Goal: Task Accomplishment & Management: Manage account settings

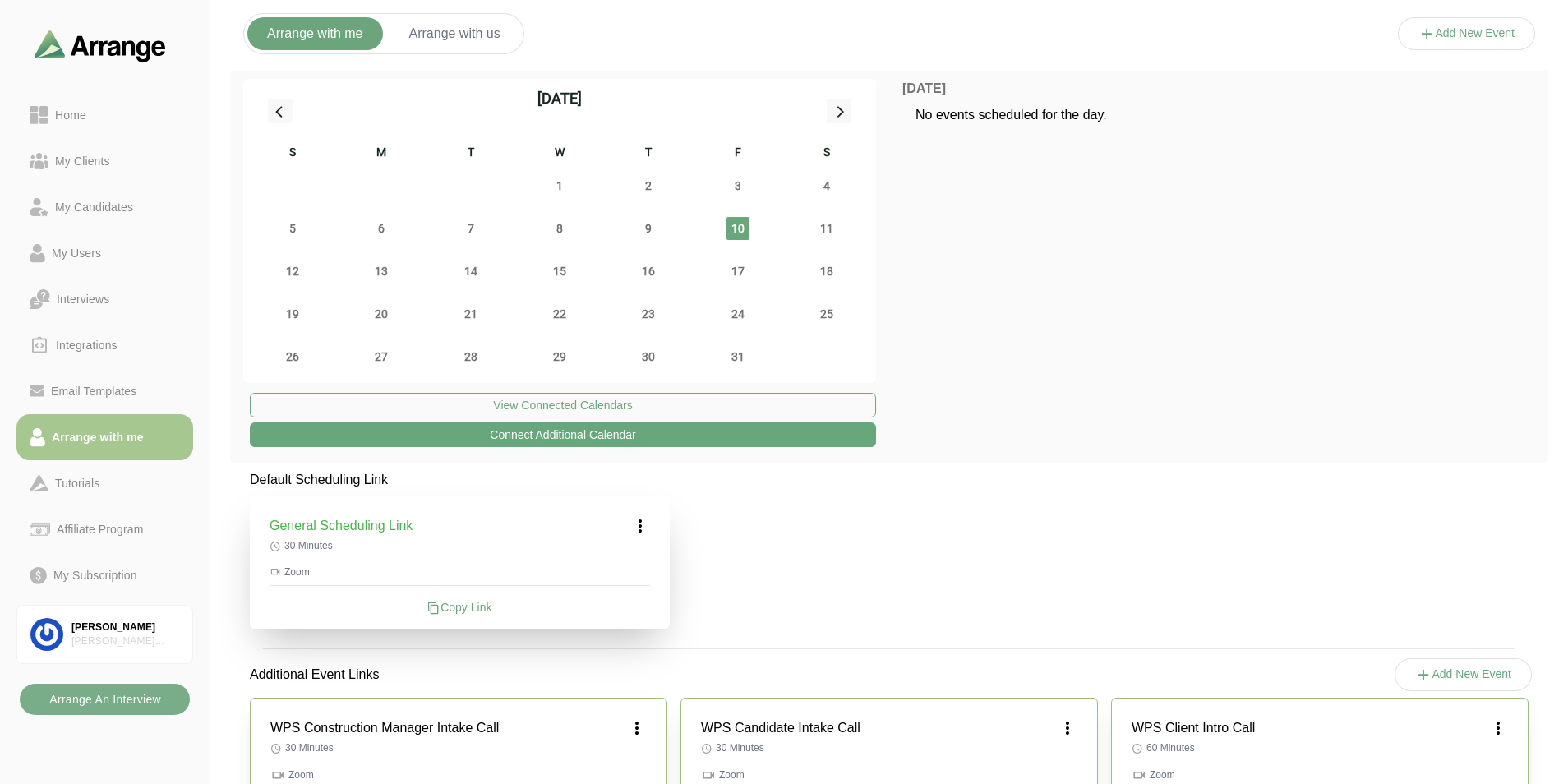
click at [464, 39] on button "Arrange with us" at bounding box center [455, 33] width 131 height 33
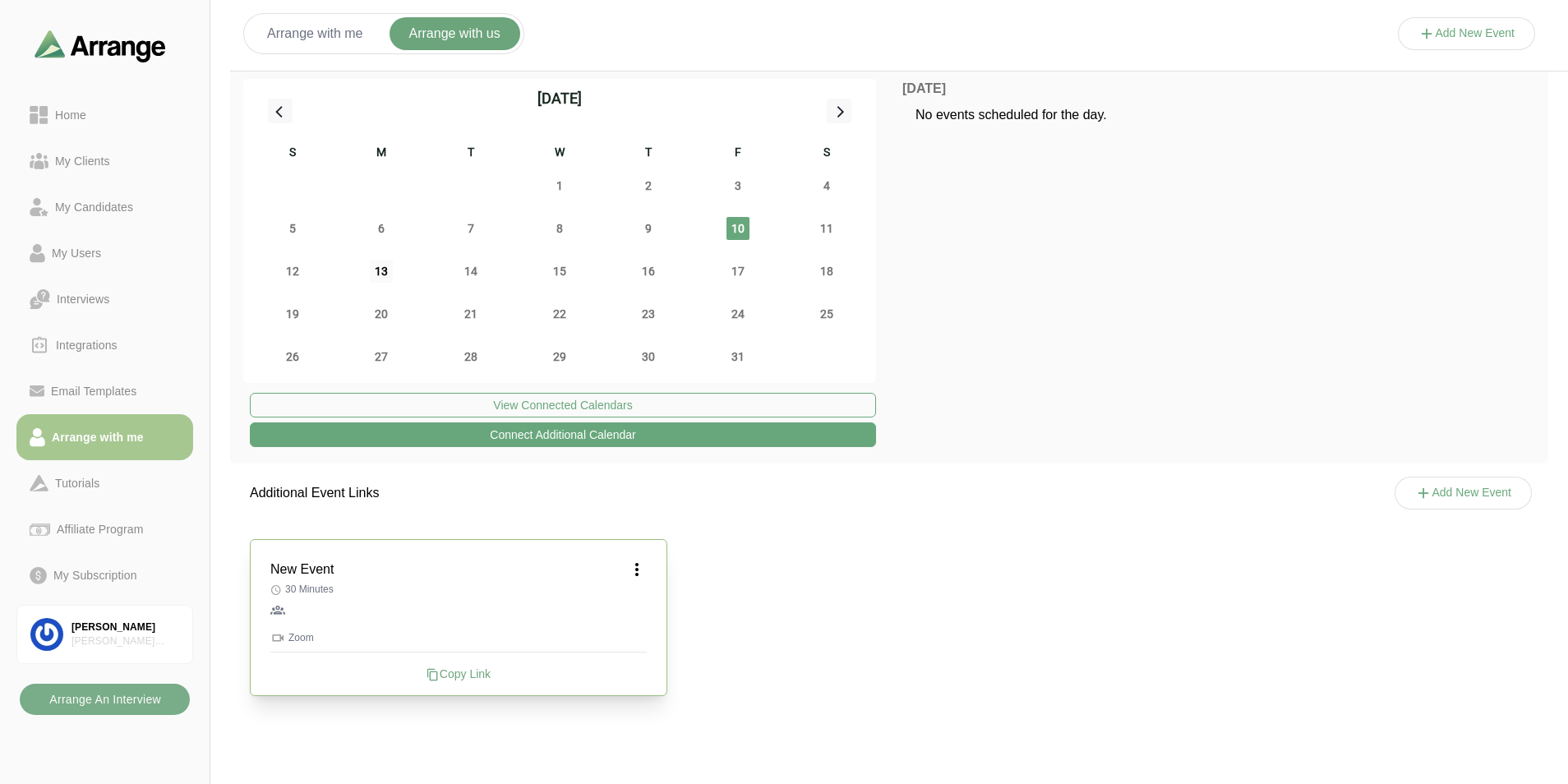
click at [382, 268] on span "13" at bounding box center [382, 271] width 23 height 23
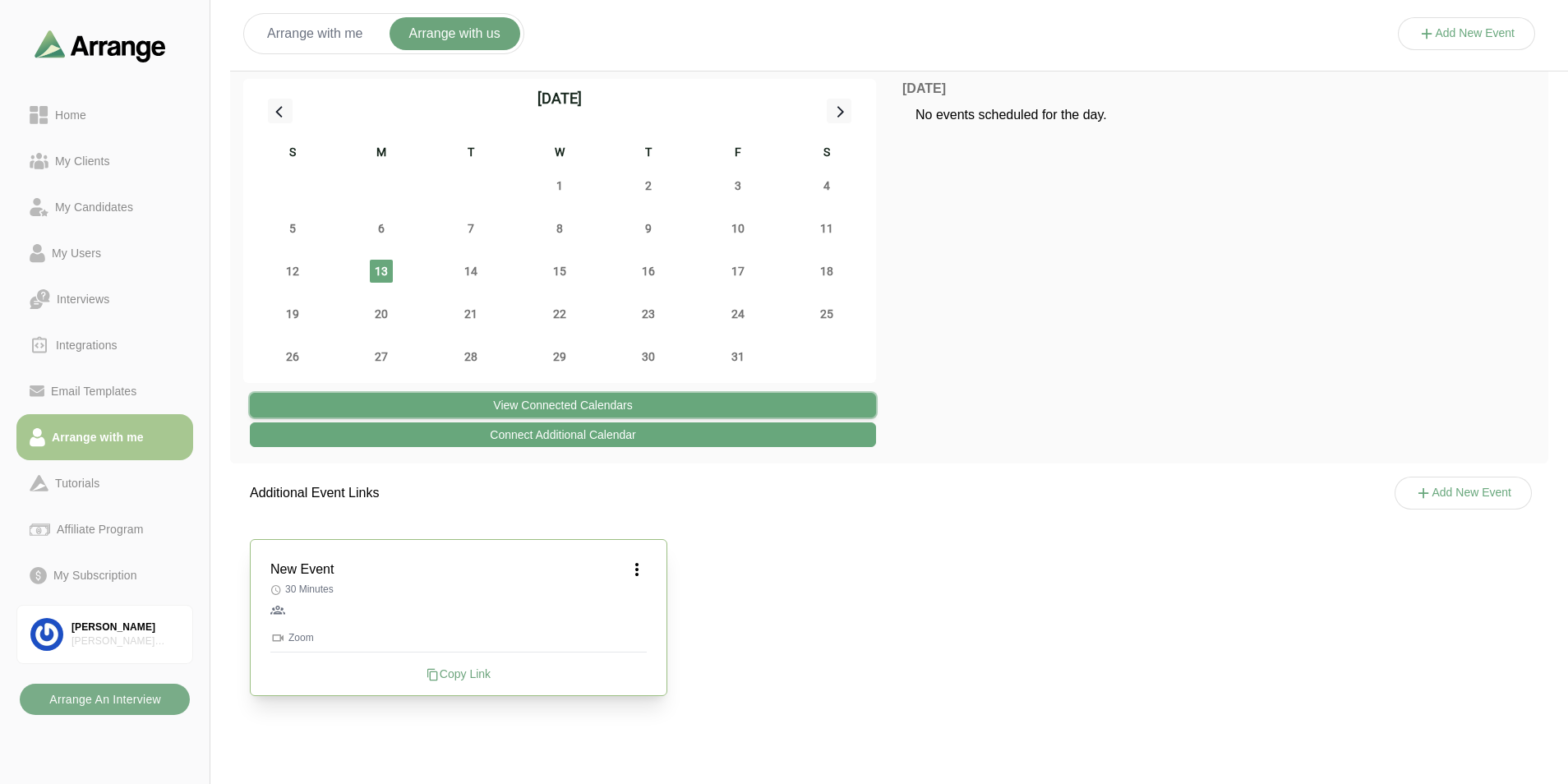
click at [552, 397] on button "View Connected Calendars" at bounding box center [563, 405] width 626 height 25
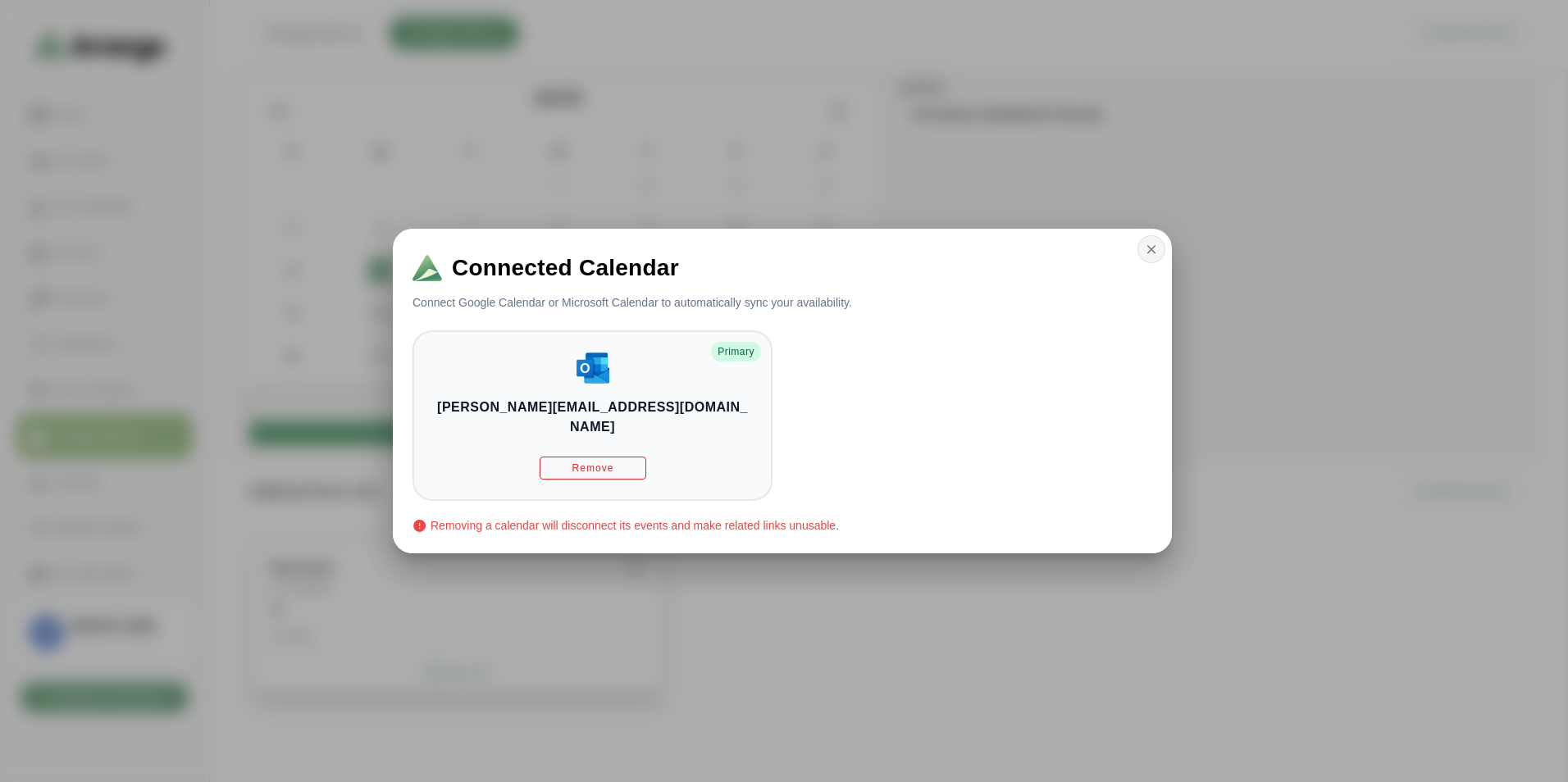
click at [1160, 256] on button "button" at bounding box center [1151, 248] width 28 height 28
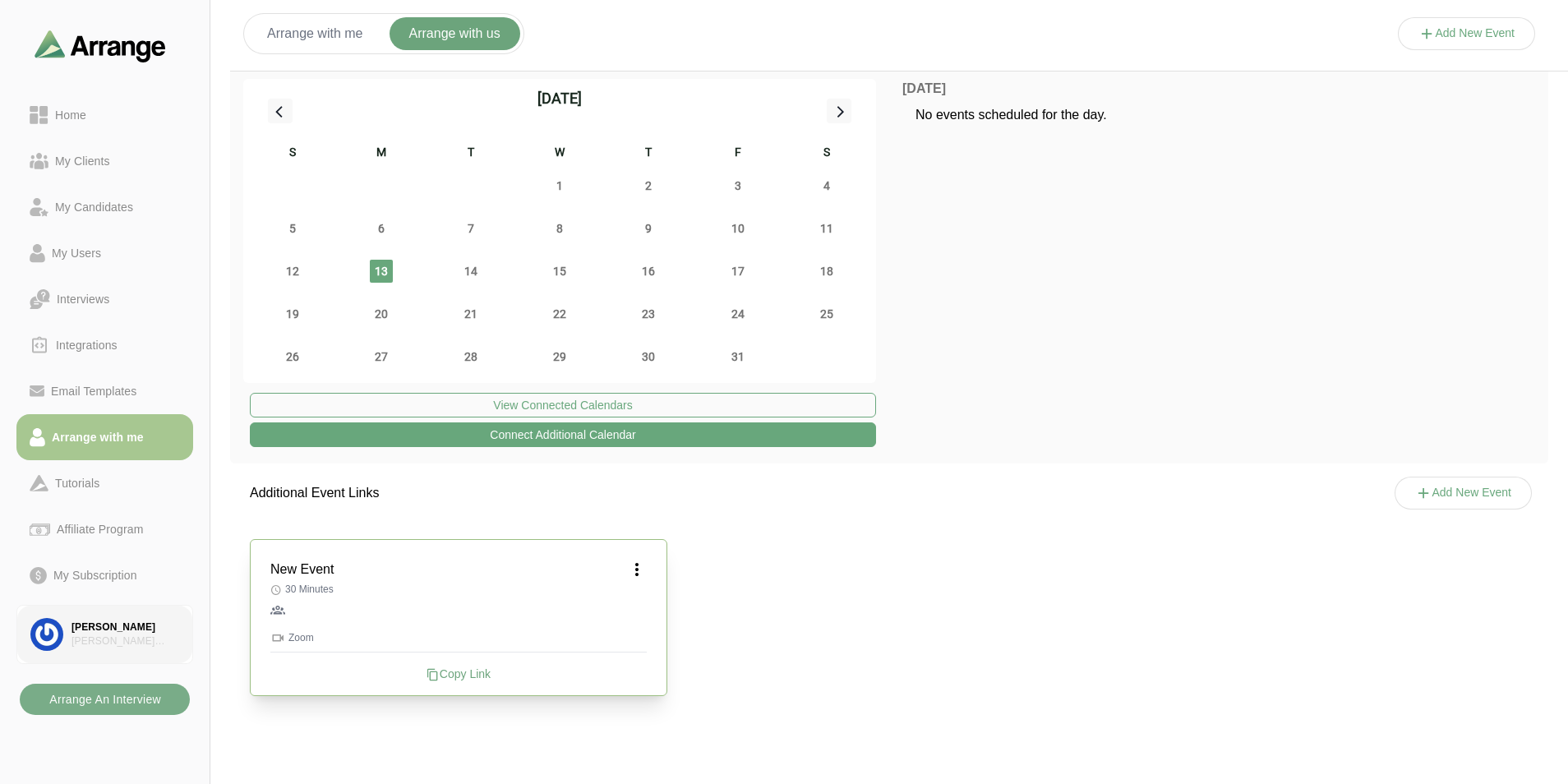
click at [88, 623] on div "[PERSON_NAME]" at bounding box center [125, 628] width 108 height 14
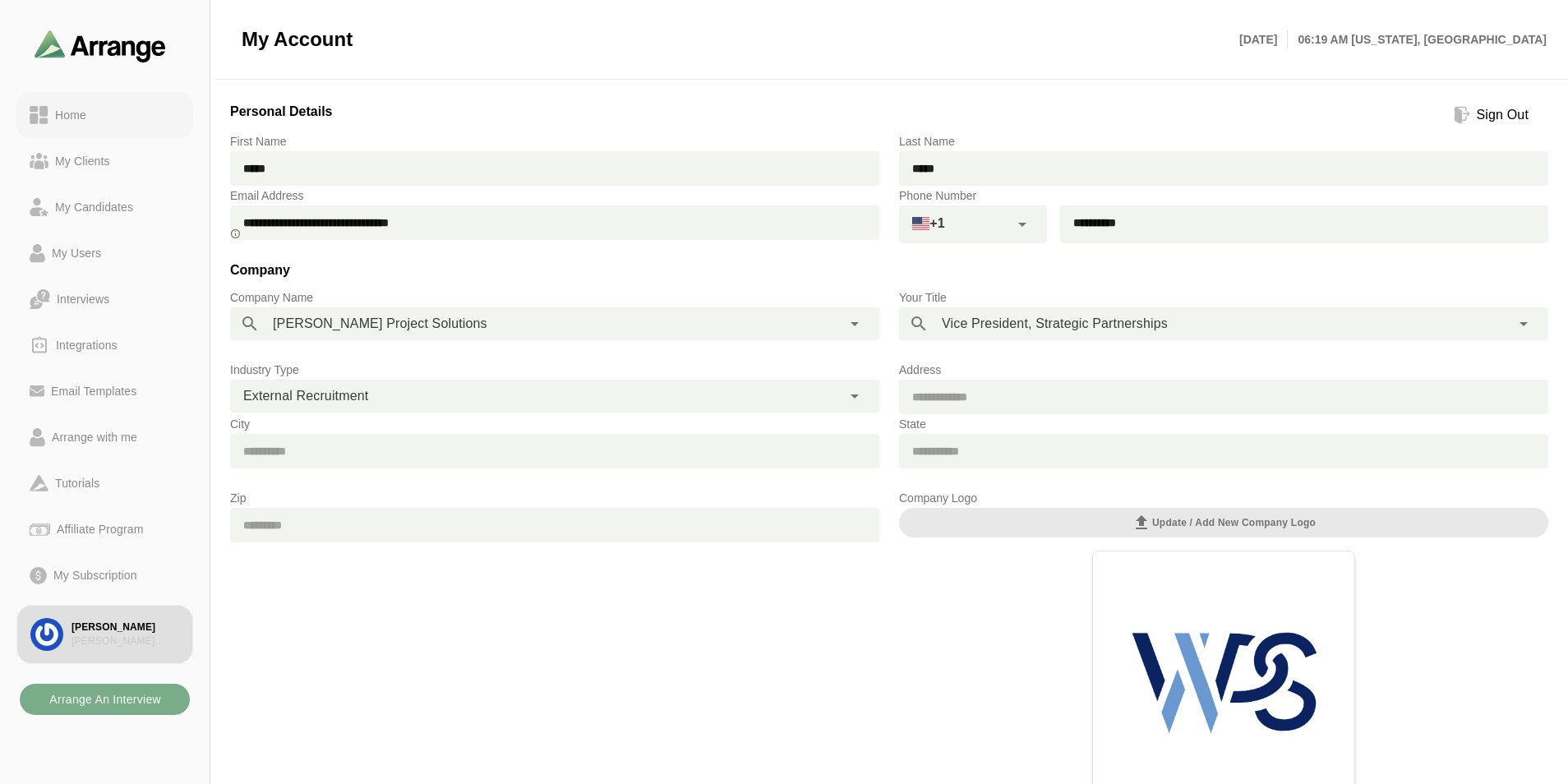
click at [74, 120] on div "Home" at bounding box center [70, 115] width 45 height 20
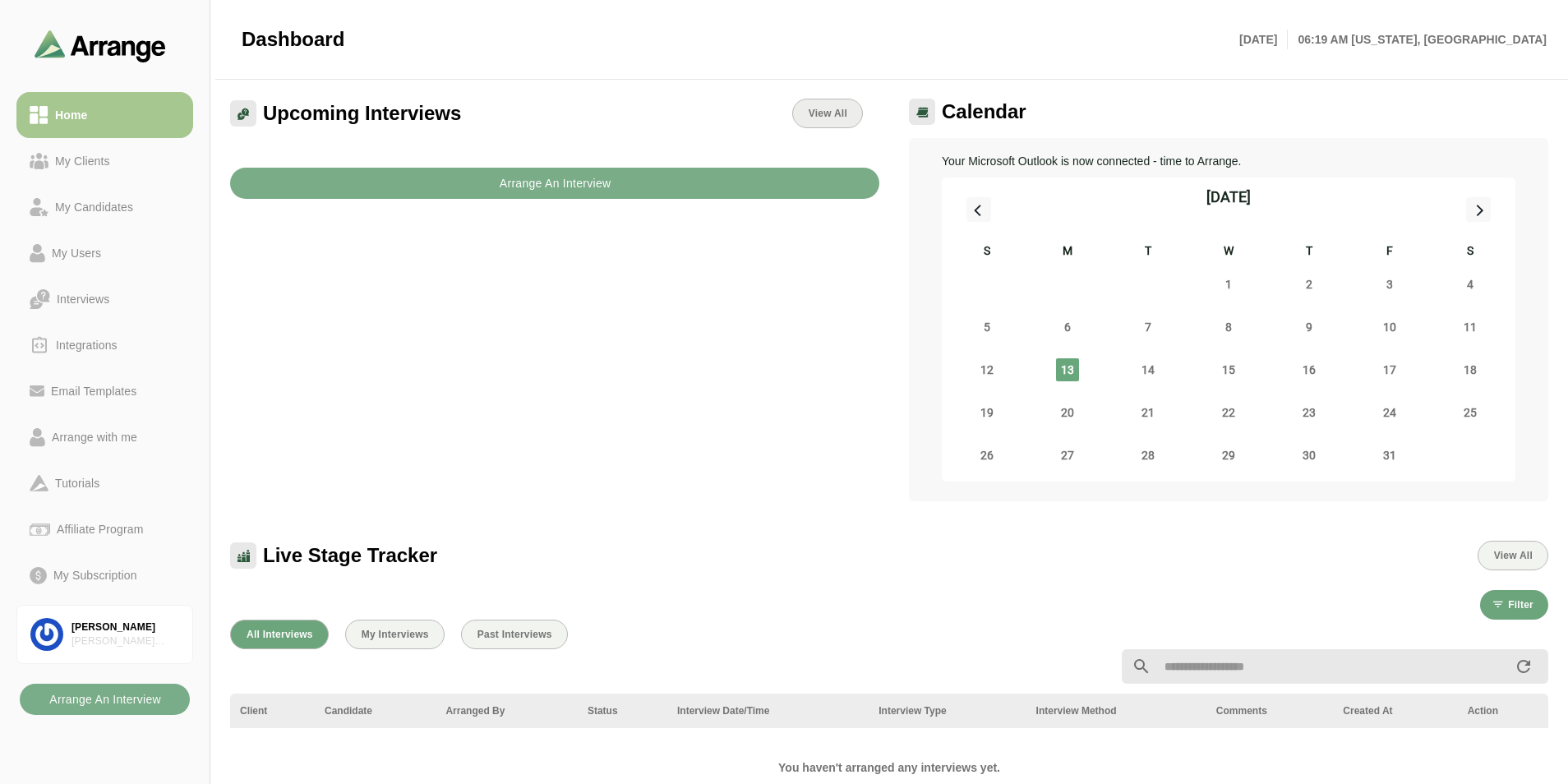
click at [828, 111] on span "View All" at bounding box center [828, 113] width 39 height 12
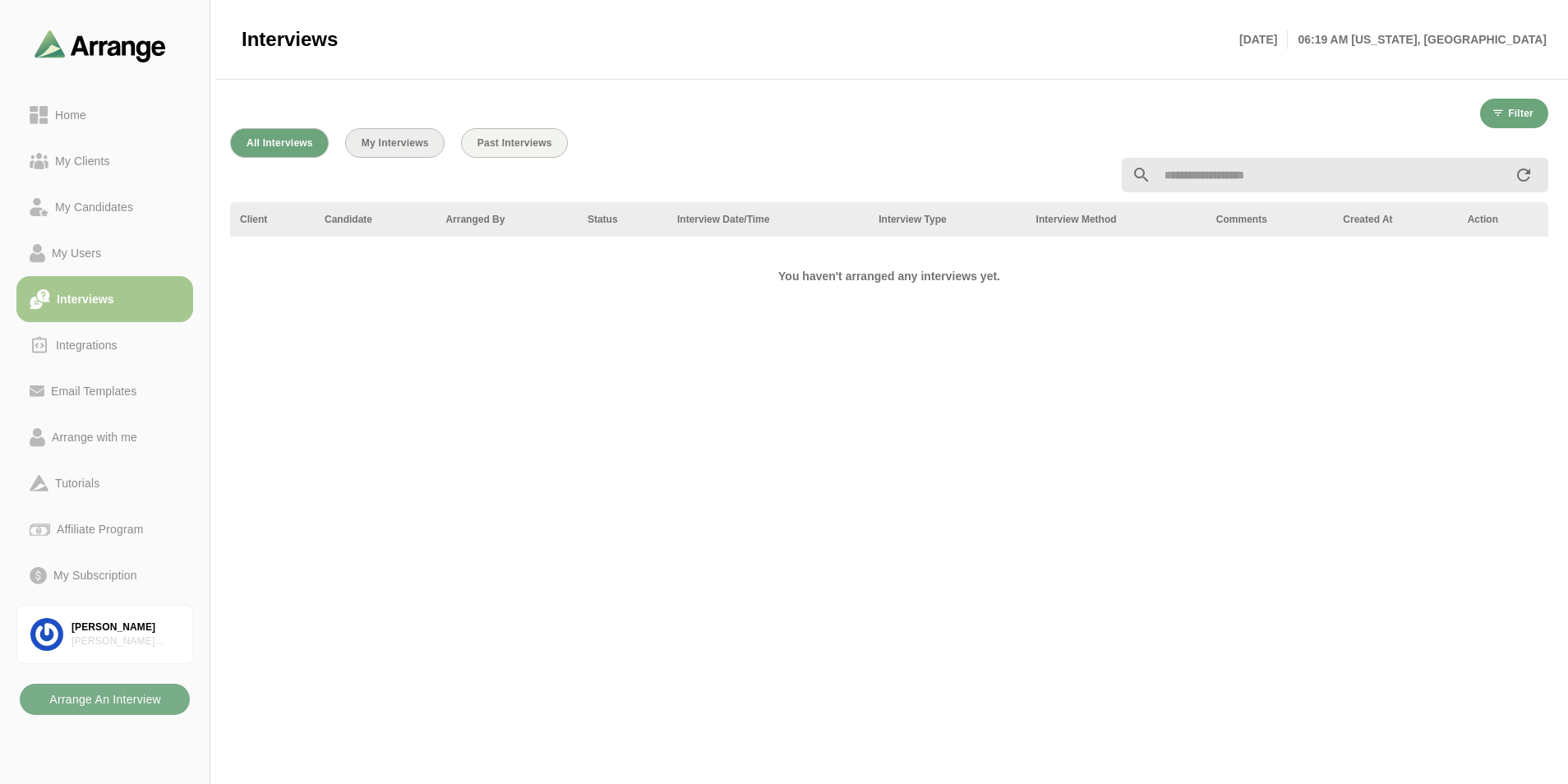
click at [408, 141] on span "My Interviews" at bounding box center [395, 143] width 68 height 12
click at [298, 144] on span "All Interviews" at bounding box center [280, 143] width 68 height 12
click at [73, 340] on div "Integrations" at bounding box center [87, 345] width 75 height 20
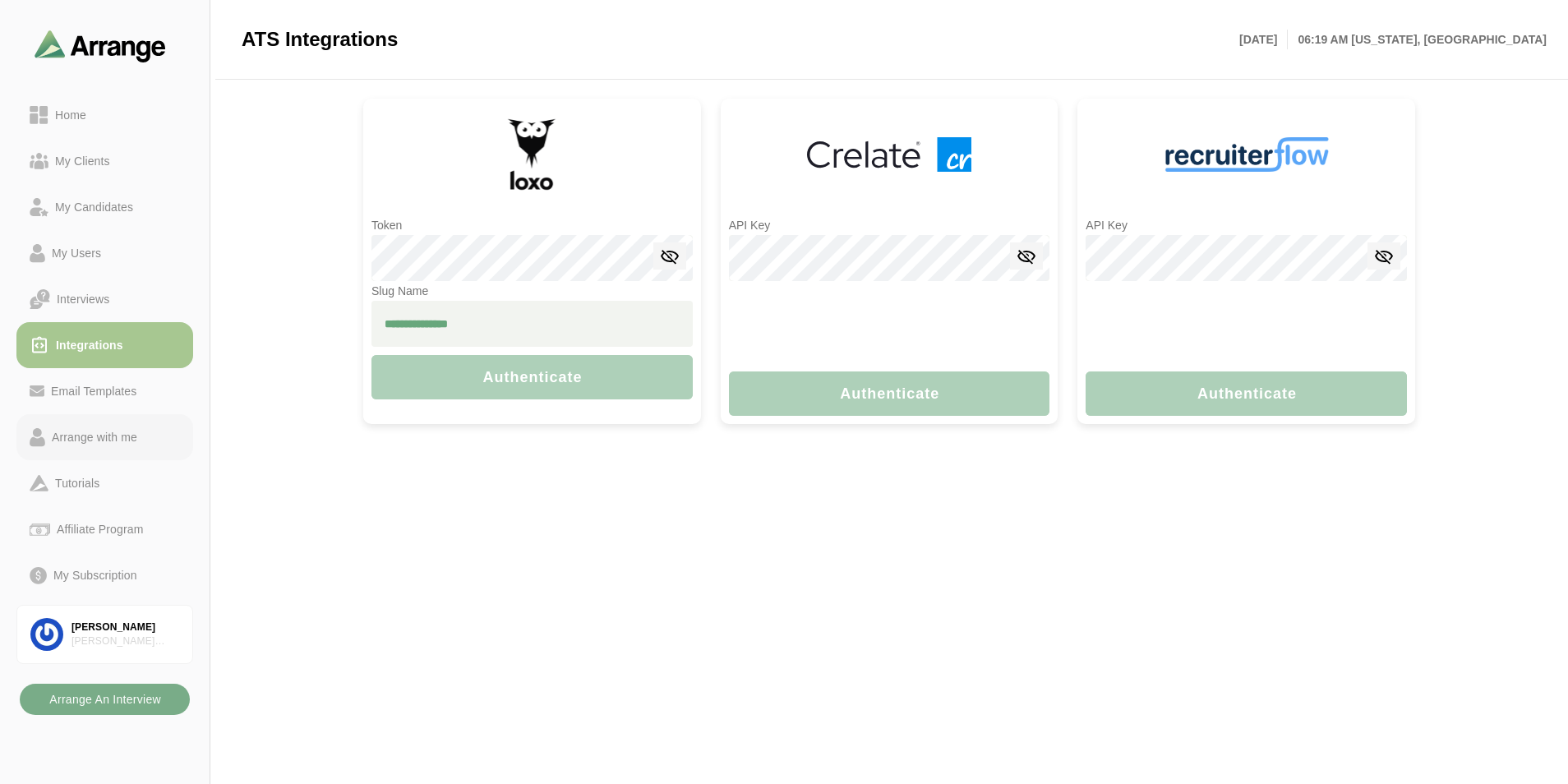
click at [82, 424] on link "Arrange with me" at bounding box center [104, 437] width 177 height 46
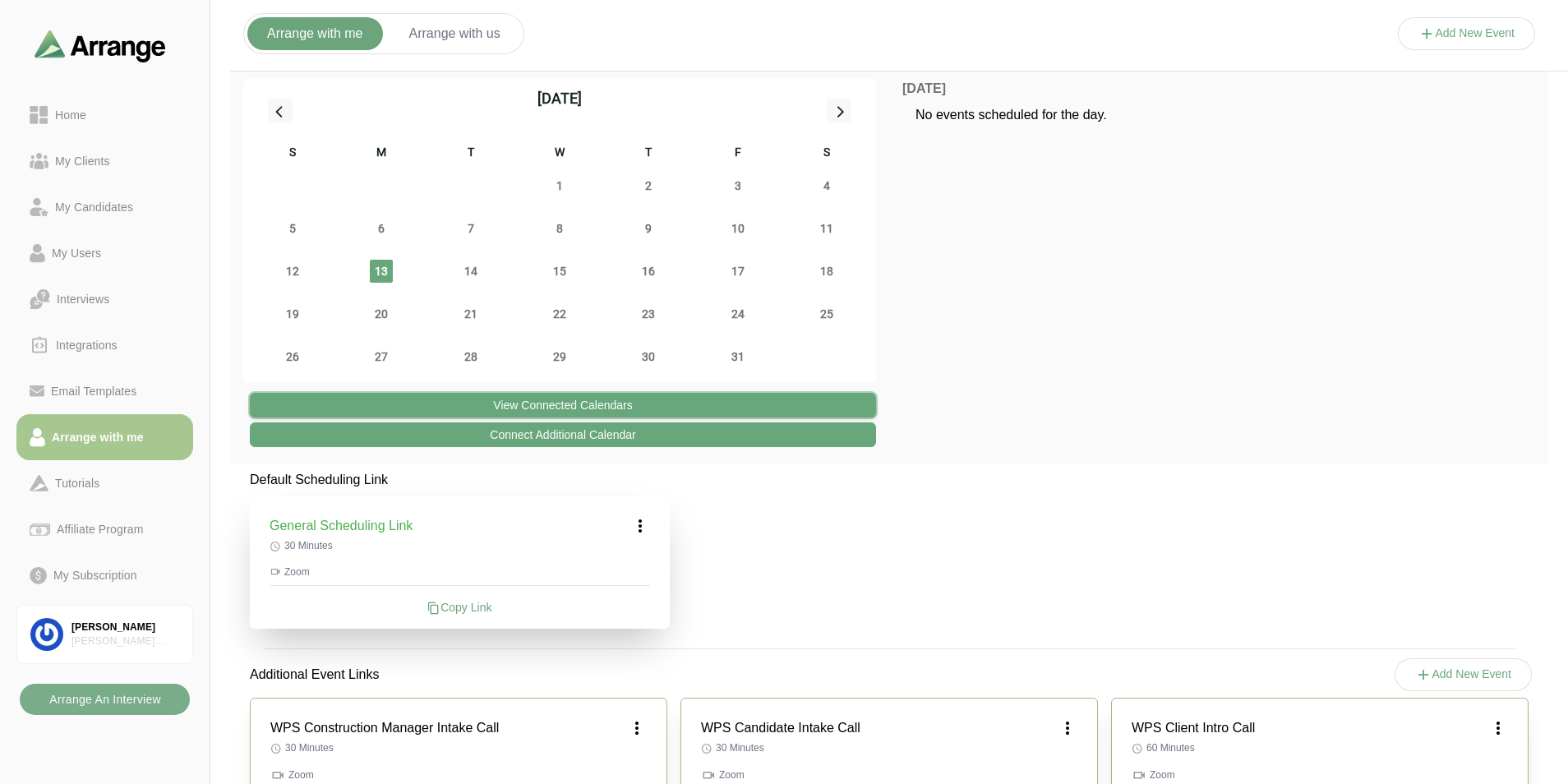
click at [561, 405] on button "View Connected Calendars" at bounding box center [563, 405] width 626 height 25
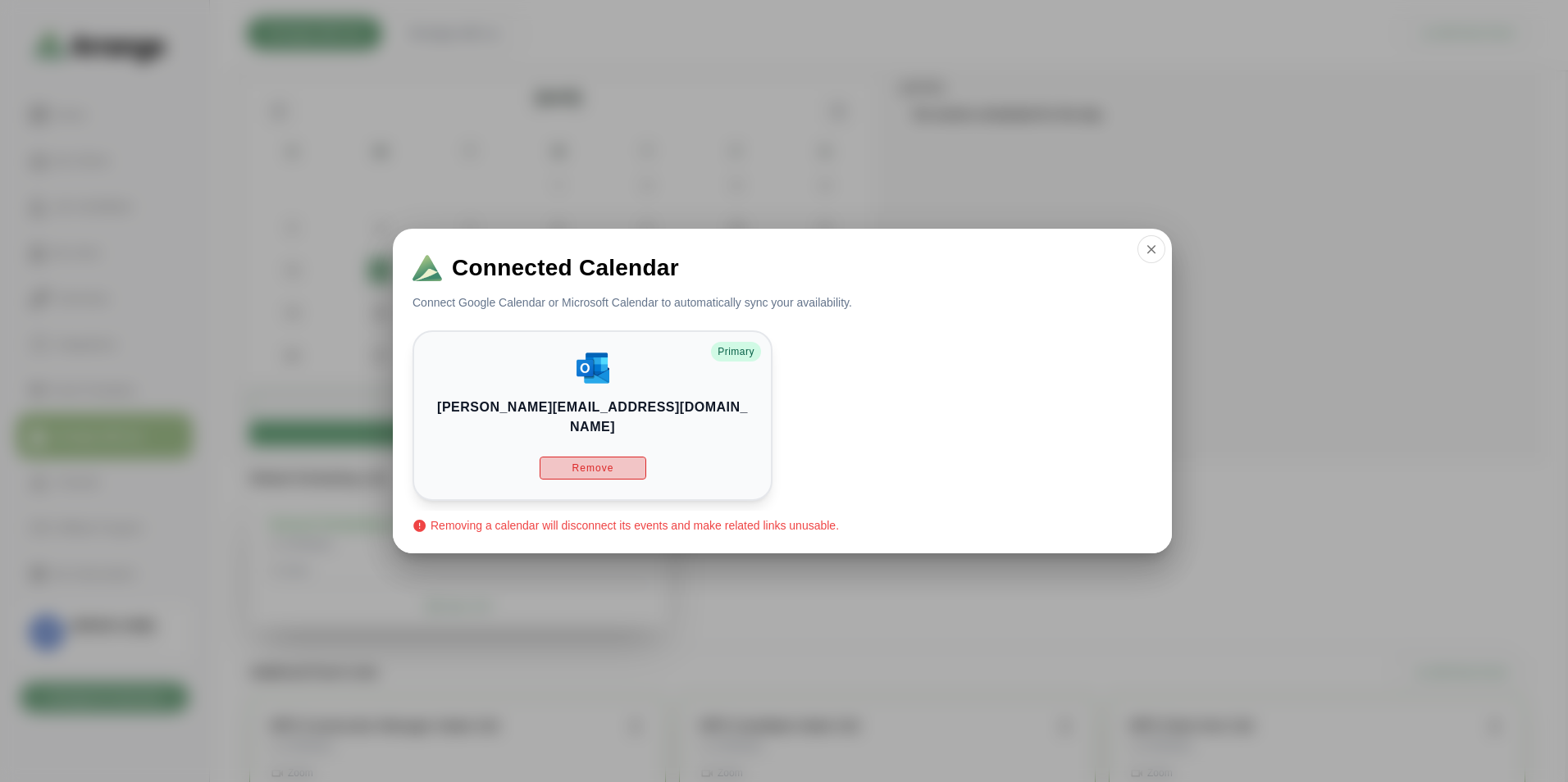
click at [604, 462] on span "Remove" at bounding box center [592, 468] width 43 height 13
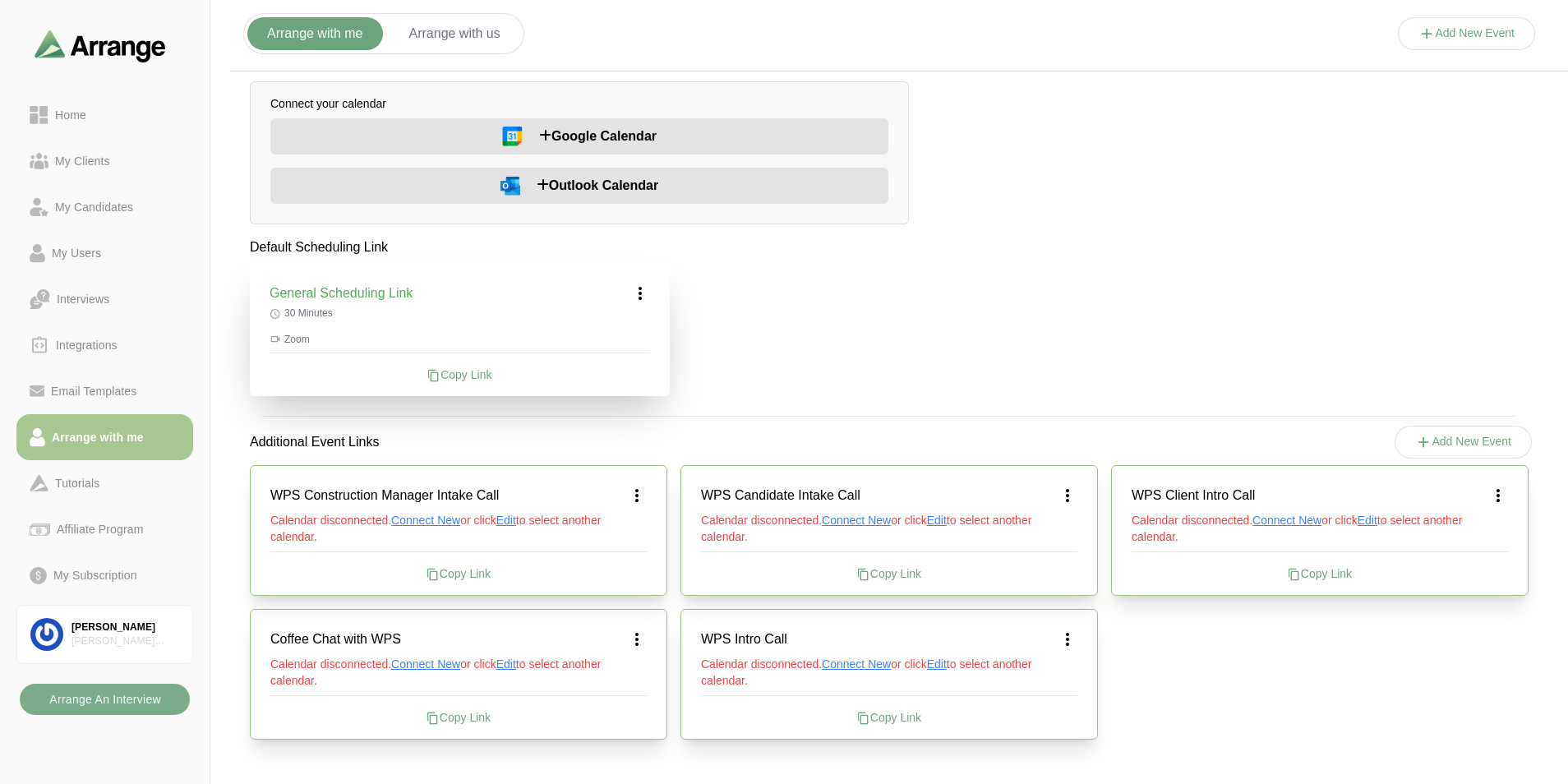
click at [573, 185] on span "Outlook Calendar" at bounding box center [598, 186] width 121 height 20
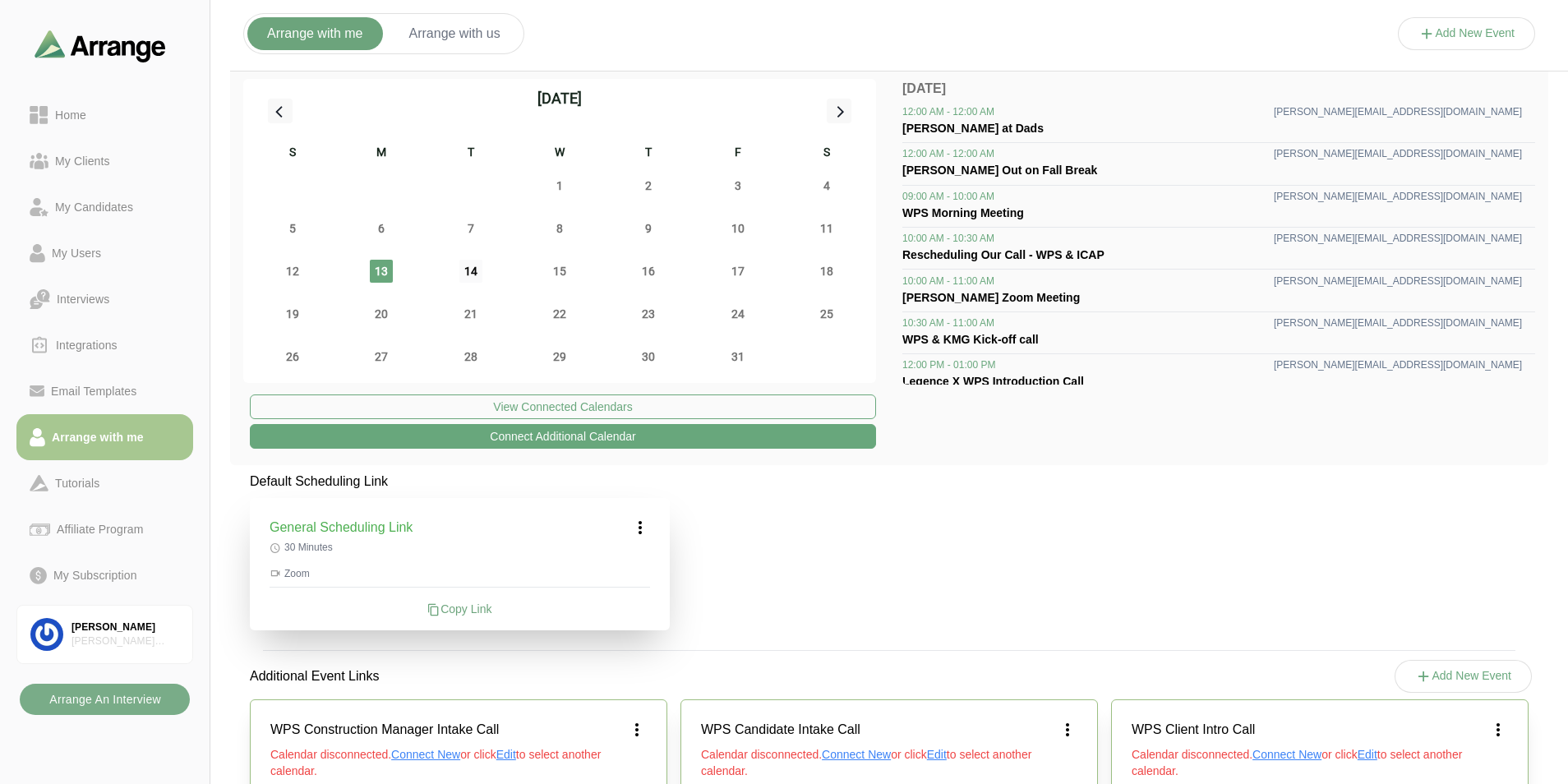
click at [475, 268] on span "14" at bounding box center [471, 271] width 23 height 23
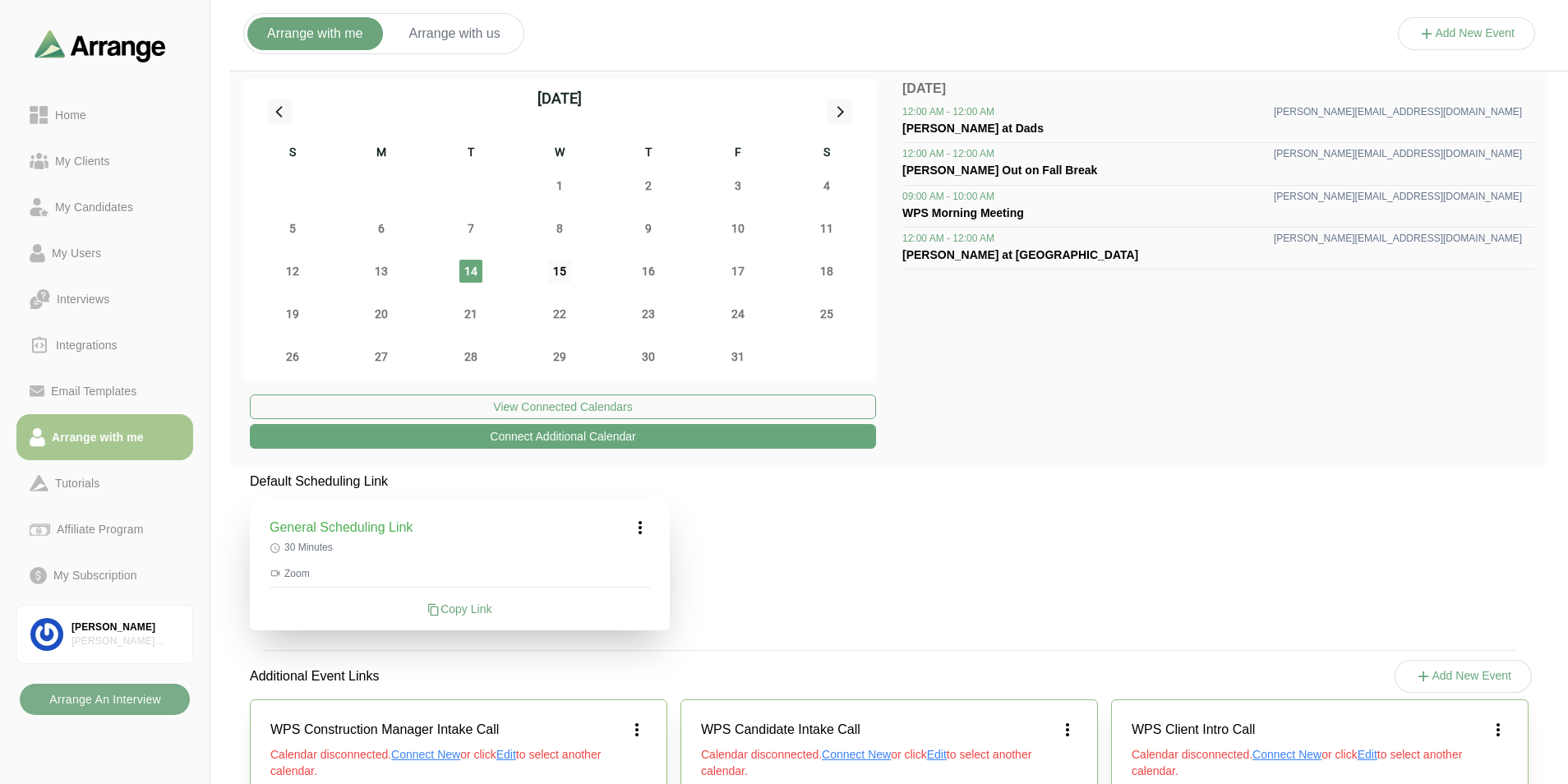
click at [552, 271] on span "15" at bounding box center [560, 271] width 23 height 23
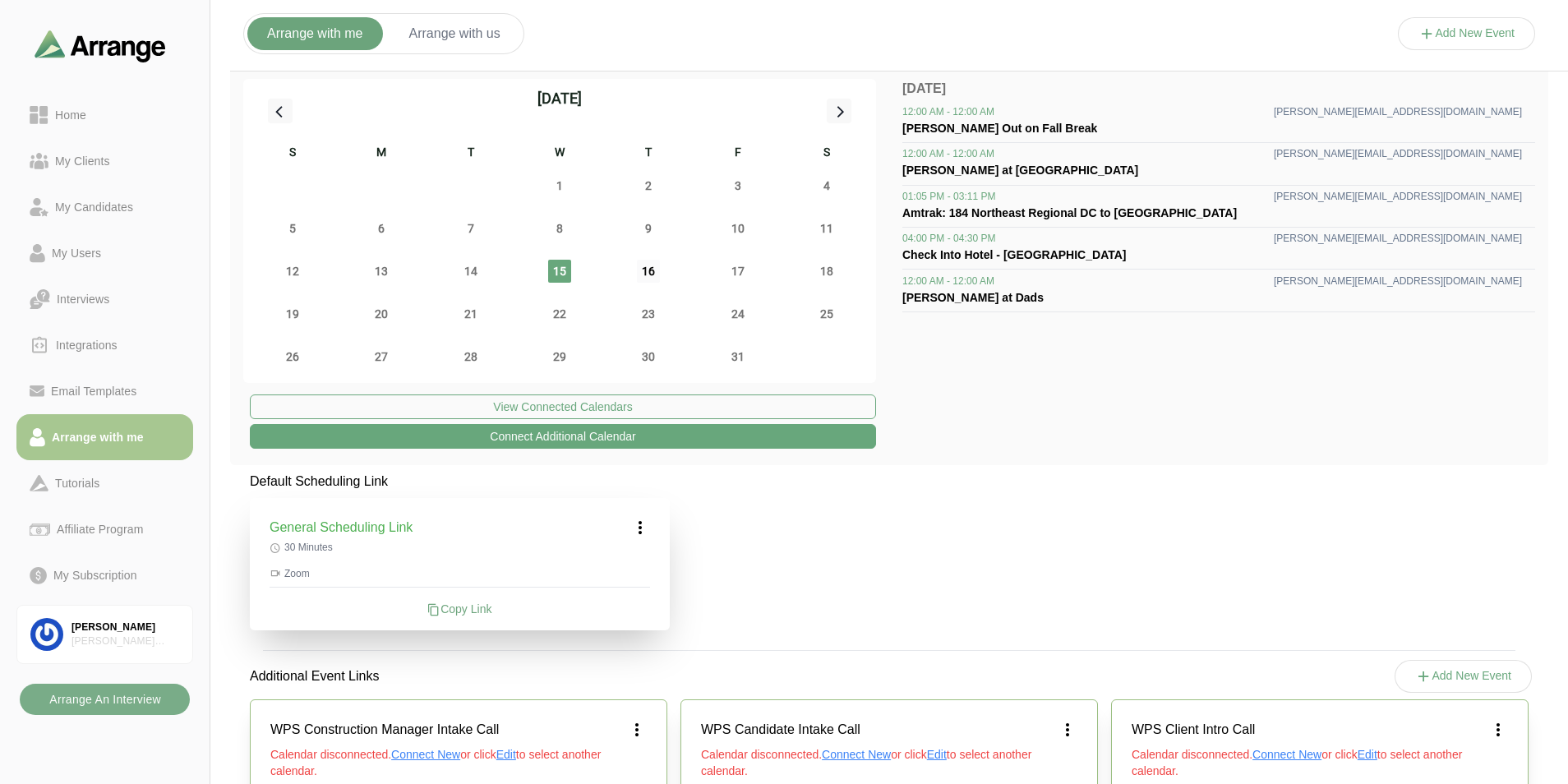
click at [651, 273] on span "16" at bounding box center [648, 271] width 23 height 23
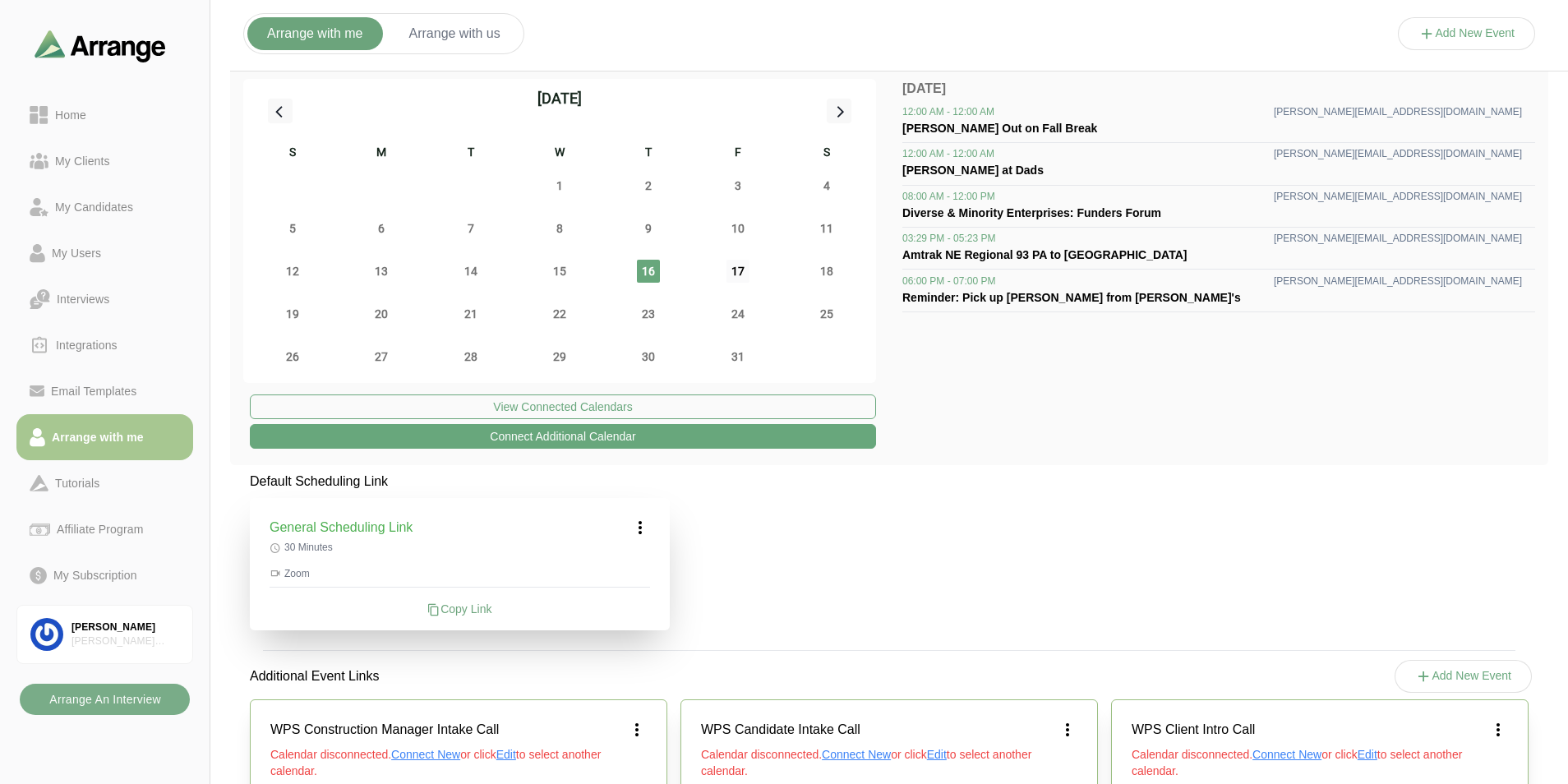
click at [742, 271] on span "17" at bounding box center [739, 271] width 23 height 23
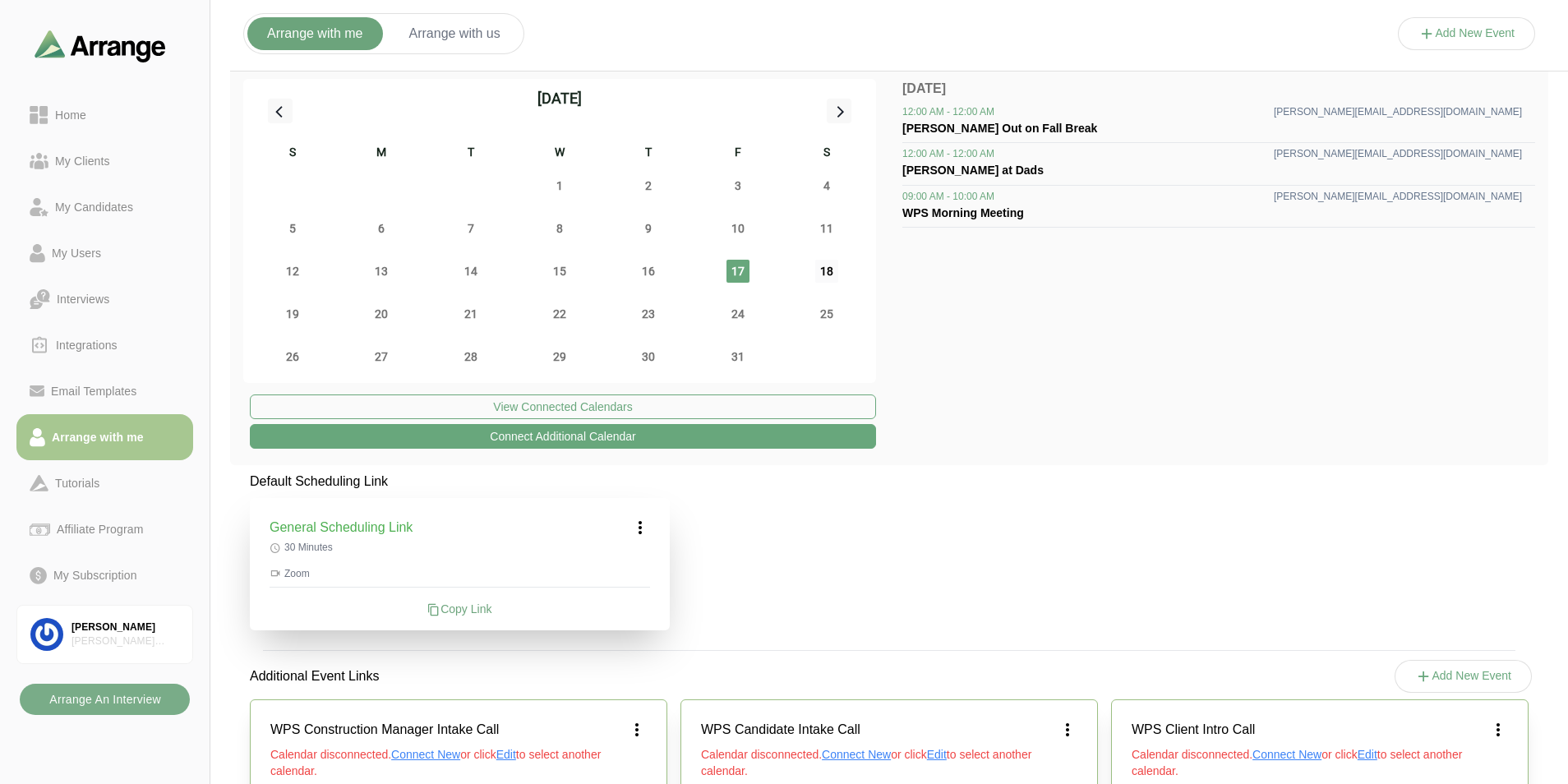
click at [828, 274] on span "18" at bounding box center [827, 271] width 23 height 23
click at [382, 275] on span "13" at bounding box center [382, 271] width 23 height 23
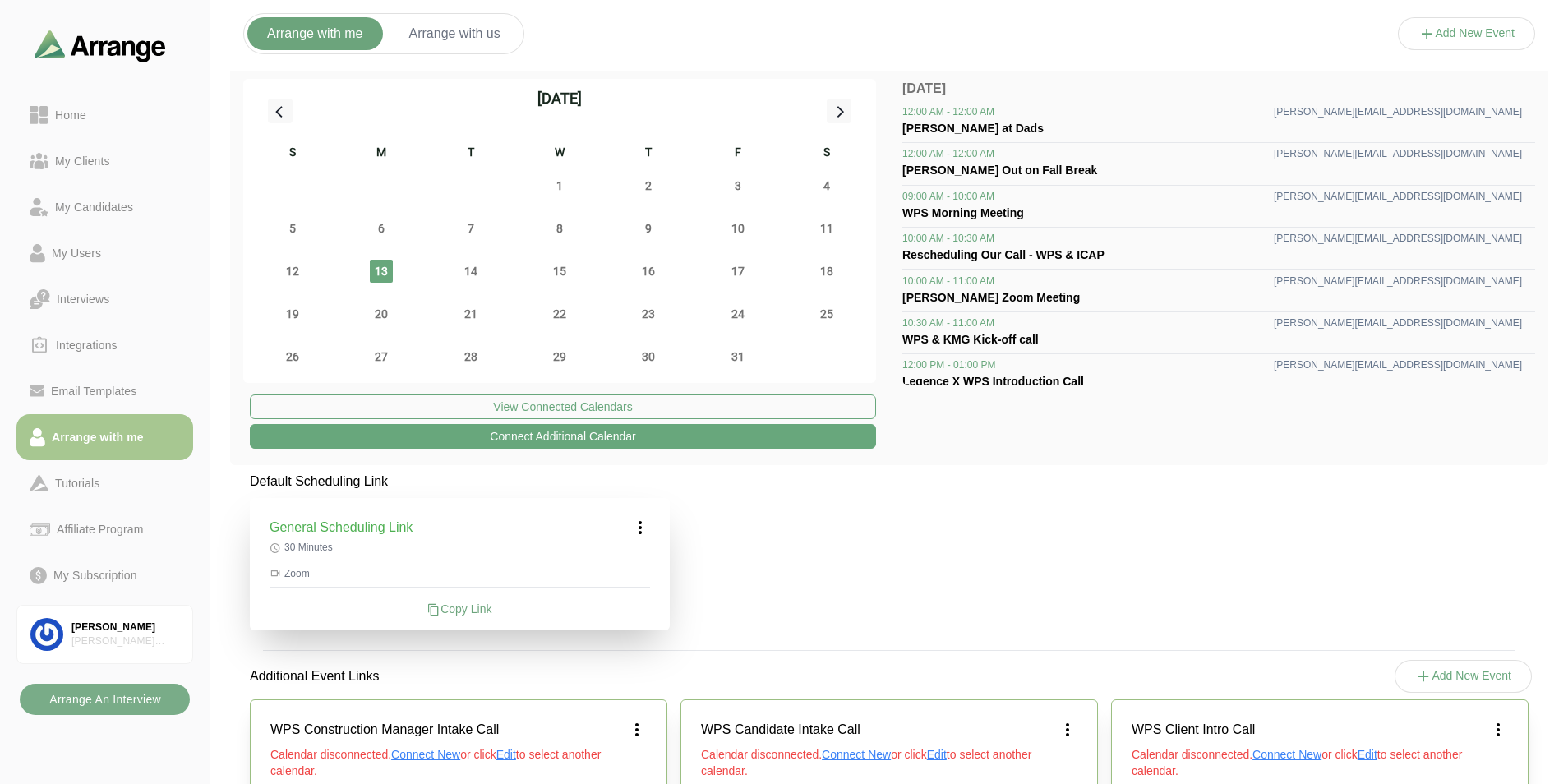
click at [456, 35] on button "Arrange with us" at bounding box center [455, 33] width 131 height 33
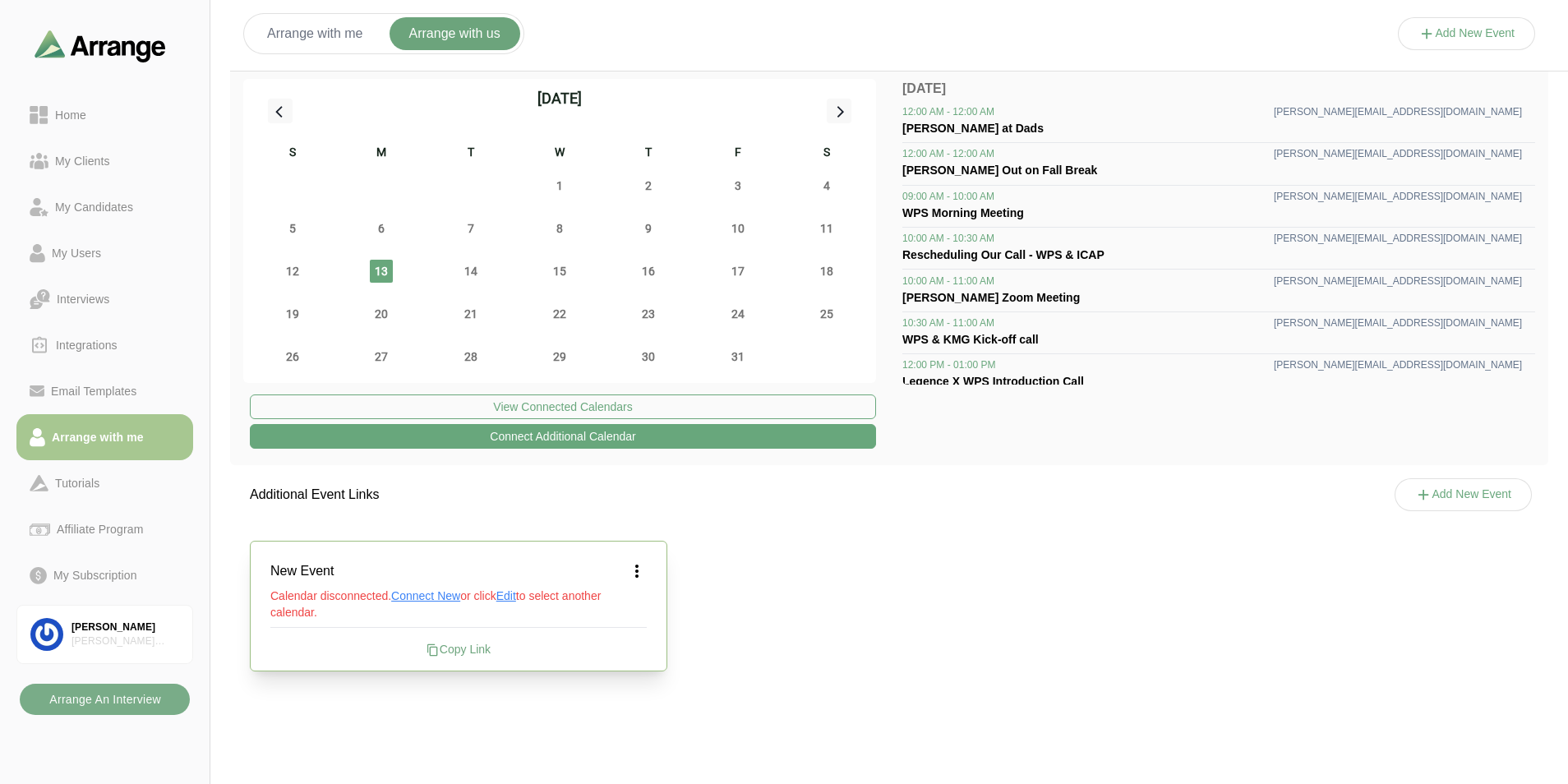
click at [329, 32] on button "Arrange with me" at bounding box center [315, 33] width 136 height 33
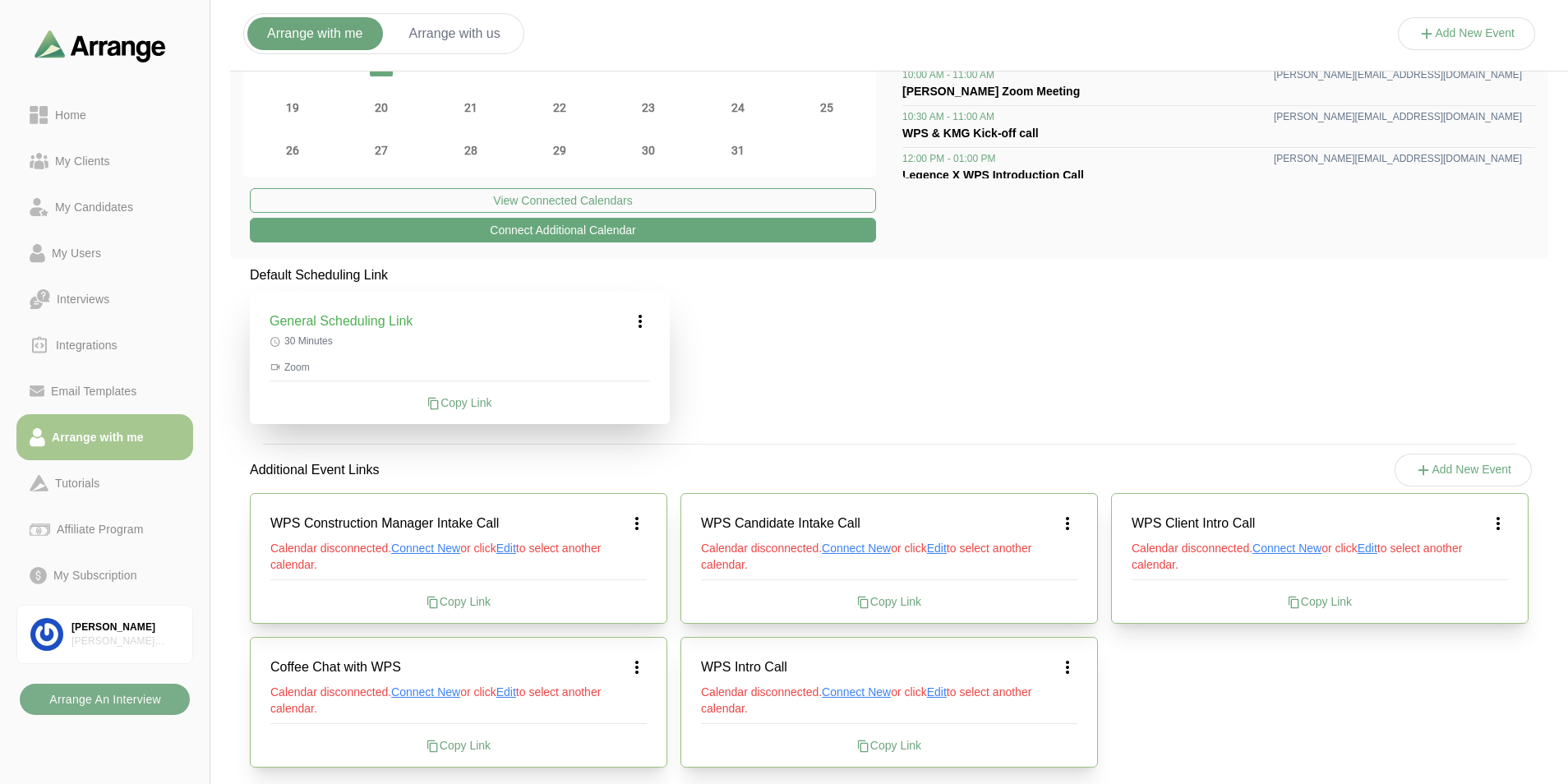
scroll to position [223, 0]
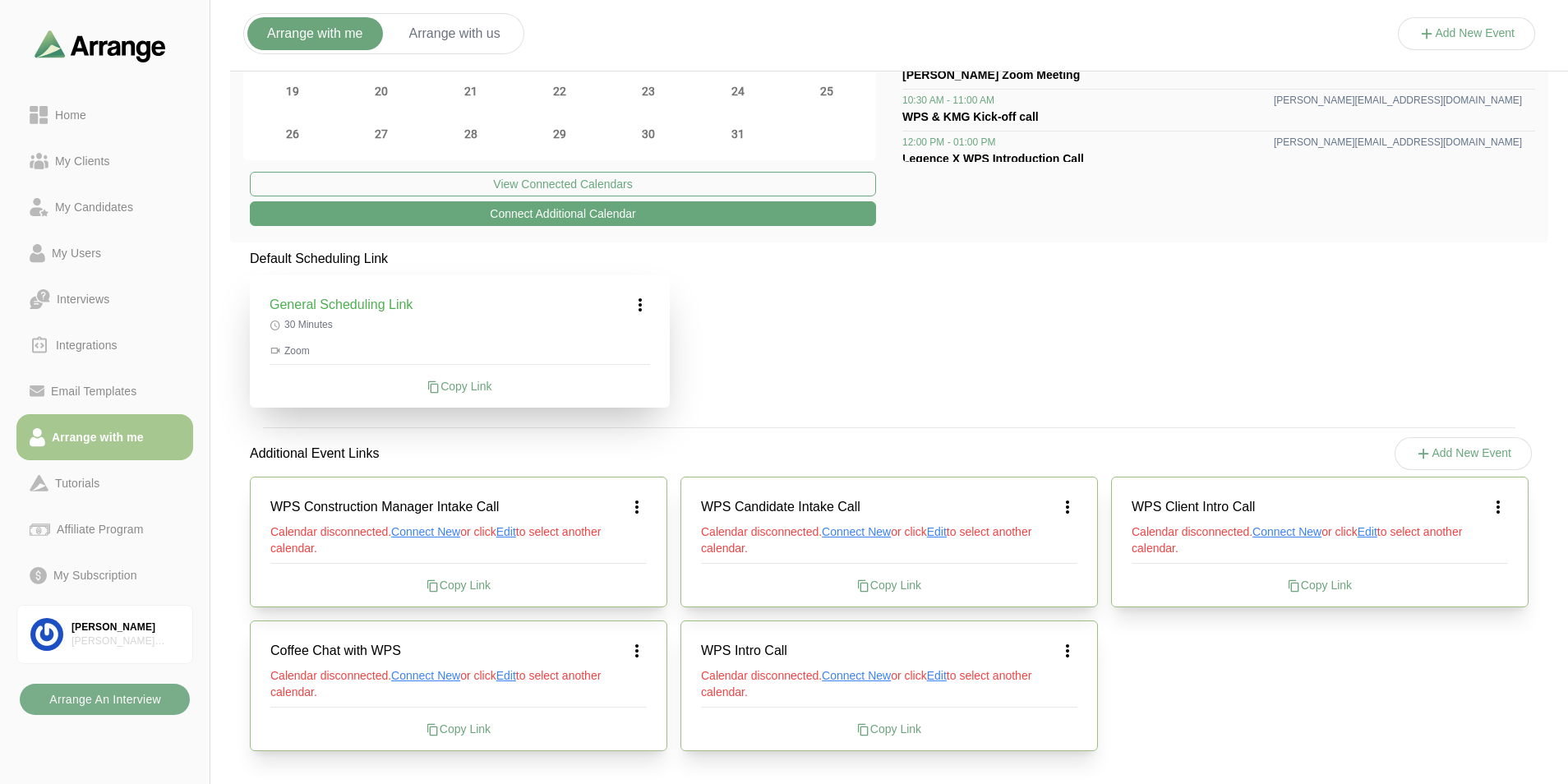
click at [435, 534] on span "Connect New" at bounding box center [425, 532] width 69 height 13
click at [433, 529] on span "Connect New" at bounding box center [425, 532] width 69 height 13
click at [516, 534] on span "Edit" at bounding box center [507, 532] width 20 height 13
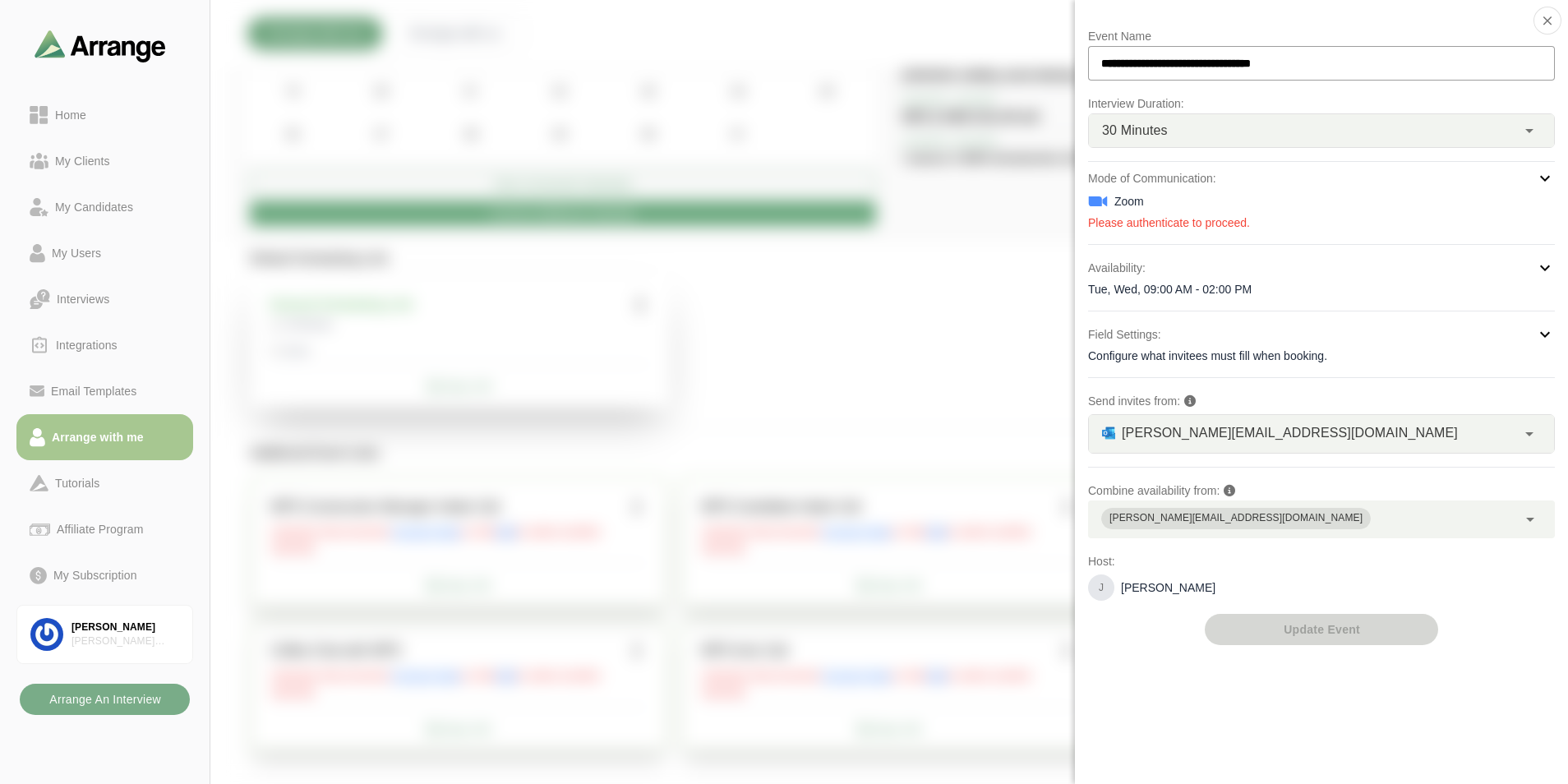
click at [1127, 200] on div "Zoom" at bounding box center [1321, 202] width 466 height 20
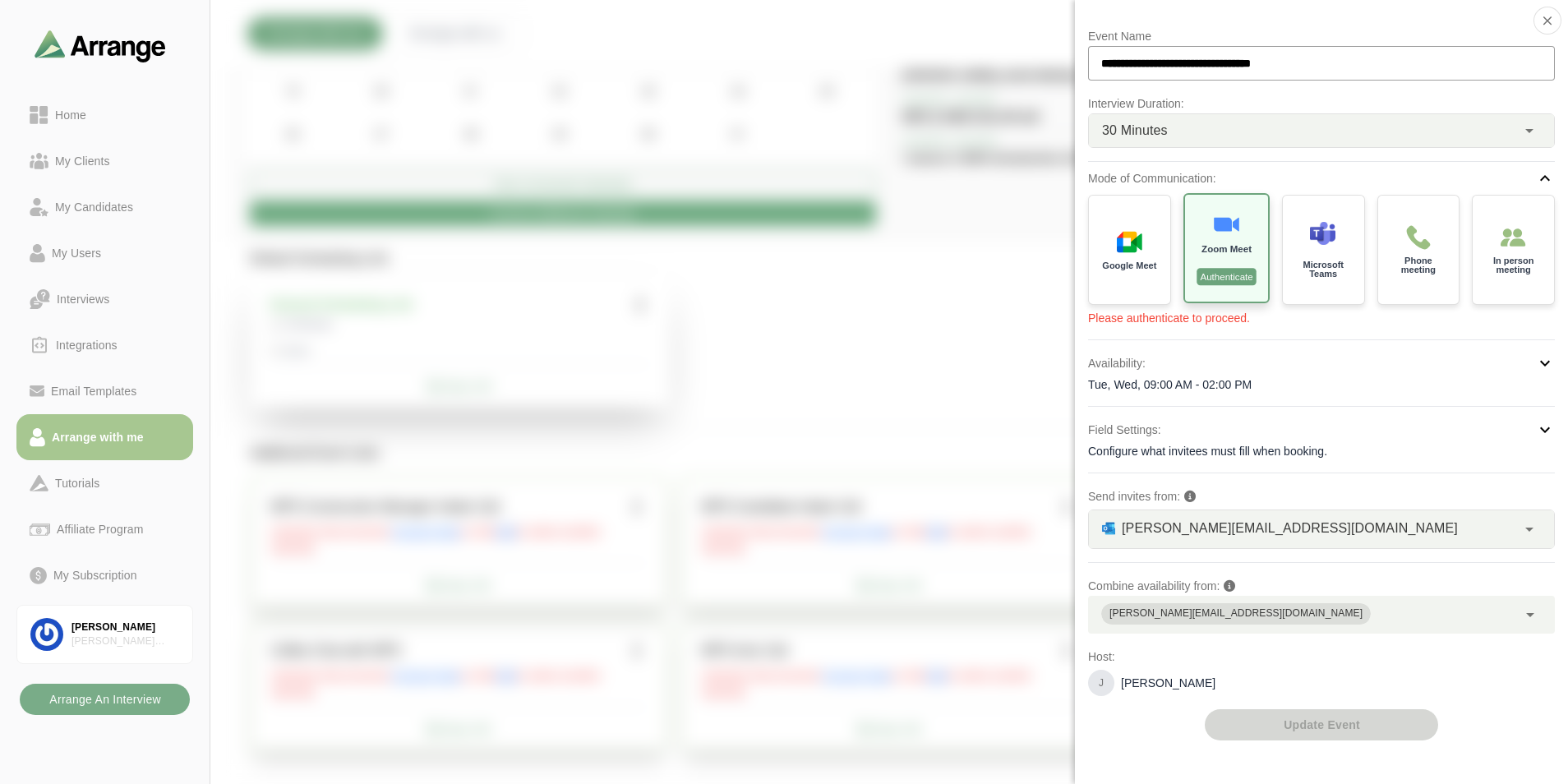
click at [1224, 273] on p "Authenticate" at bounding box center [1226, 276] width 60 height 17
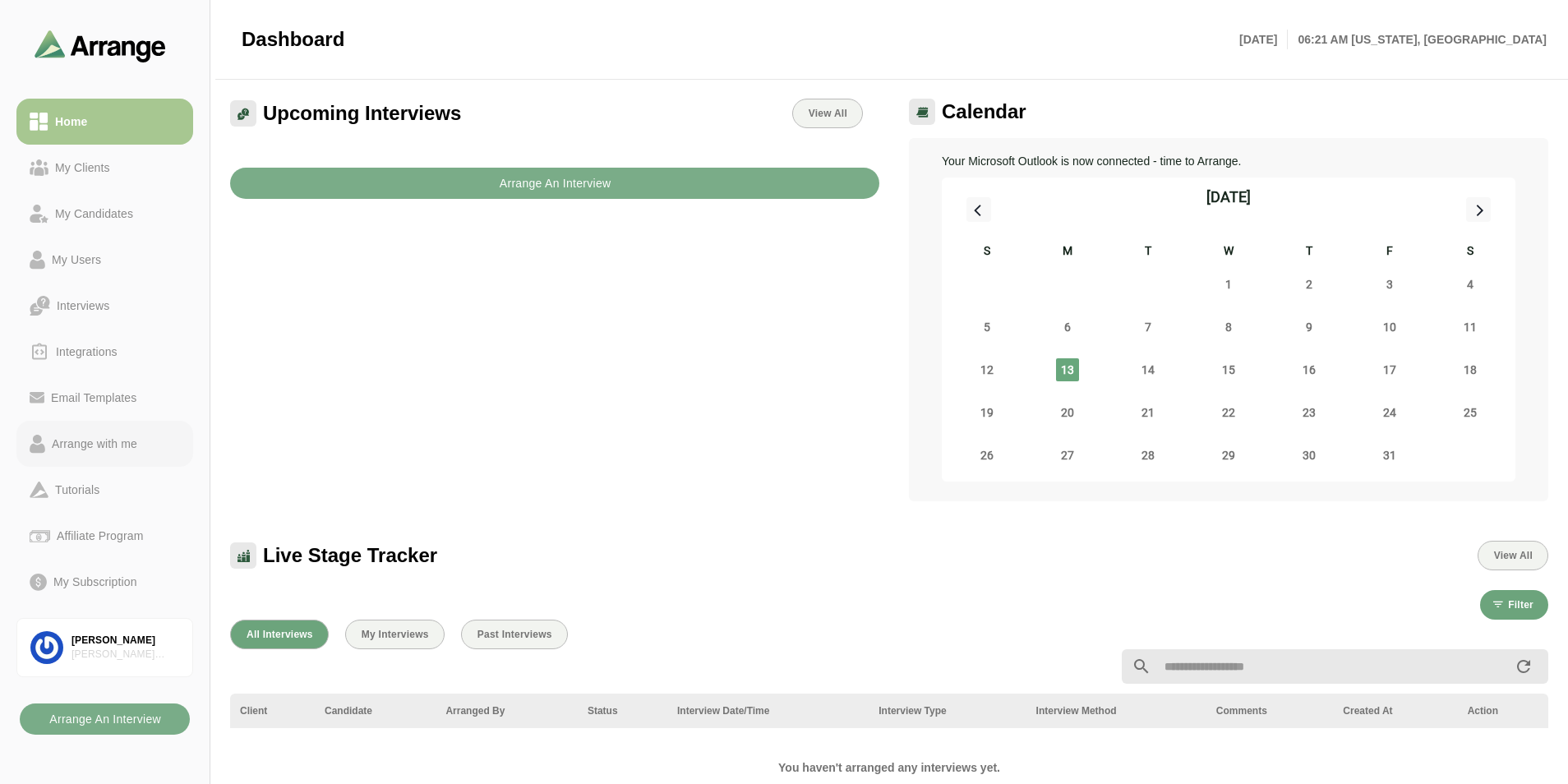
click at [117, 445] on div "Arrange with me" at bounding box center [95, 444] width 99 height 20
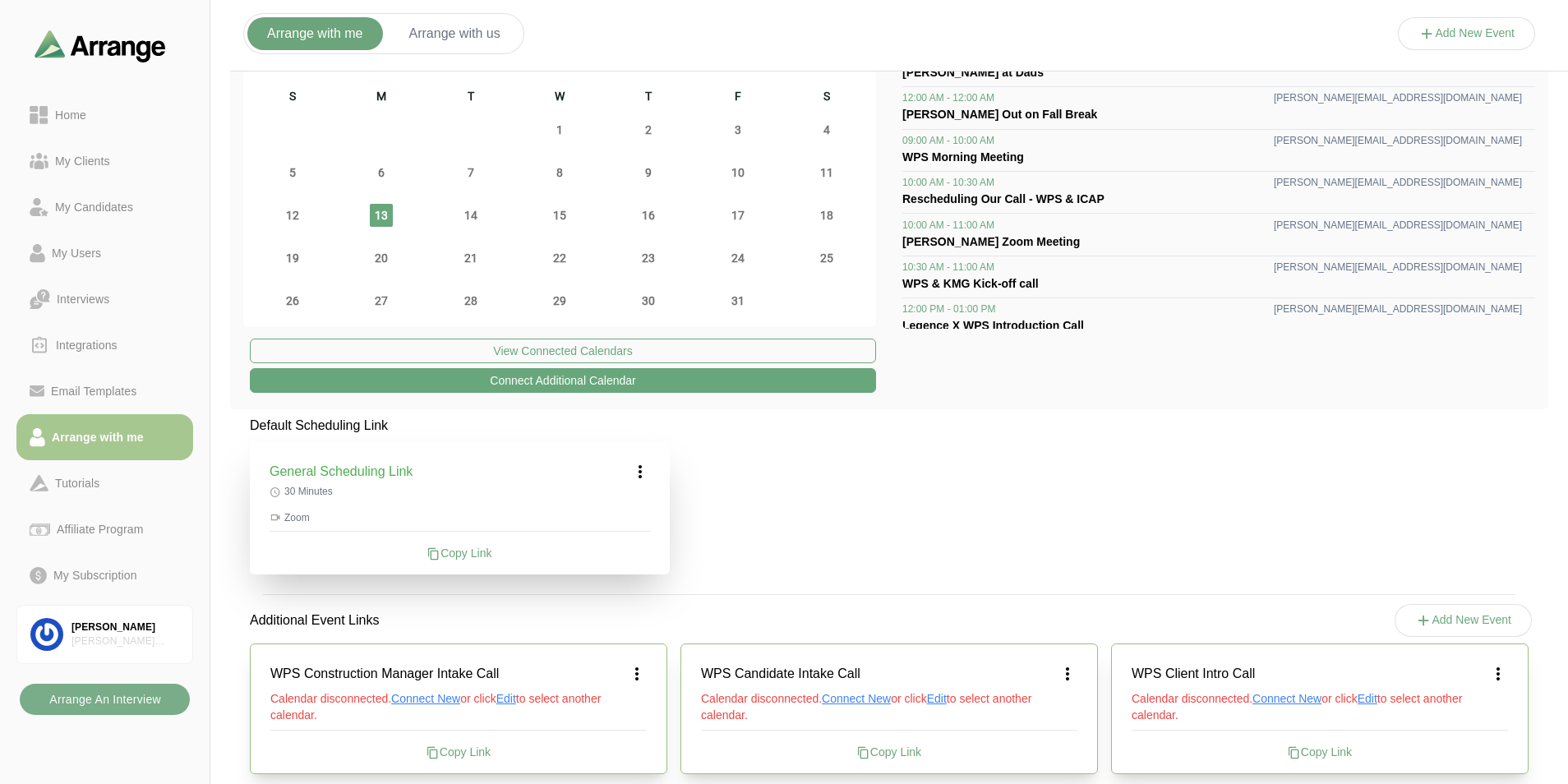
scroll to position [164, 0]
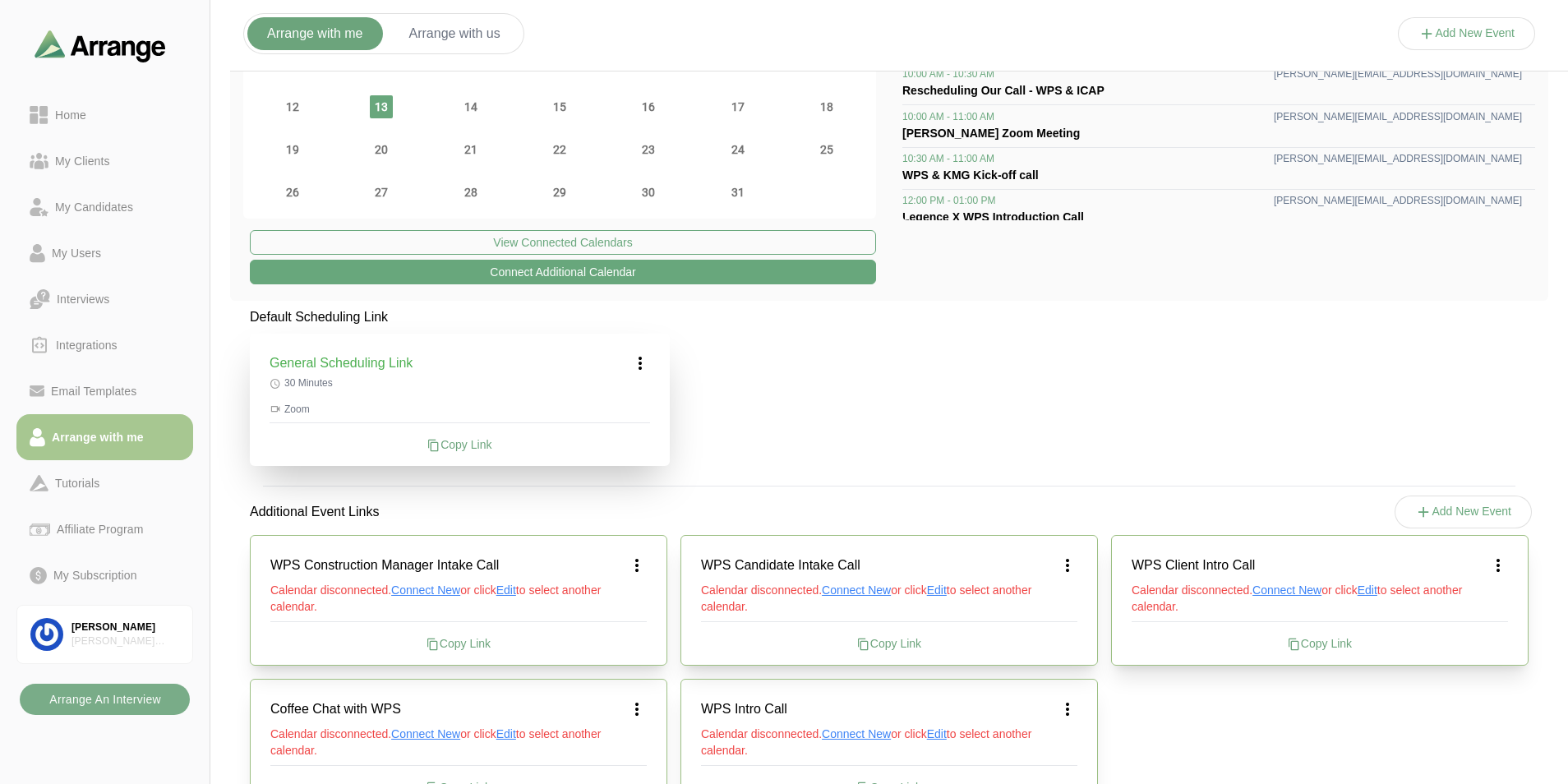
click at [640, 364] on icon at bounding box center [640, 363] width 20 height 20
click at [623, 416] on div "Edit" at bounding box center [624, 409] width 76 height 30
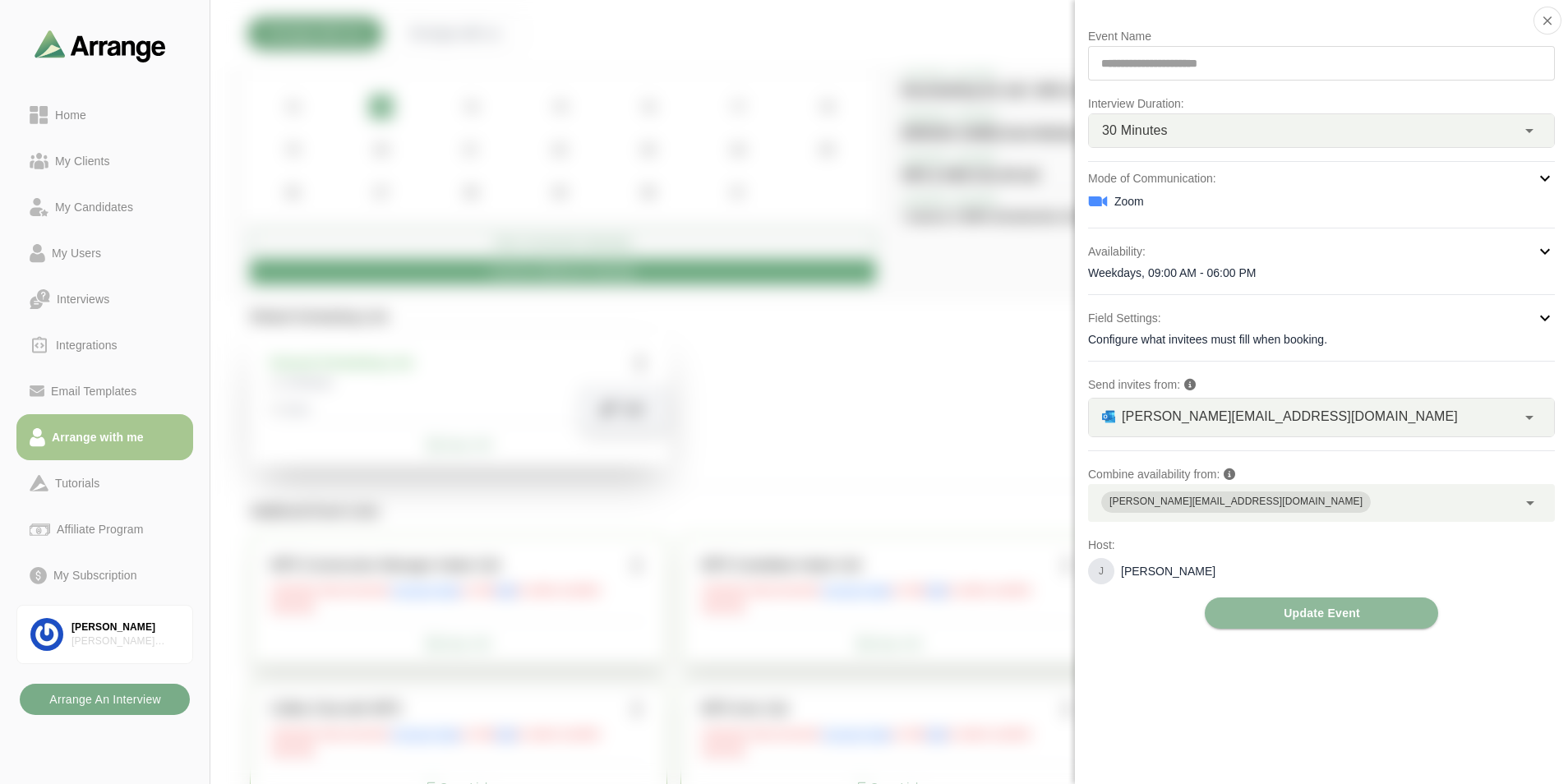
click at [1261, 503] on div "[PERSON_NAME][EMAIL_ADDRESS][DOMAIN_NAME]" at bounding box center [1236, 502] width 253 height 16
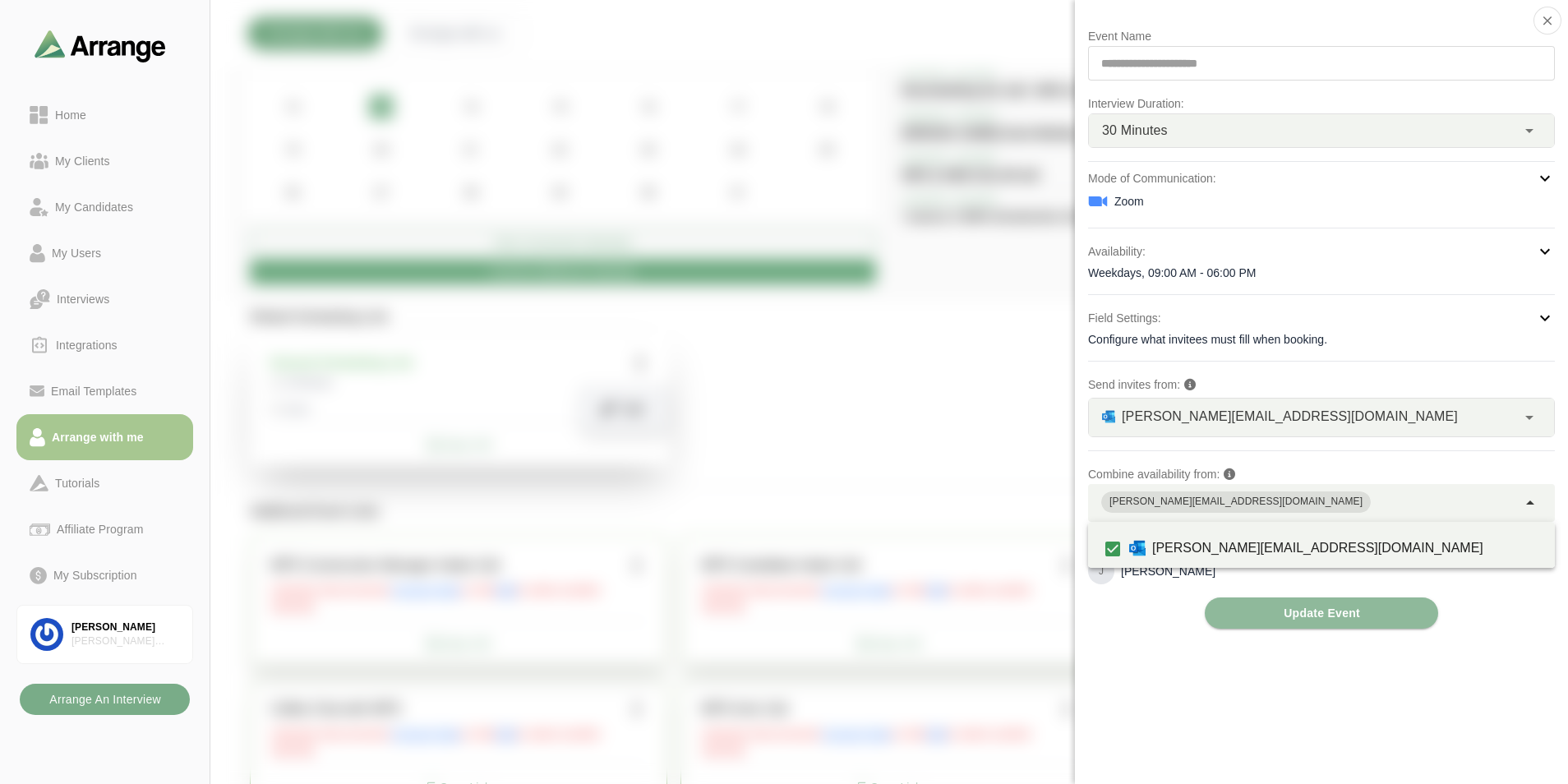
click at [1391, 499] on div "[PERSON_NAME][EMAIL_ADDRESS][DOMAIN_NAME]" at bounding box center [1302, 503] width 429 height 37
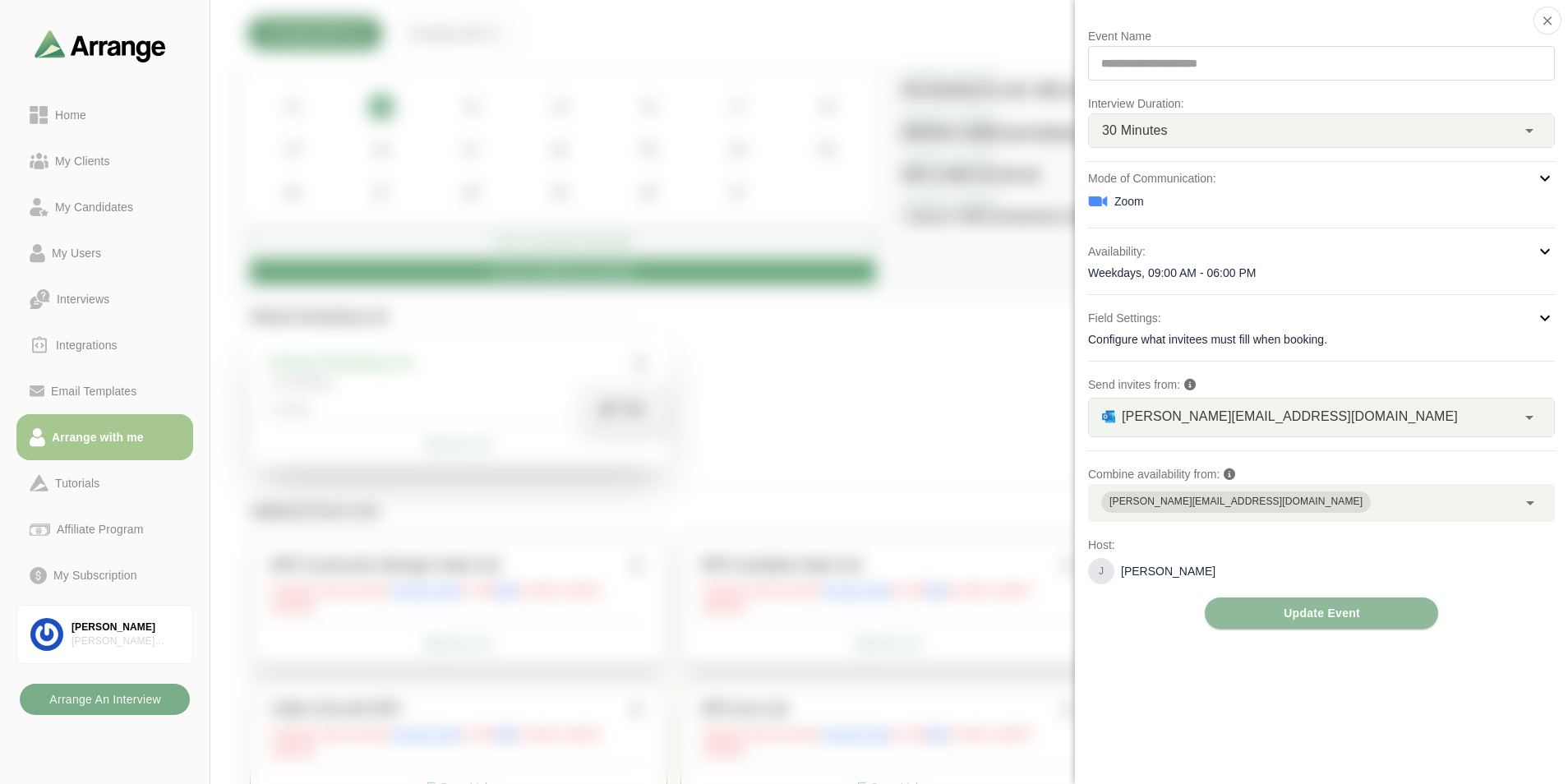
click at [1399, 50] on div at bounding box center [1467, 50] width 138 height 0
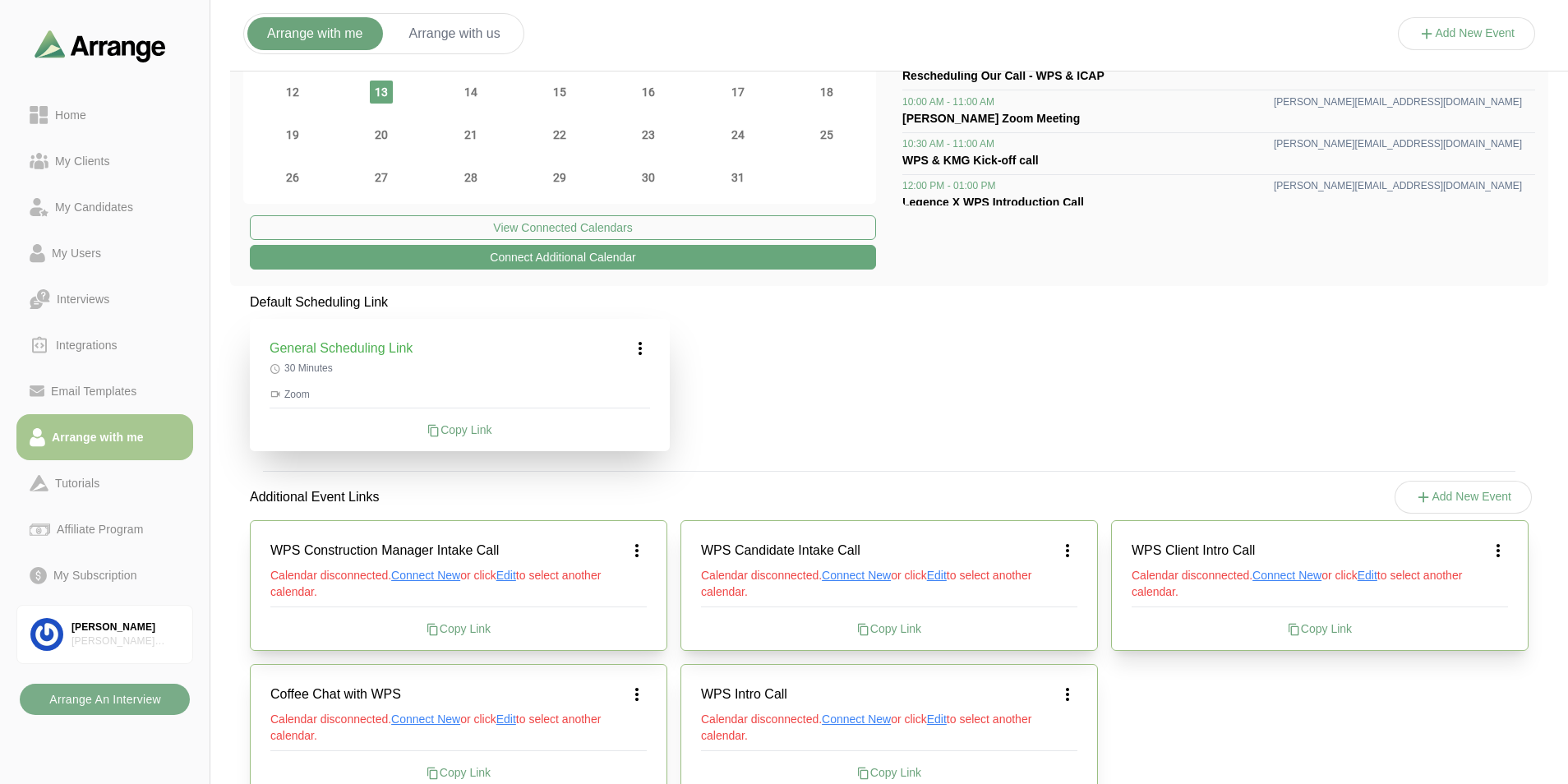
scroll to position [223, 0]
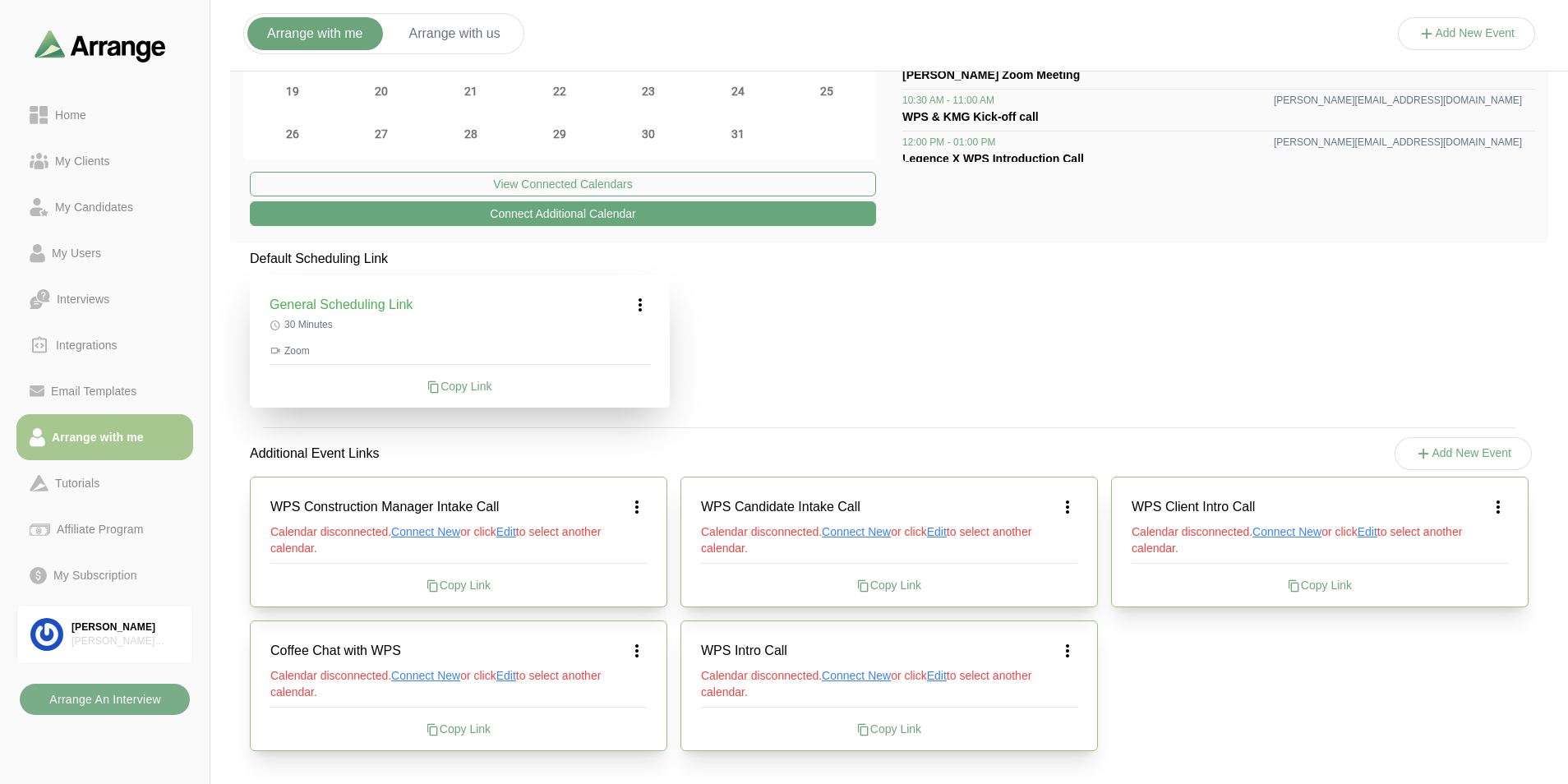
click at [634, 506] on icon at bounding box center [637, 508] width 20 height 20
click at [640, 549] on div "Edit" at bounding box center [621, 553] width 76 height 30
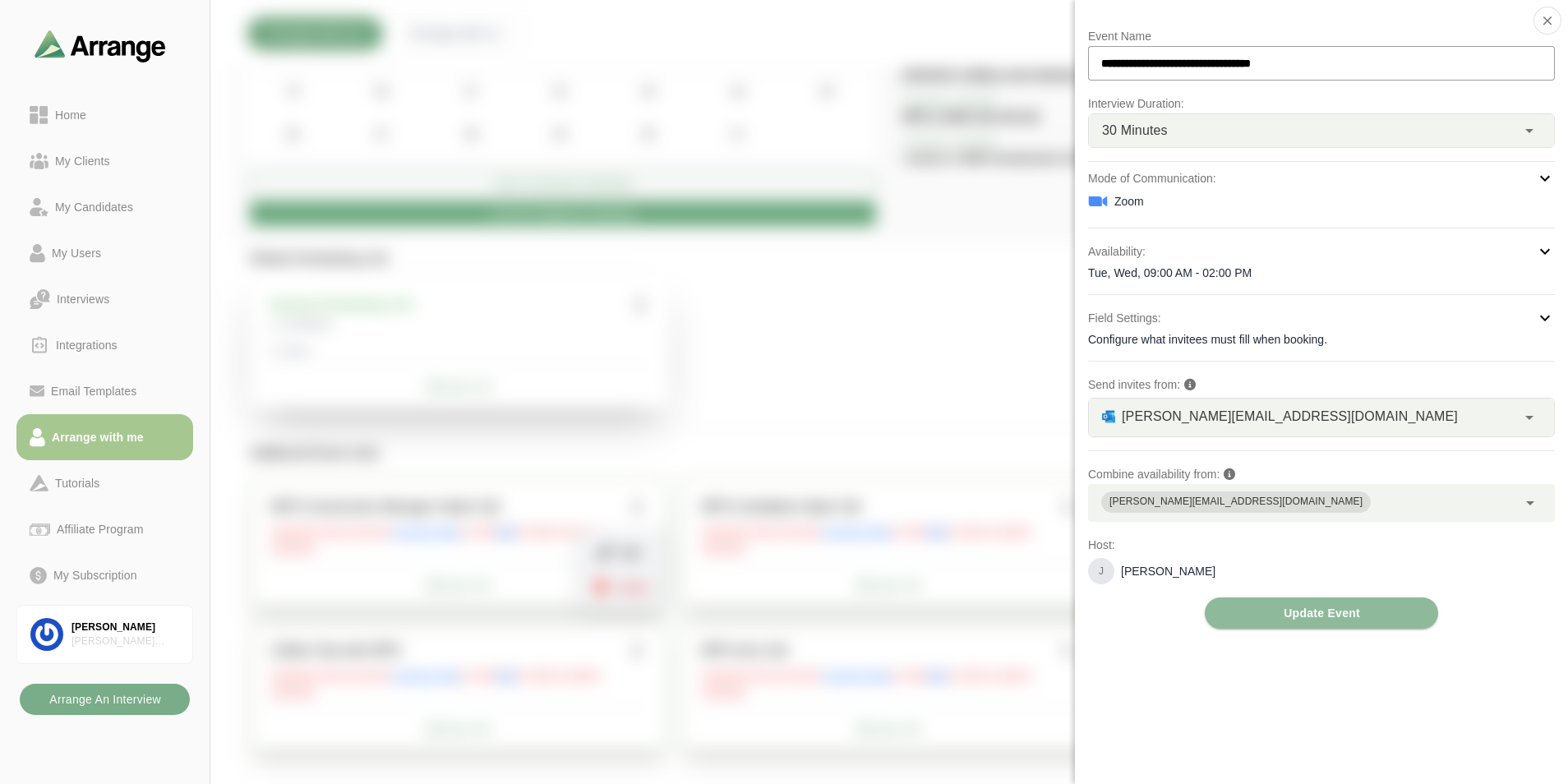
click at [1383, 418] on div "james@westbrookprojectsolutions.com **" at bounding box center [1302, 417] width 427 height 37
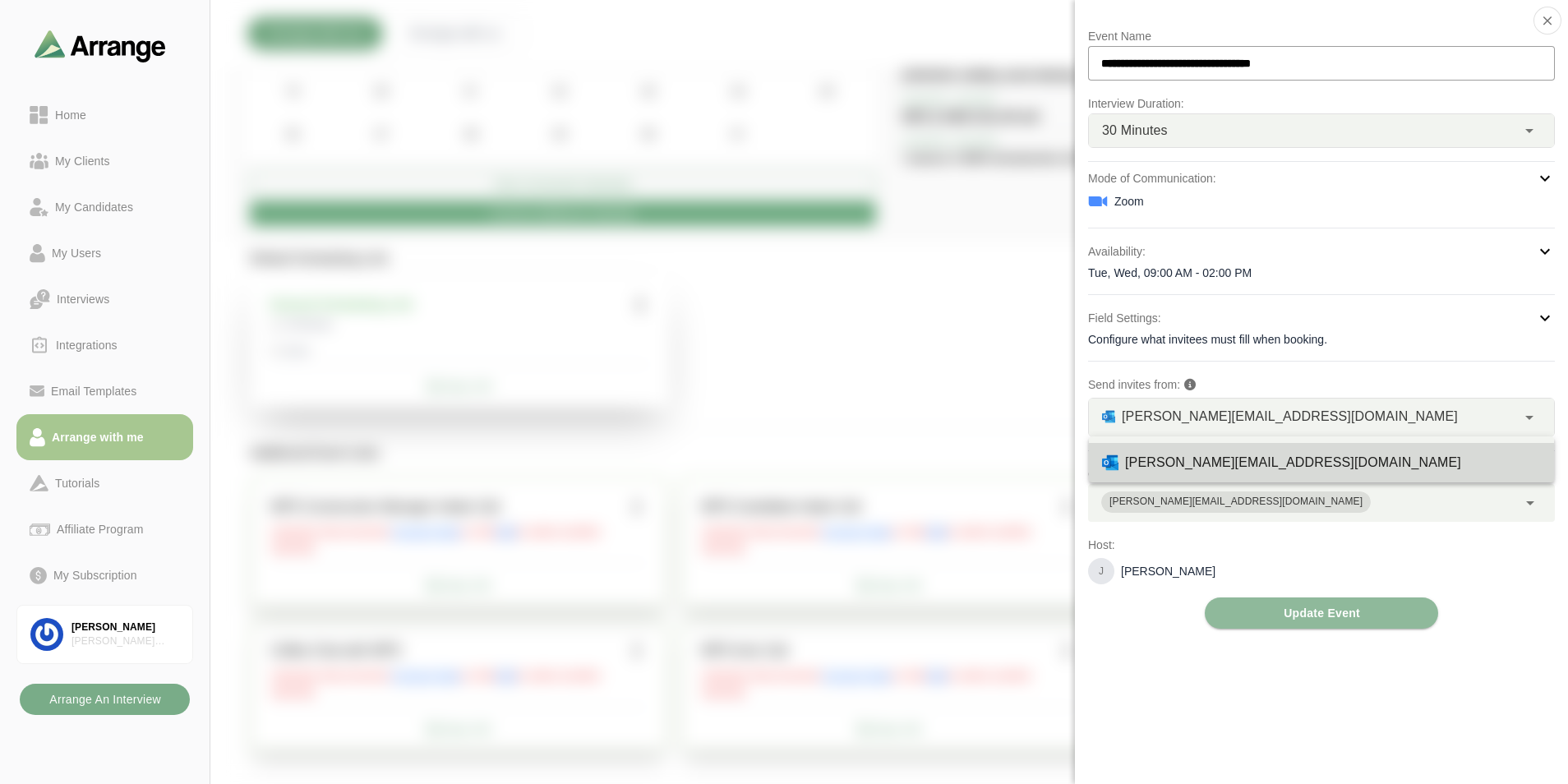
click at [1384, 418] on div "james@westbrookprojectsolutions.com **" at bounding box center [1302, 417] width 427 height 37
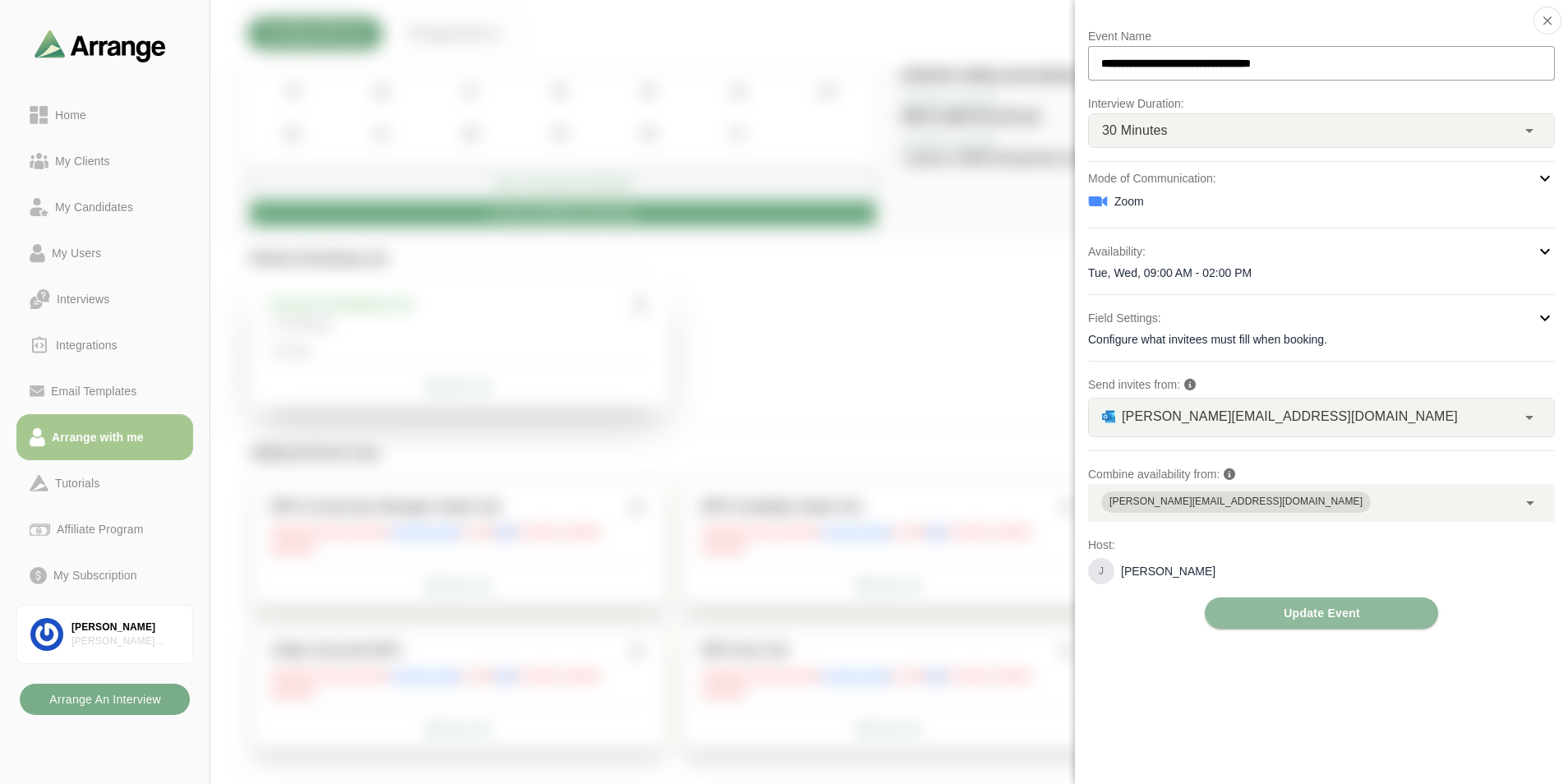
click at [1399, 50] on div at bounding box center [1467, 50] width 138 height 0
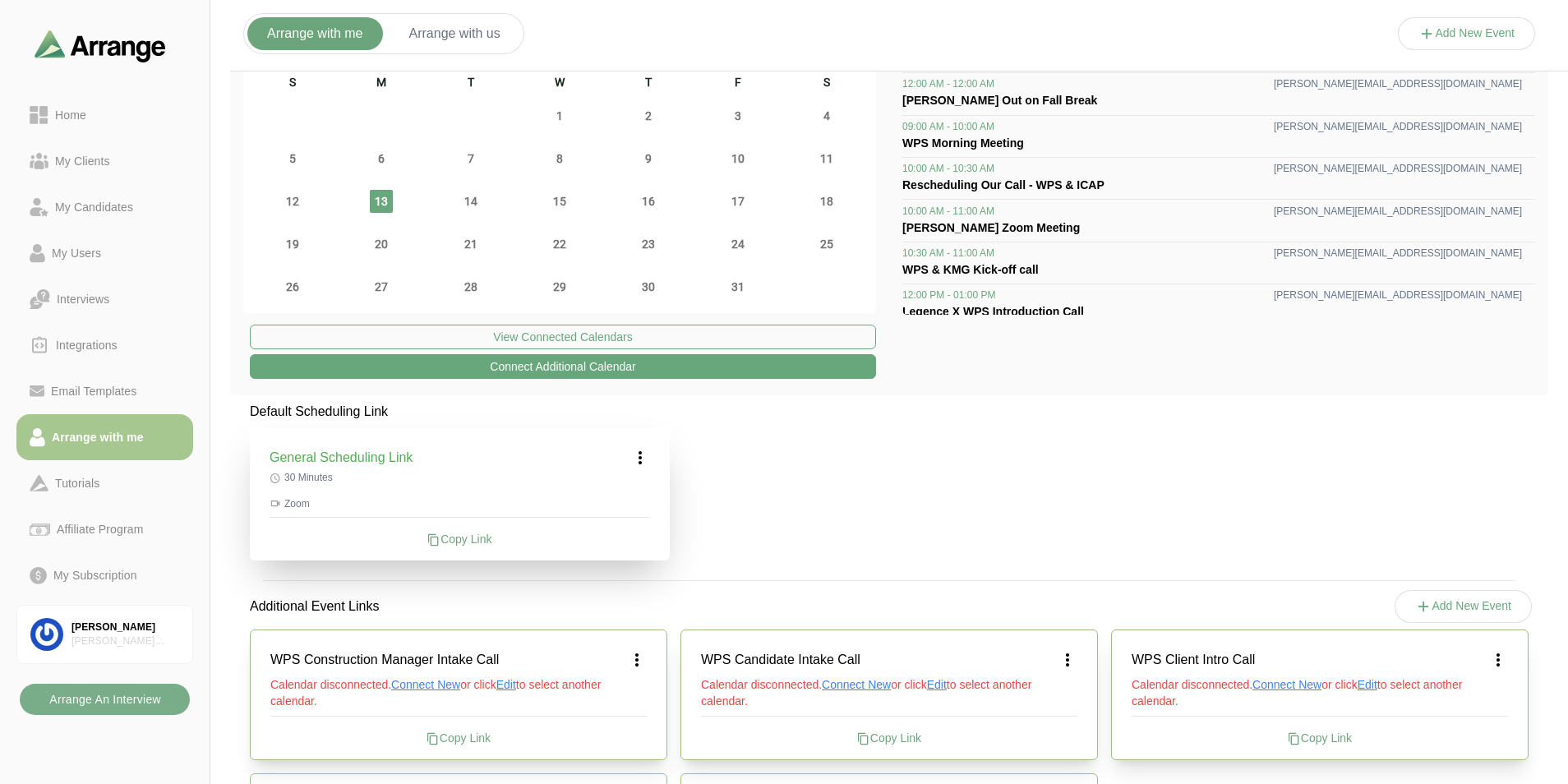
scroll to position [164, 0]
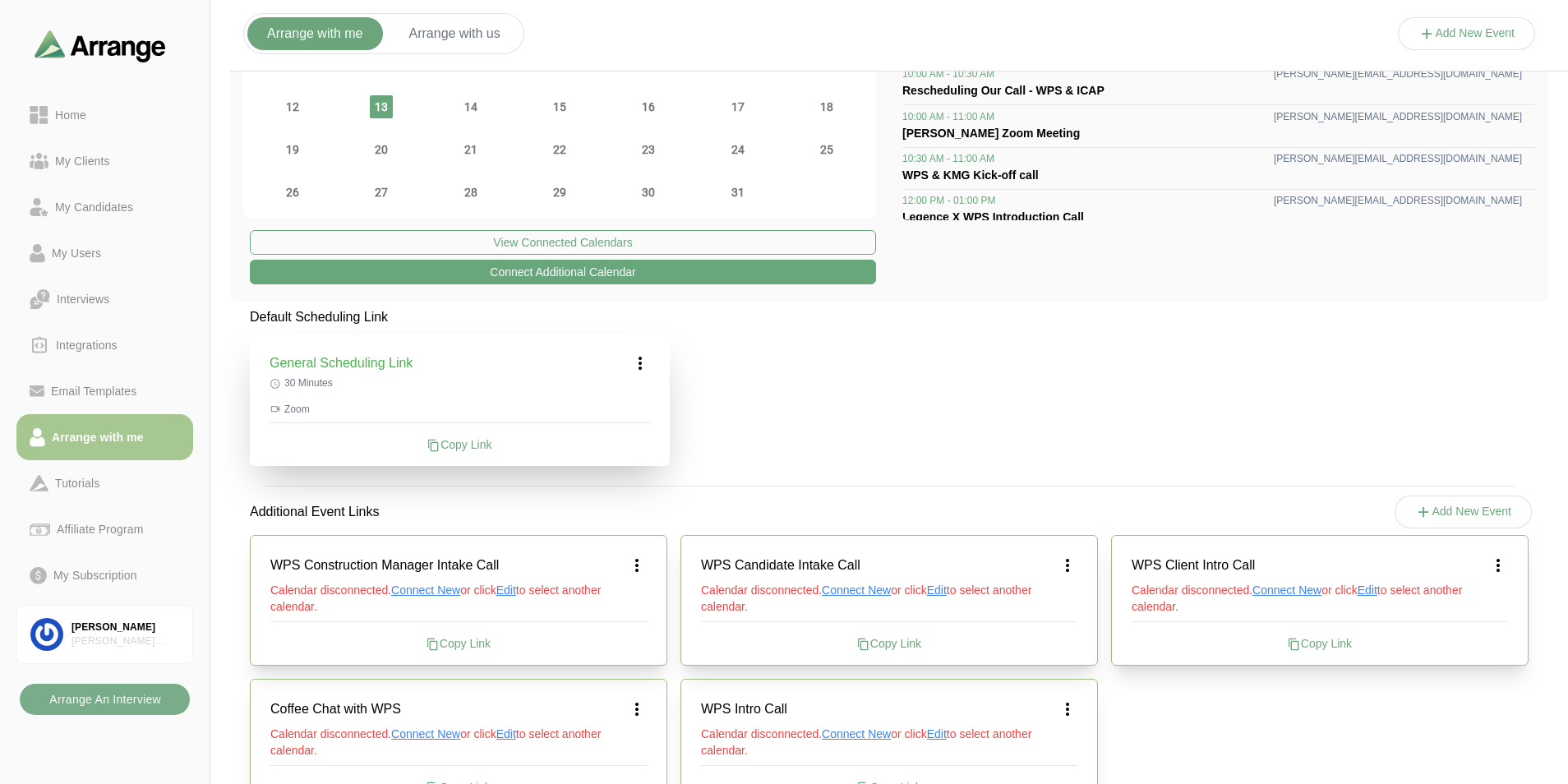
click at [514, 592] on span "Edit" at bounding box center [507, 590] width 20 height 13
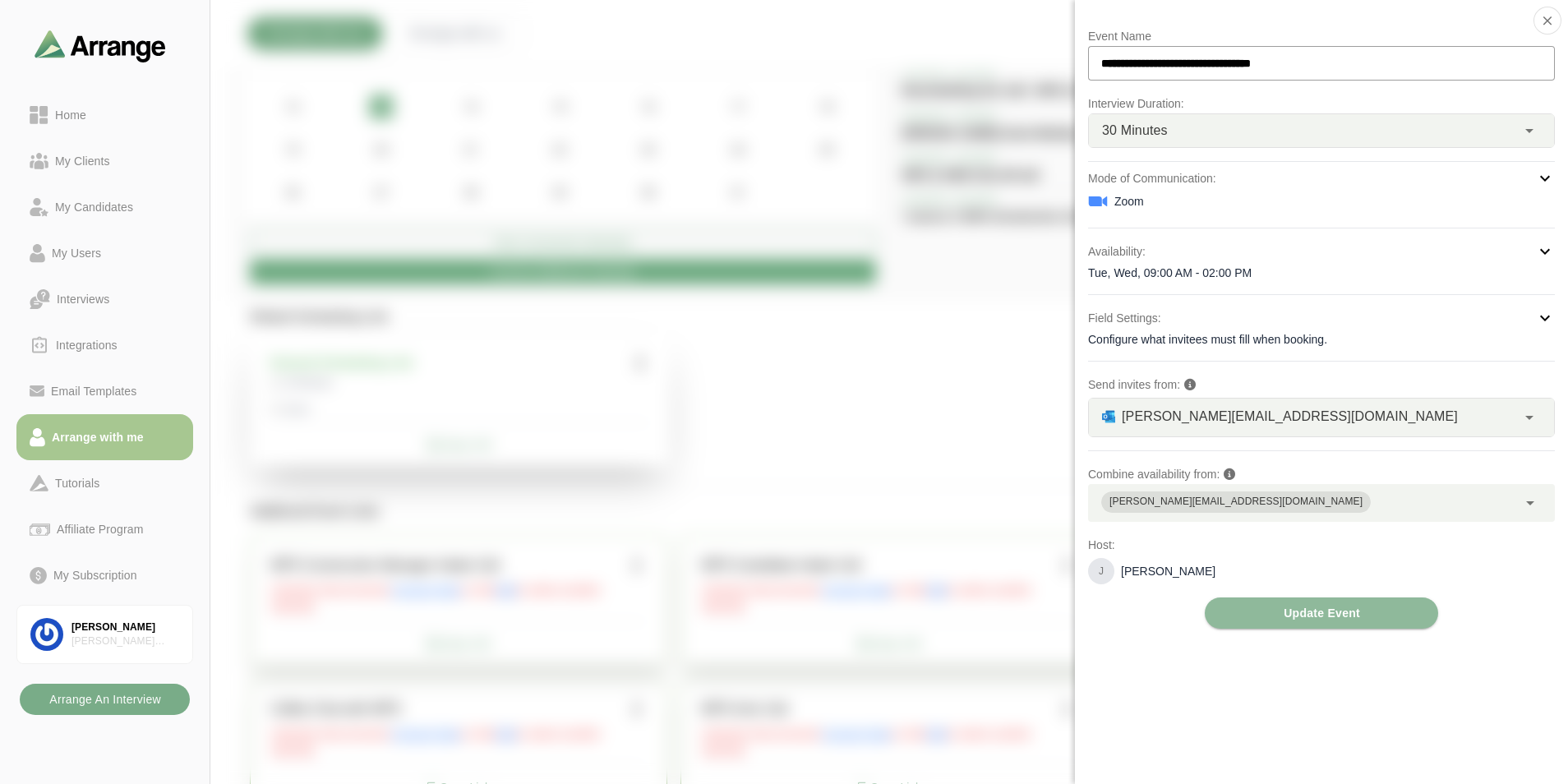
click at [1146, 568] on p "[PERSON_NAME]" at bounding box center [1168, 571] width 95 height 16
drag, startPoint x: 1146, startPoint y: 568, endPoint x: 1446, endPoint y: 506, distance: 306.3
click at [1446, 506] on div "[PERSON_NAME][EMAIL_ADDRESS][DOMAIN_NAME]" at bounding box center [1302, 503] width 429 height 37
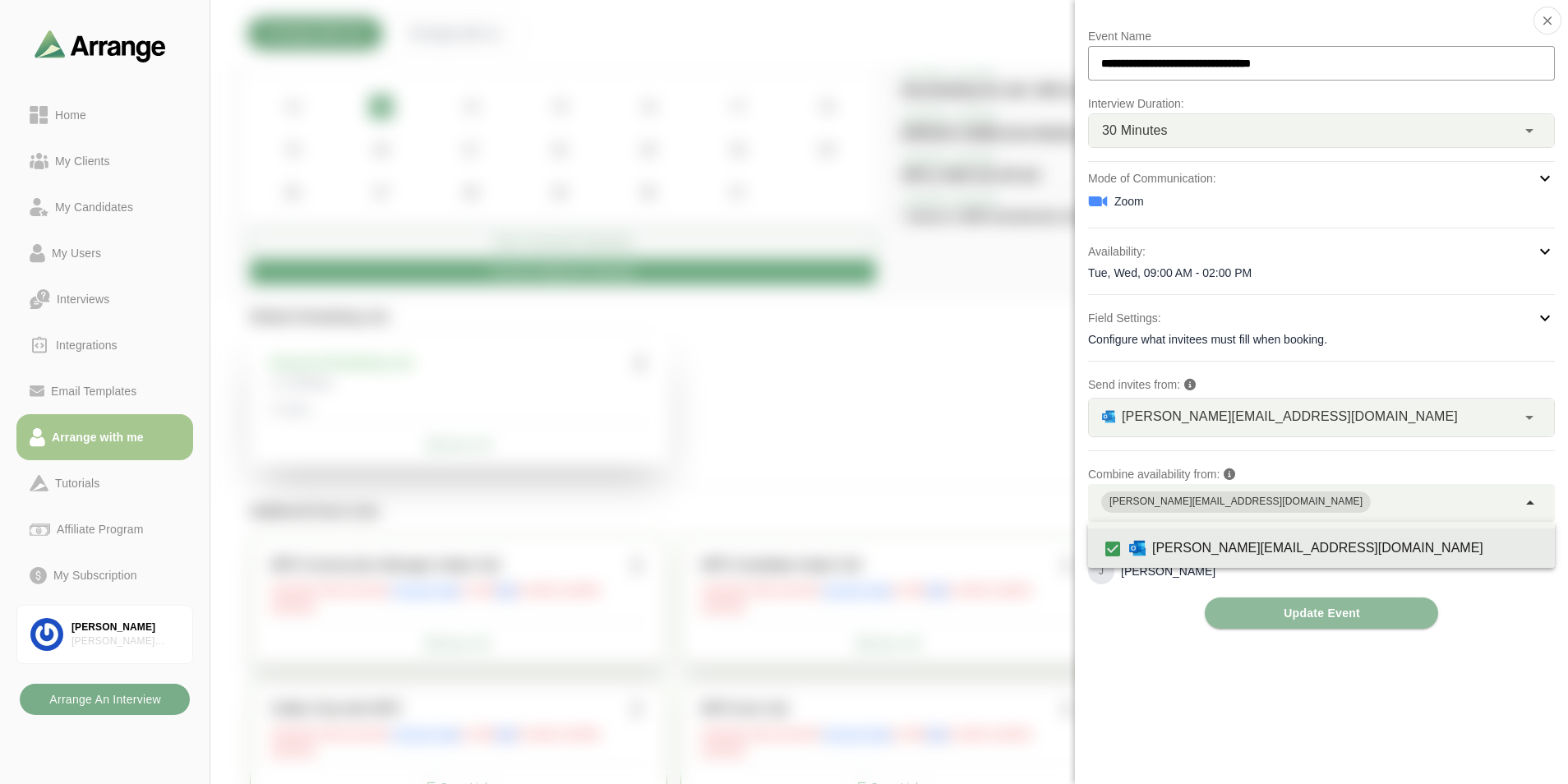
click at [1340, 548] on span "[PERSON_NAME][EMAIL_ADDRESS][DOMAIN_NAME]" at bounding box center [1318, 548] width 348 height 51
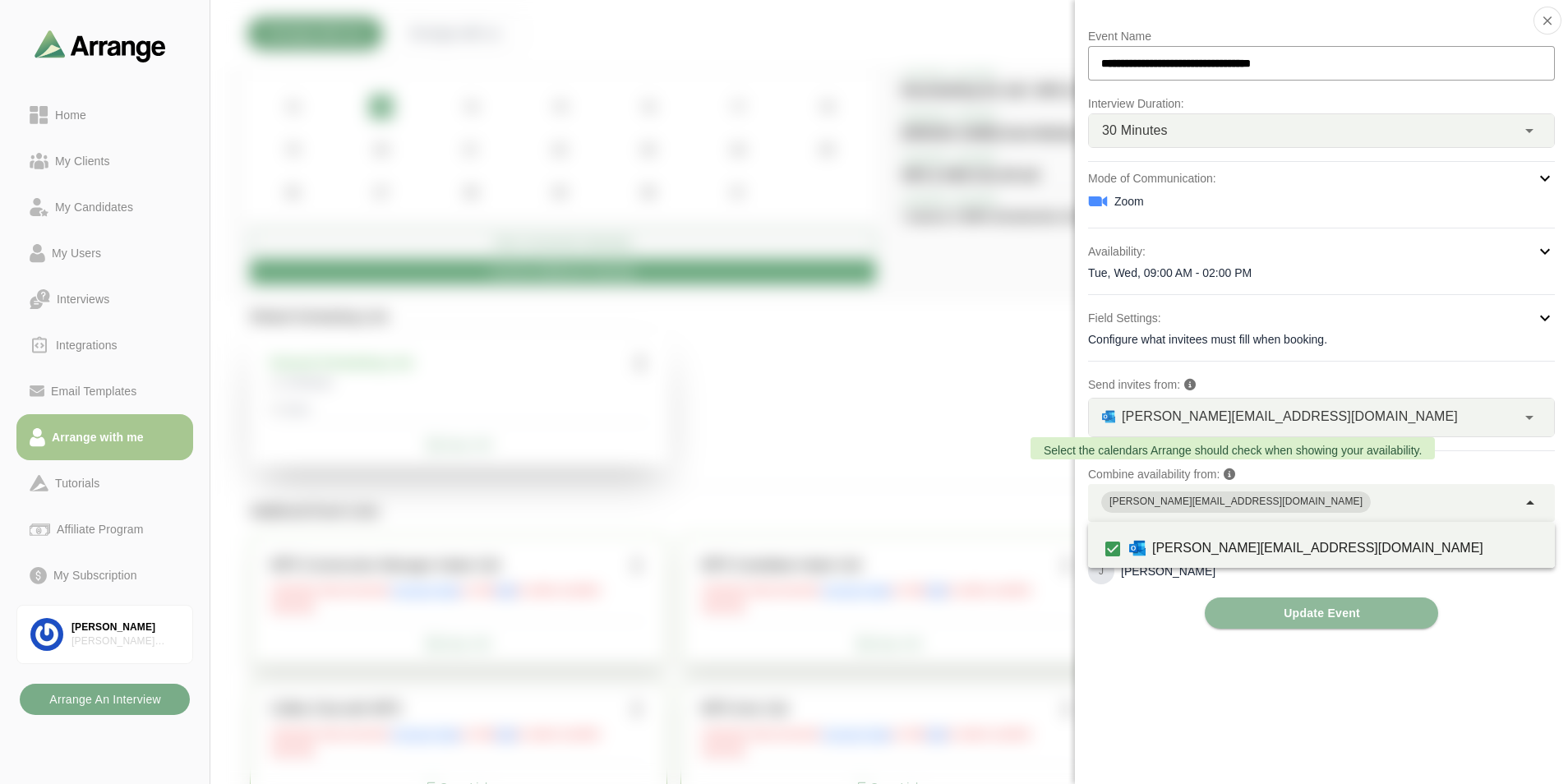
click at [1234, 473] on icon at bounding box center [1229, 474] width 12 height 12
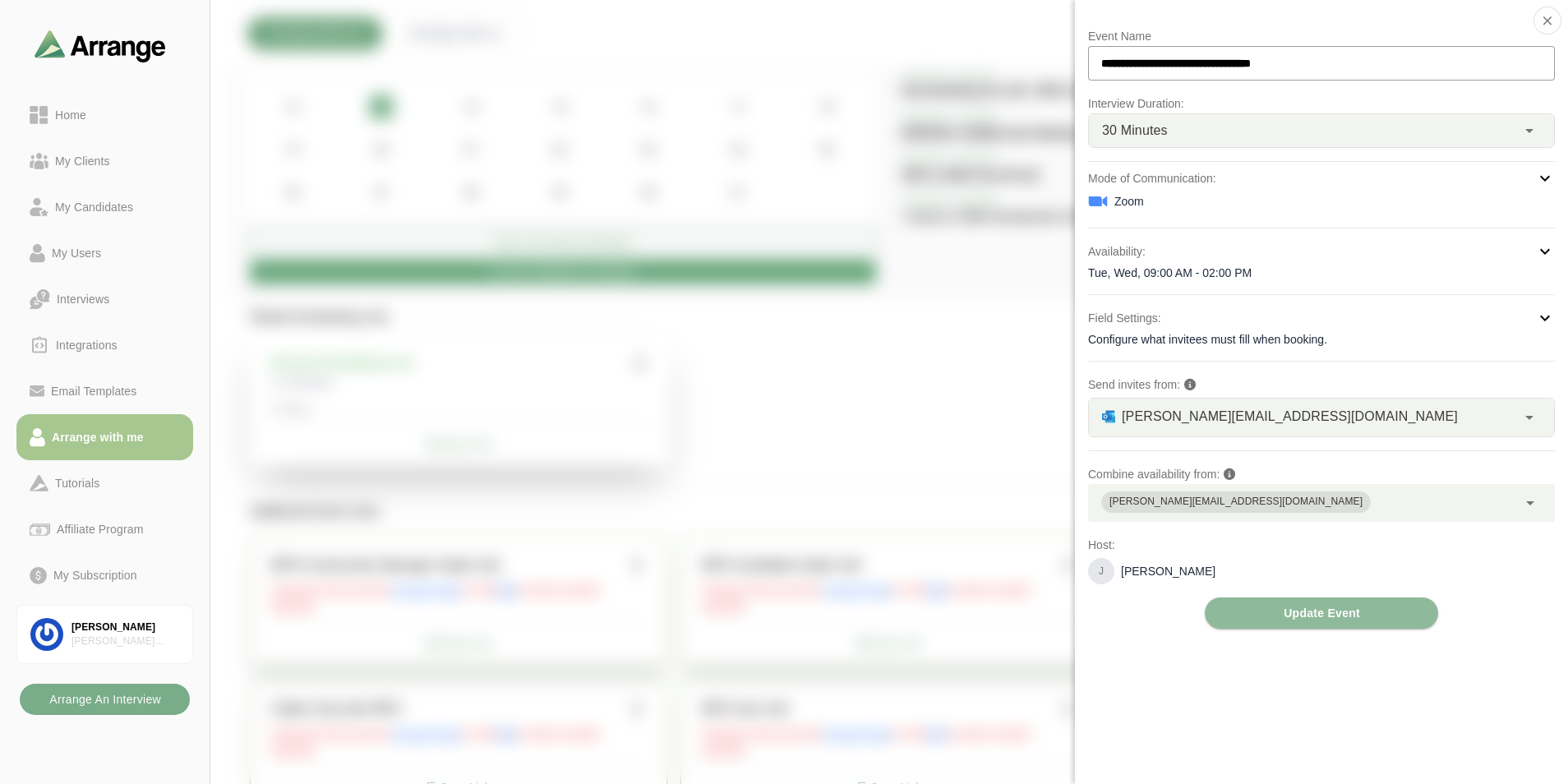
click at [1233, 472] on icon at bounding box center [1229, 474] width 12 height 12
click at [1267, 615] on button "Update Event" at bounding box center [1322, 613] width 234 height 31
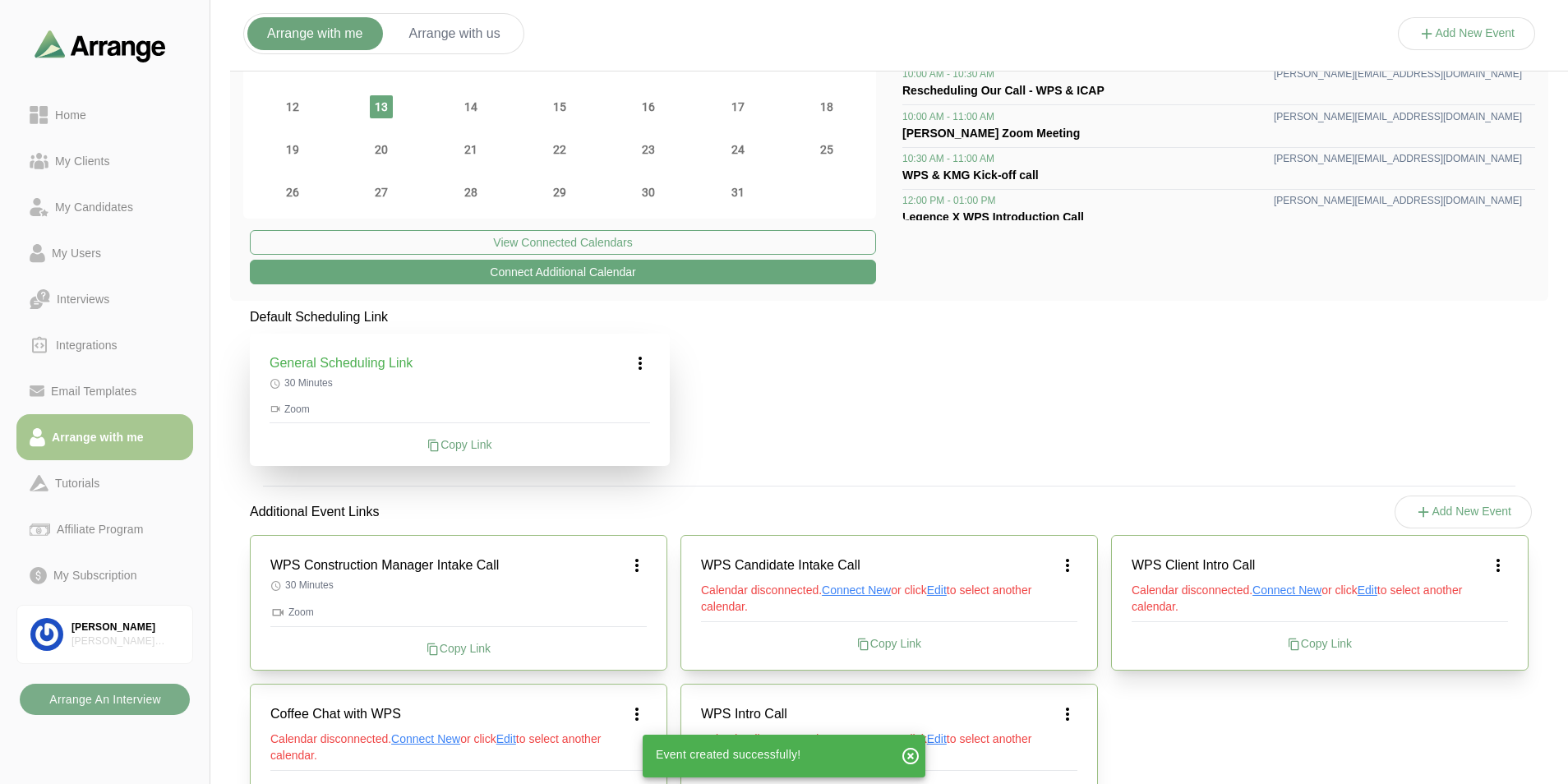
click at [1067, 567] on icon at bounding box center [1068, 565] width 20 height 20
click at [1066, 610] on div "Edit" at bounding box center [1052, 611] width 76 height 30
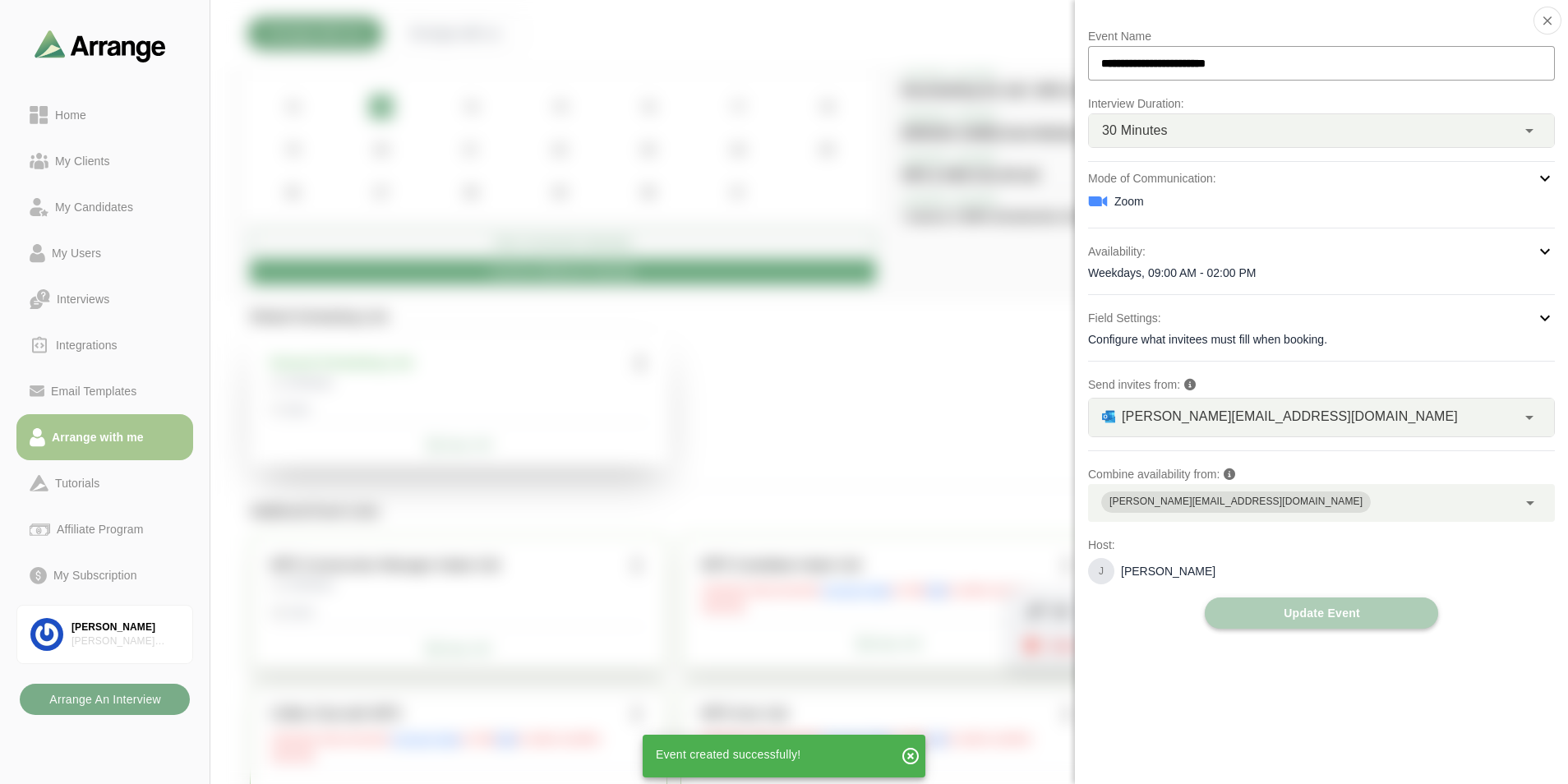
click at [1292, 617] on span "Update Event" at bounding box center [1322, 613] width 78 height 31
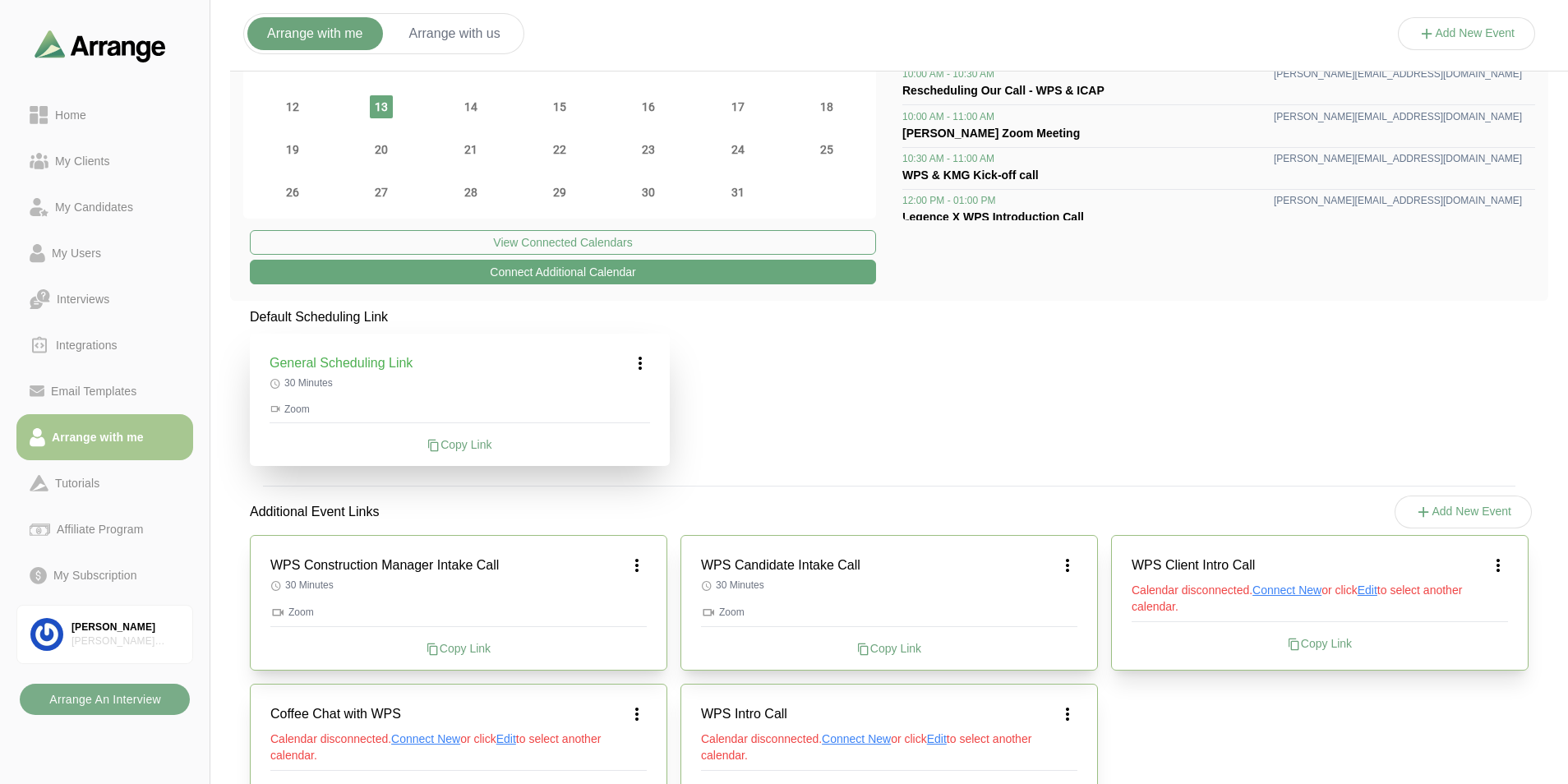
click at [1498, 563] on icon at bounding box center [1498, 565] width 20 height 20
click at [1472, 610] on icon at bounding box center [1466, 610] width 17 height 17
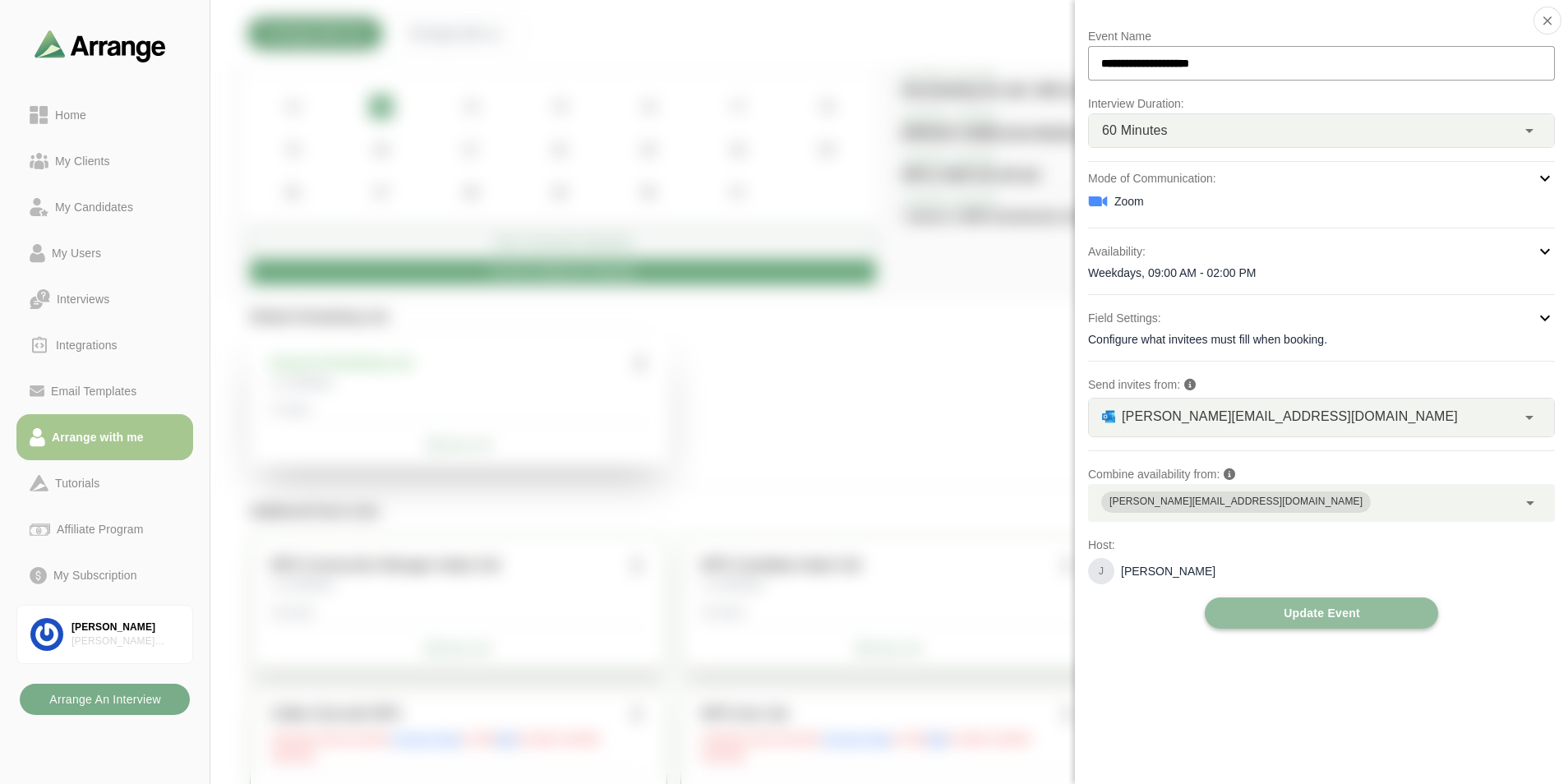
click at [1345, 602] on span "Update Event" at bounding box center [1322, 613] width 78 height 31
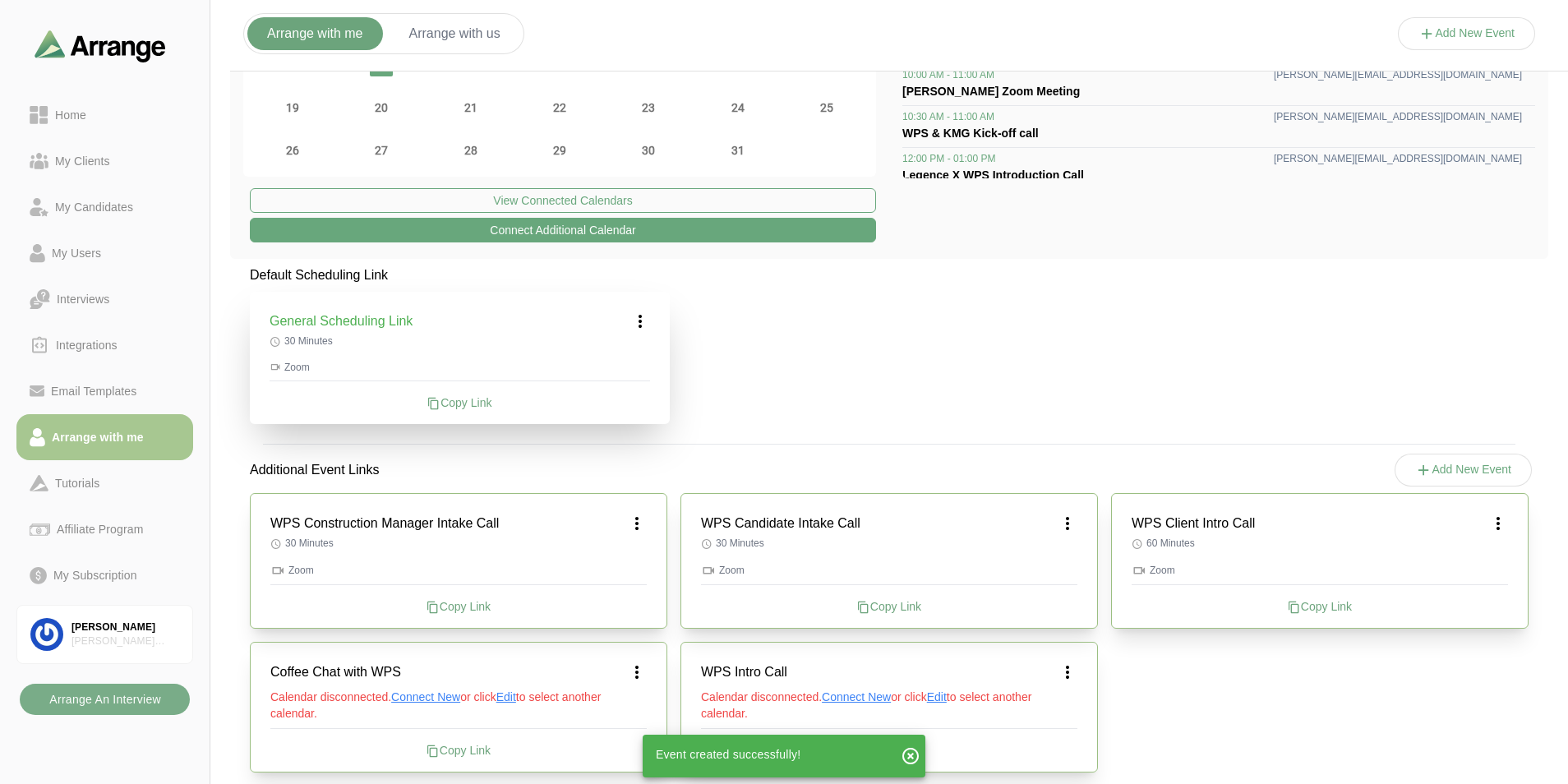
scroll to position [227, 0]
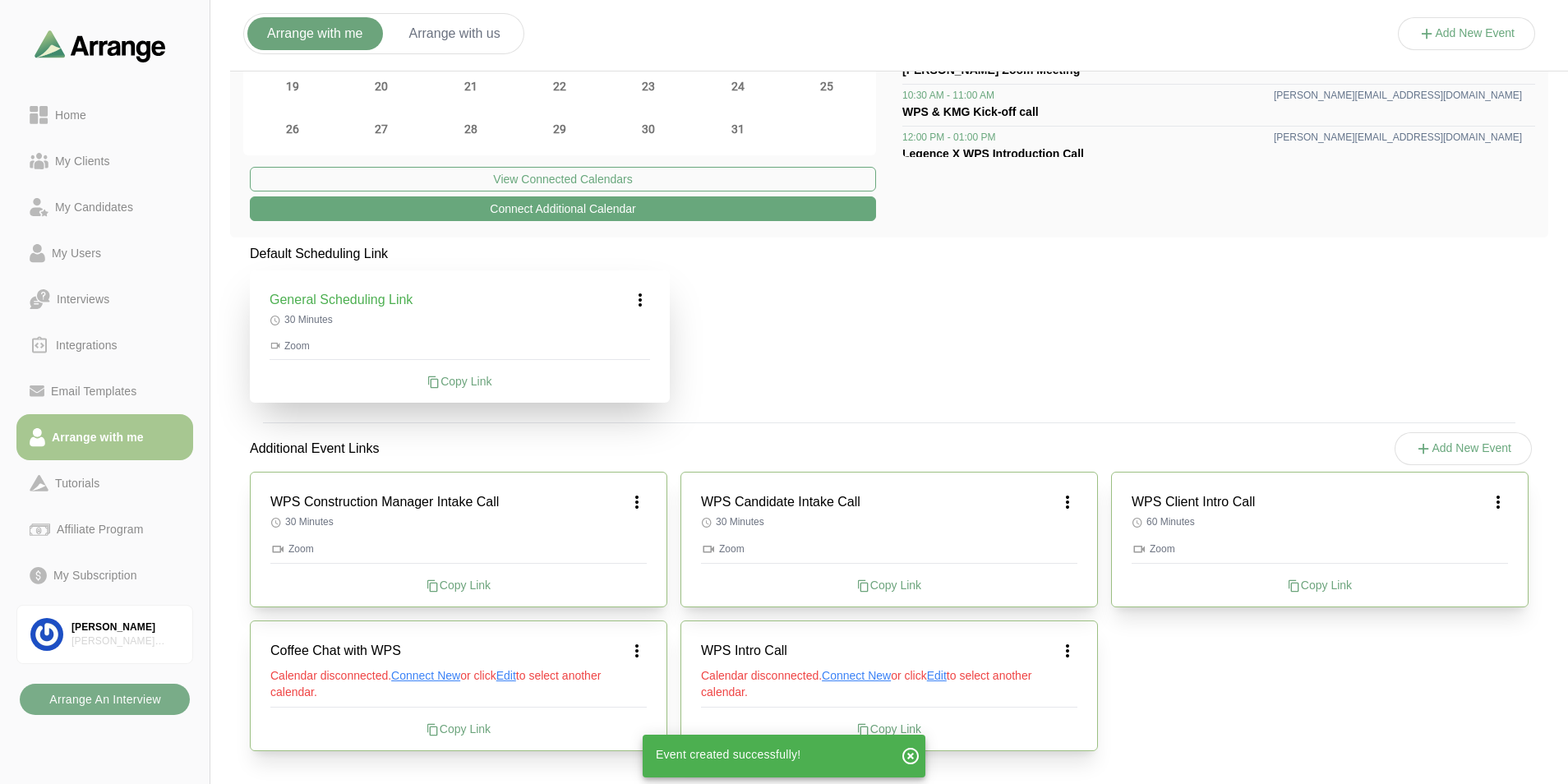
click at [1066, 652] on icon at bounding box center [1068, 651] width 20 height 20
click at [1061, 694] on div "Edit" at bounding box center [1052, 697] width 76 height 30
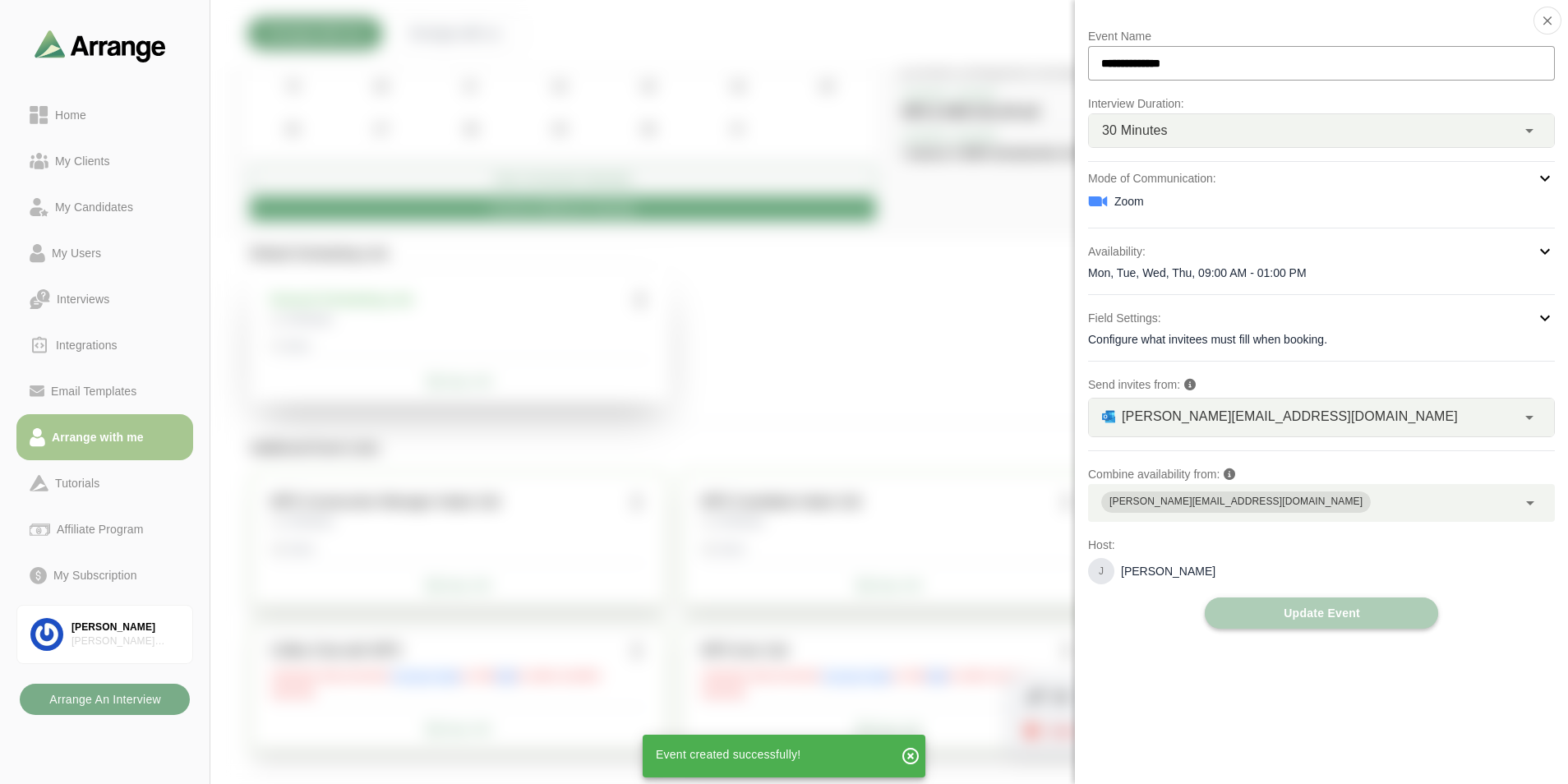
click at [1283, 609] on span "Update Event" at bounding box center [1322, 613] width 78 height 31
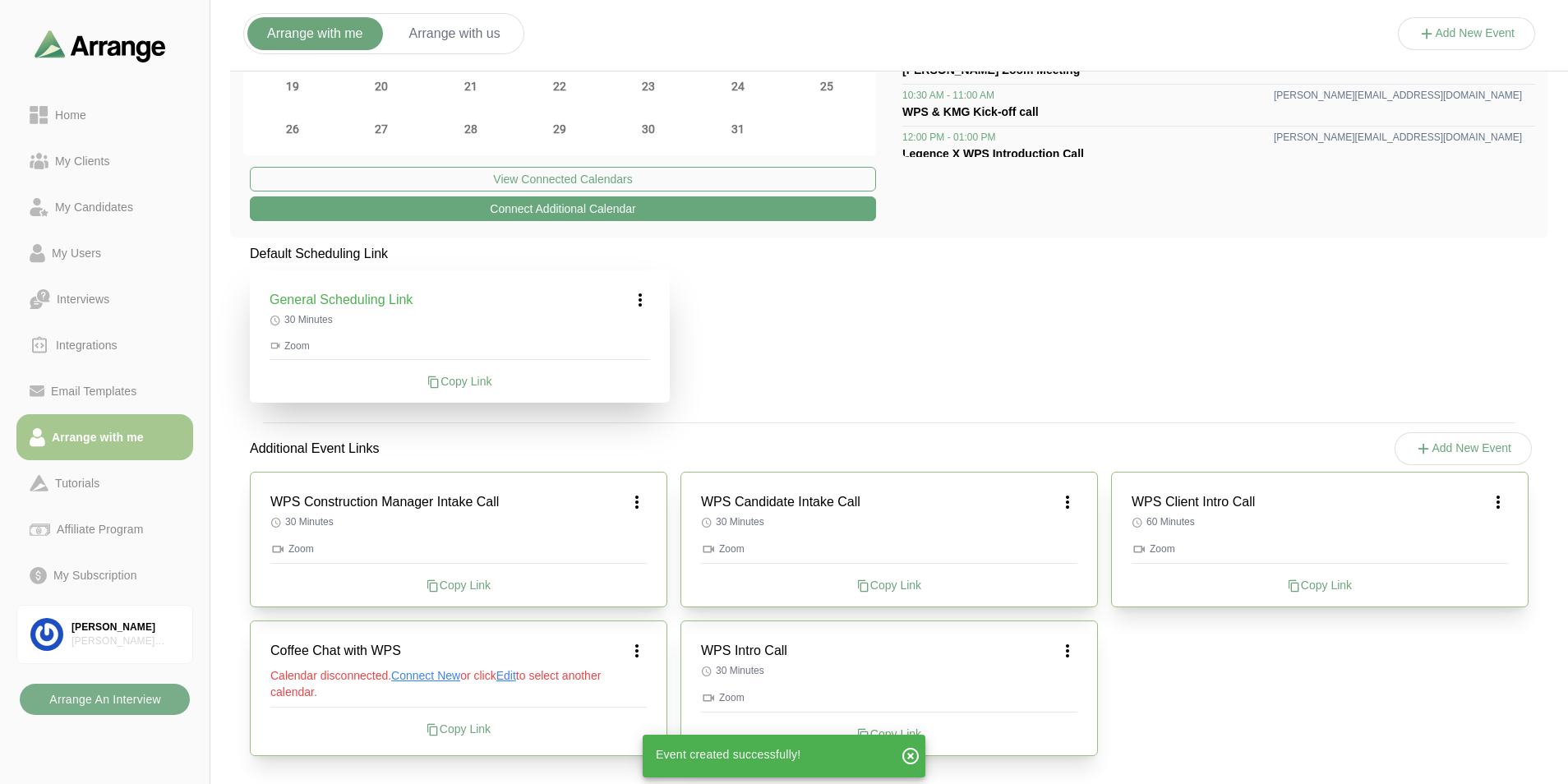
click at [634, 650] on icon at bounding box center [637, 651] width 20 height 20
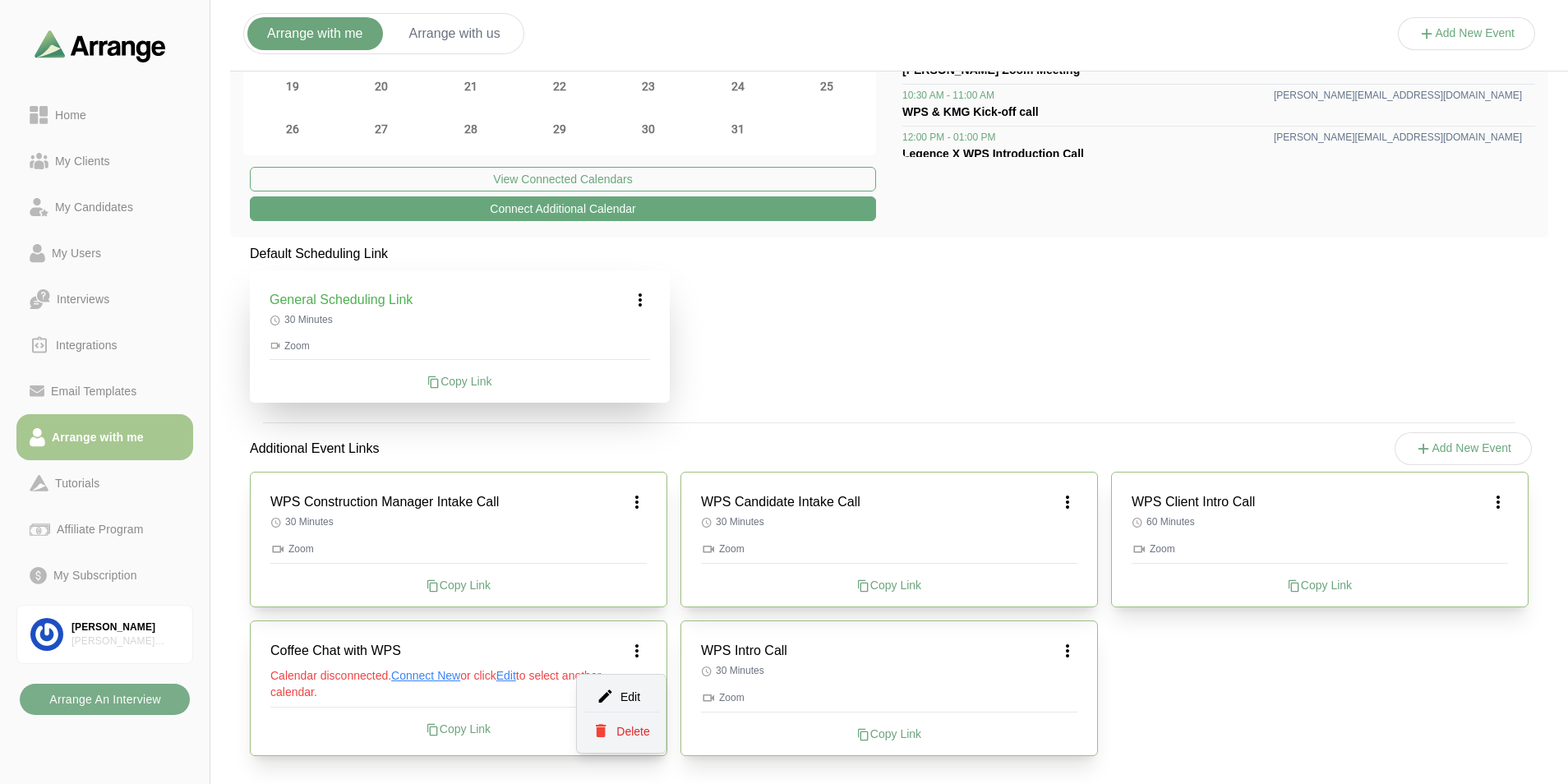
click at [637, 690] on div "Edit" at bounding box center [621, 697] width 76 height 30
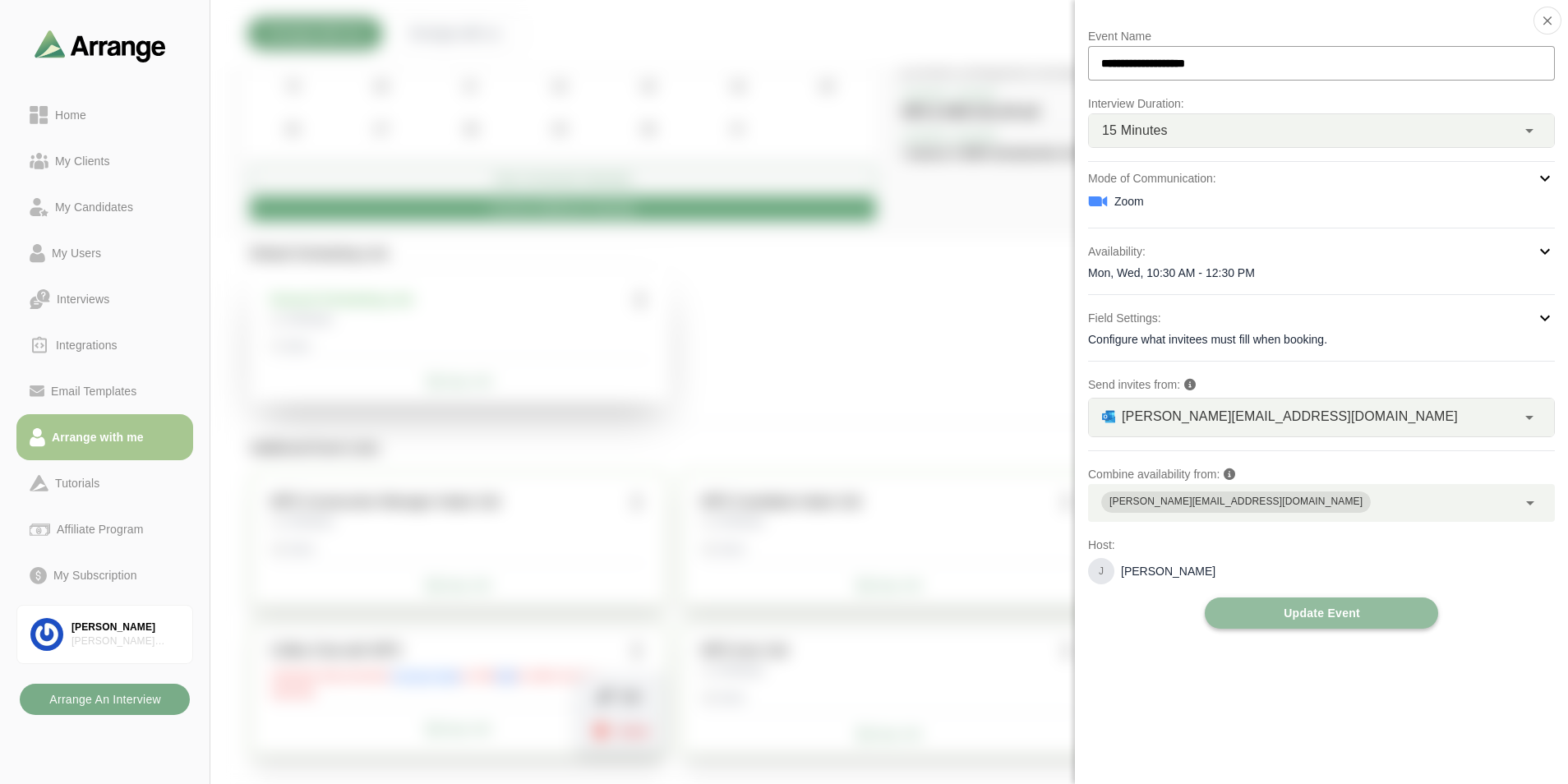
click at [1283, 616] on span "Update Event" at bounding box center [1322, 613] width 78 height 31
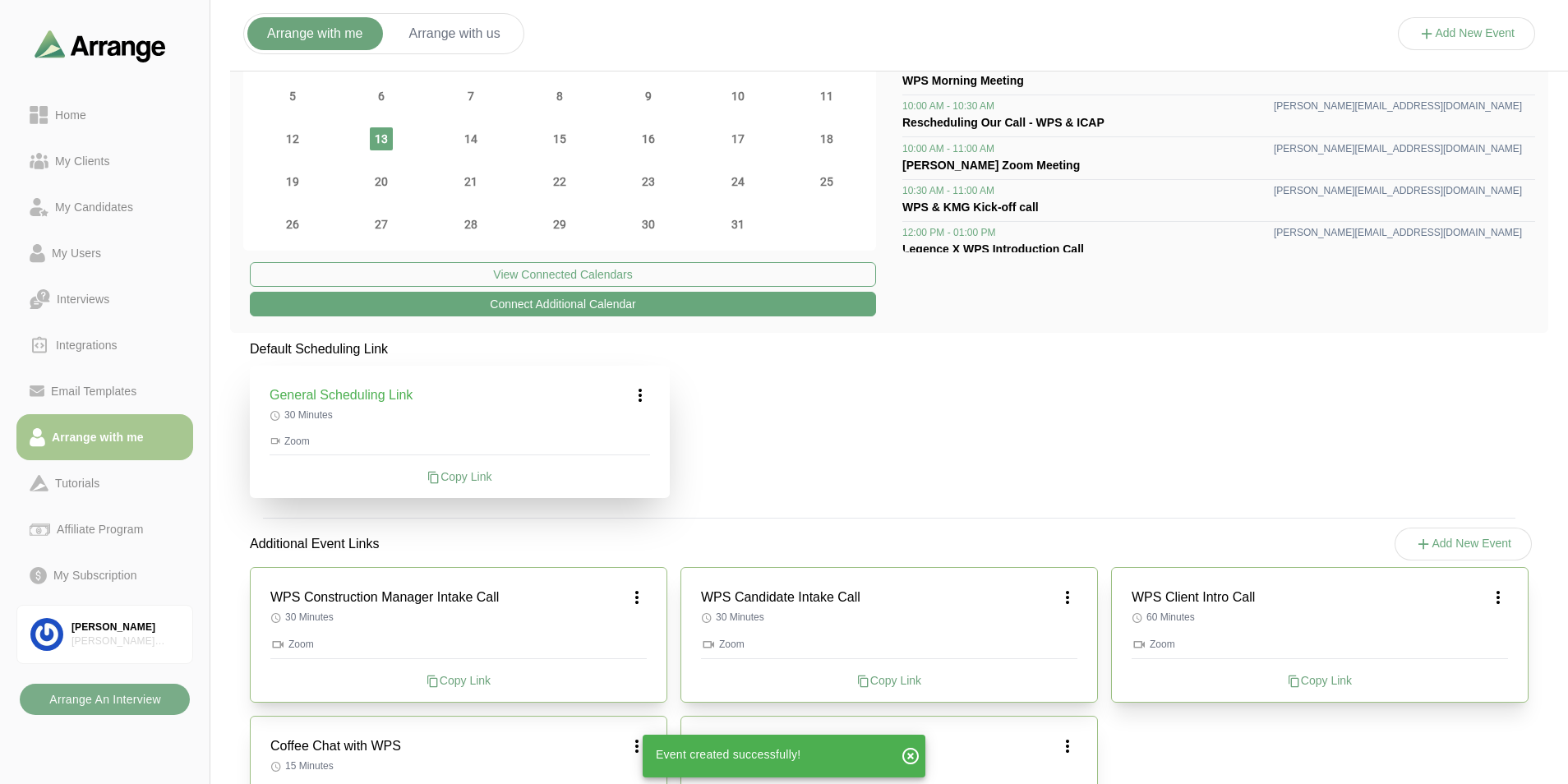
scroll to position [0, 0]
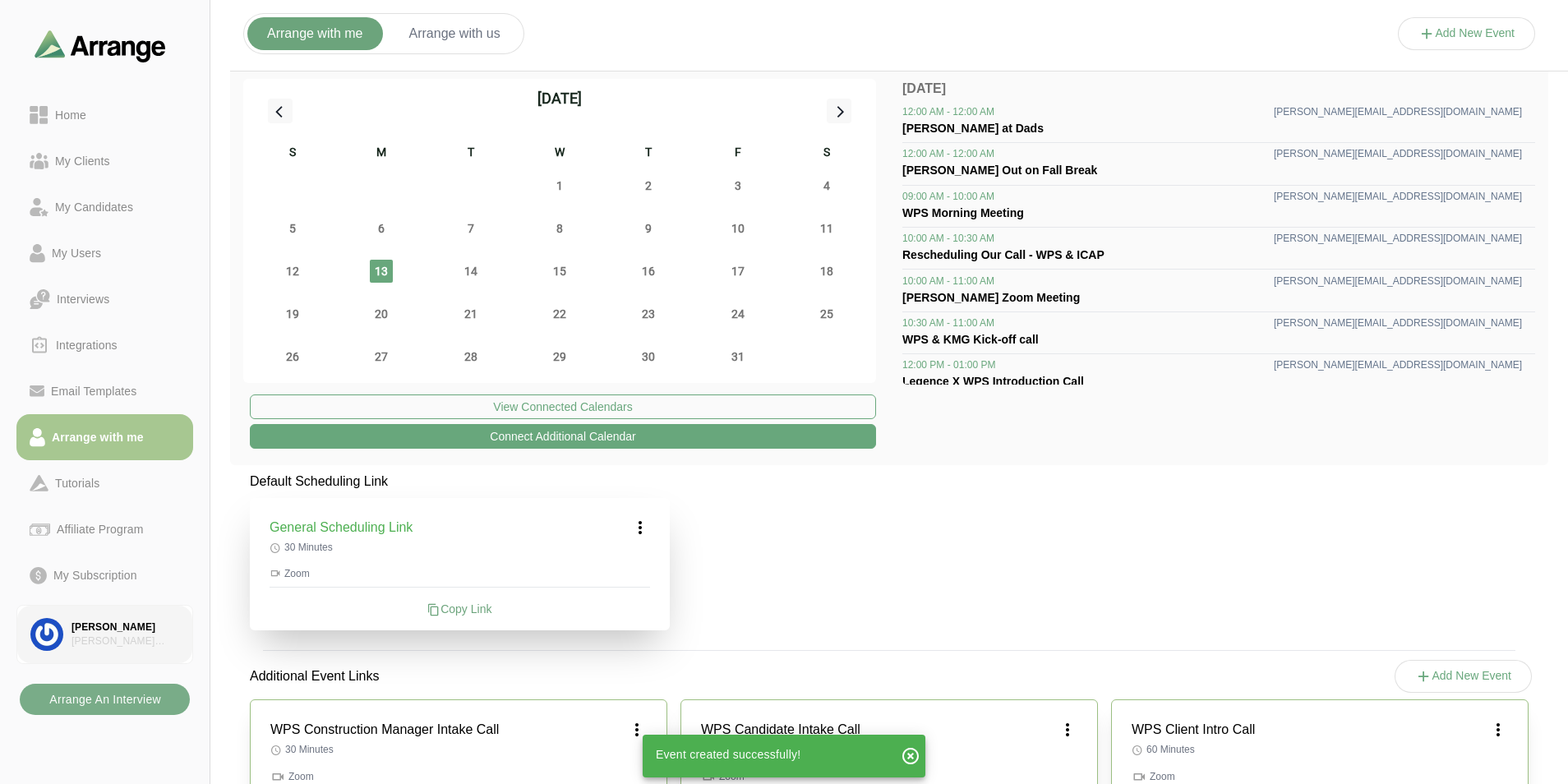
click at [53, 639] on img at bounding box center [46, 634] width 33 height 33
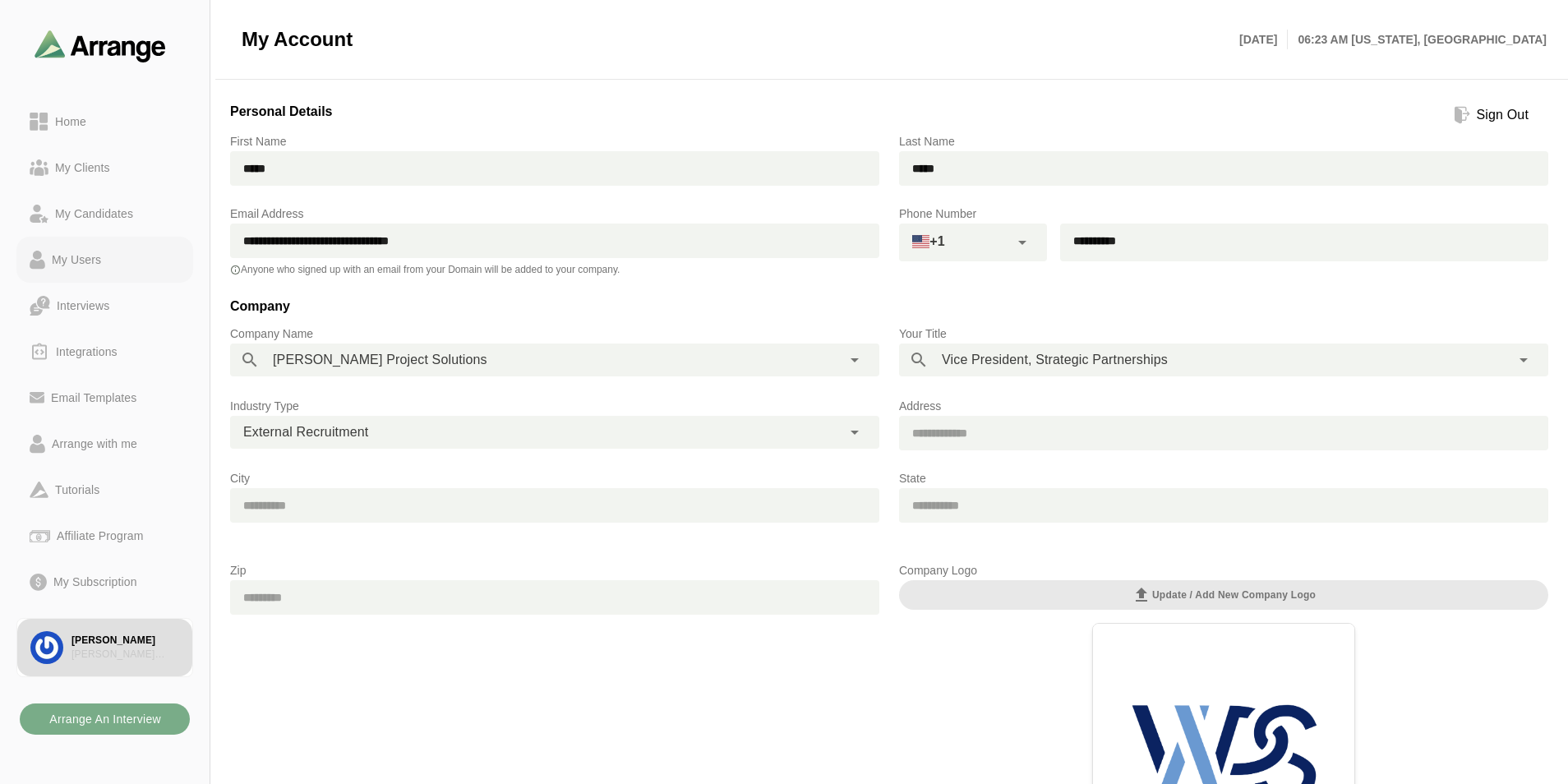
click at [78, 258] on div "My Users" at bounding box center [77, 260] width 62 height 20
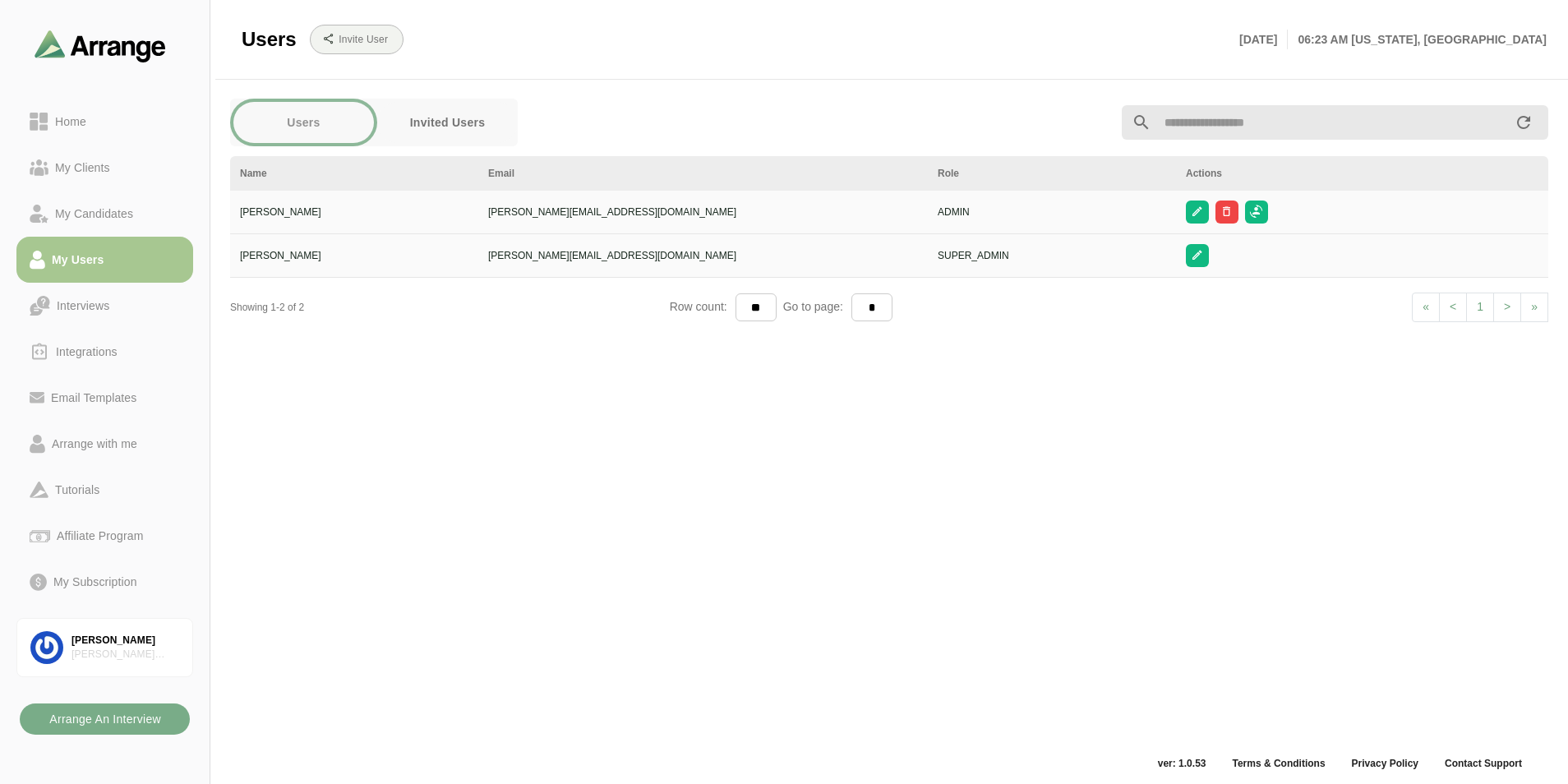
click at [425, 125] on button "Invited Users" at bounding box center [448, 122] width 141 height 41
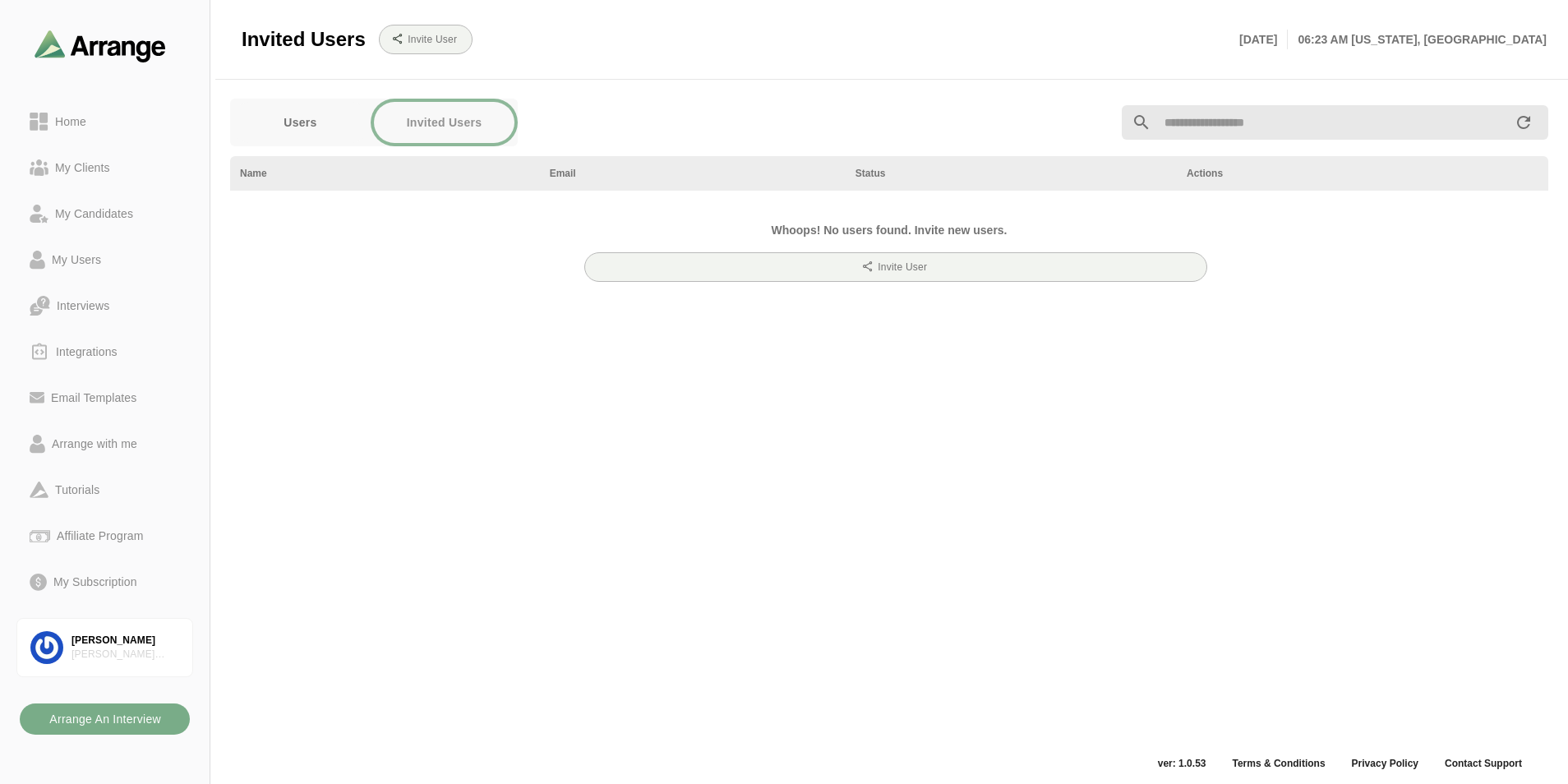
click at [326, 119] on button "Users" at bounding box center [301, 122] width 141 height 41
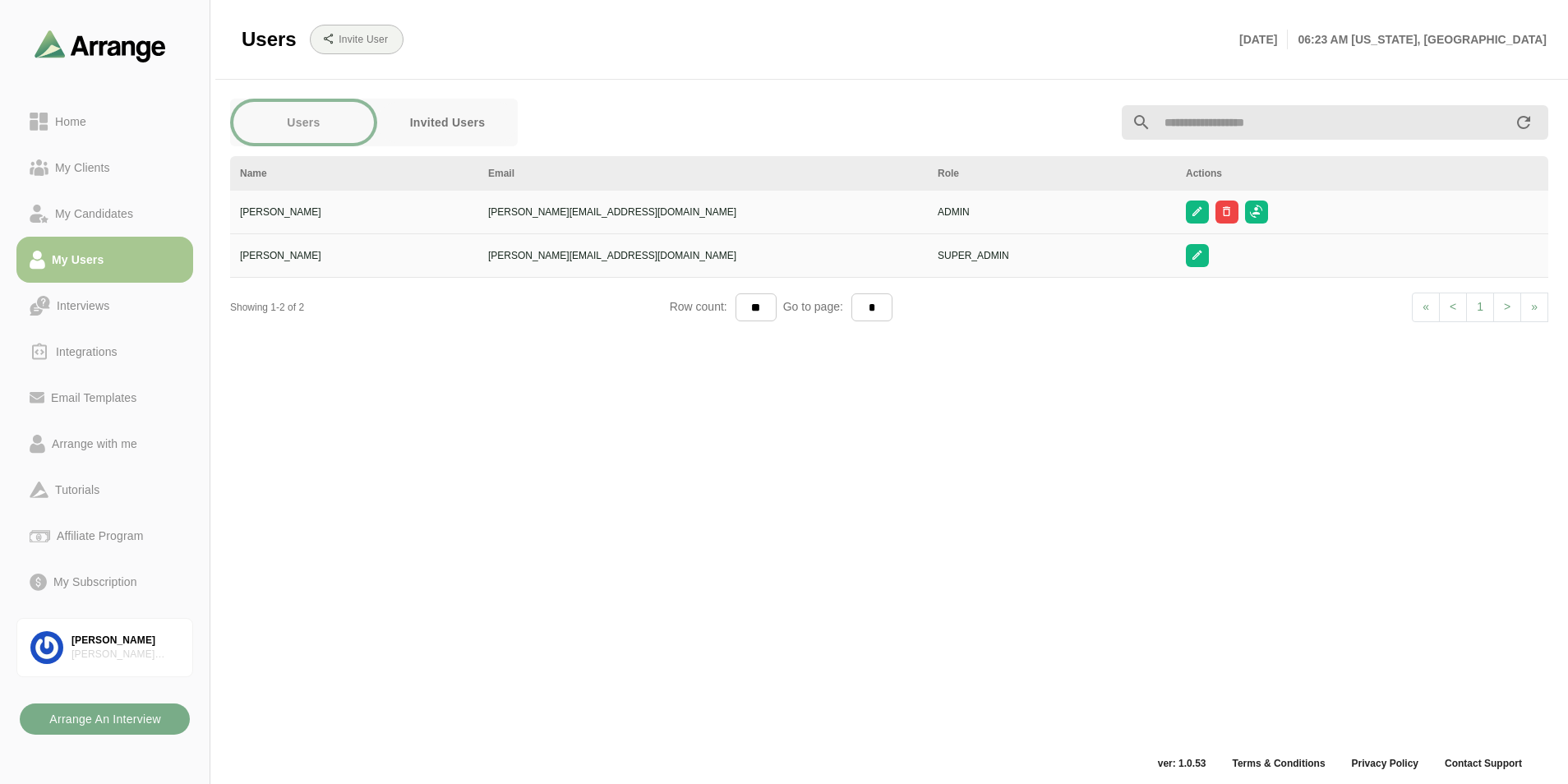
click at [283, 212] on div "[PERSON_NAME]" at bounding box center [354, 211] width 228 height 15
click at [64, 210] on div "My Candidates" at bounding box center [94, 214] width 91 height 20
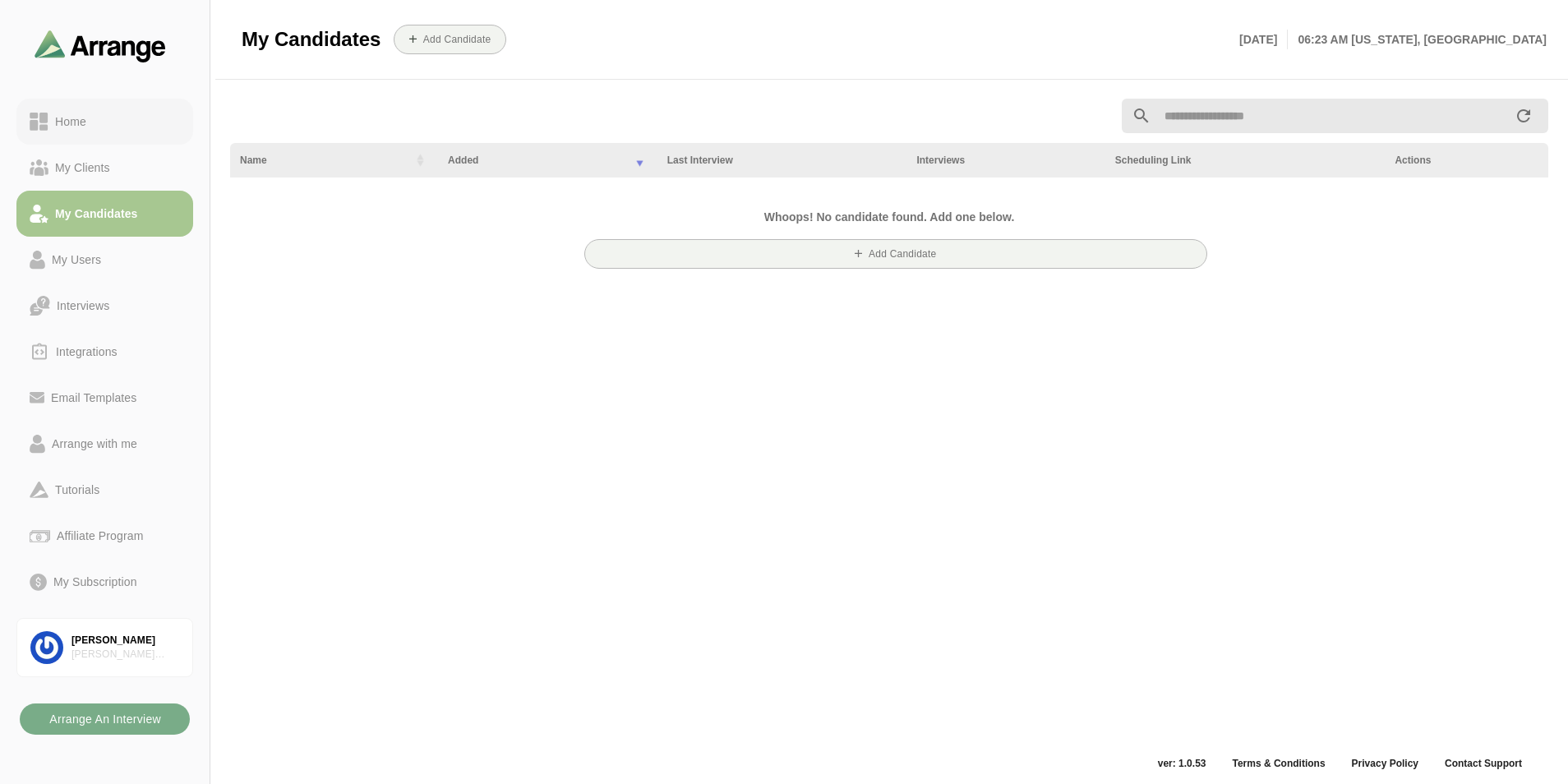
click at [74, 128] on div "Home" at bounding box center [70, 121] width 45 height 20
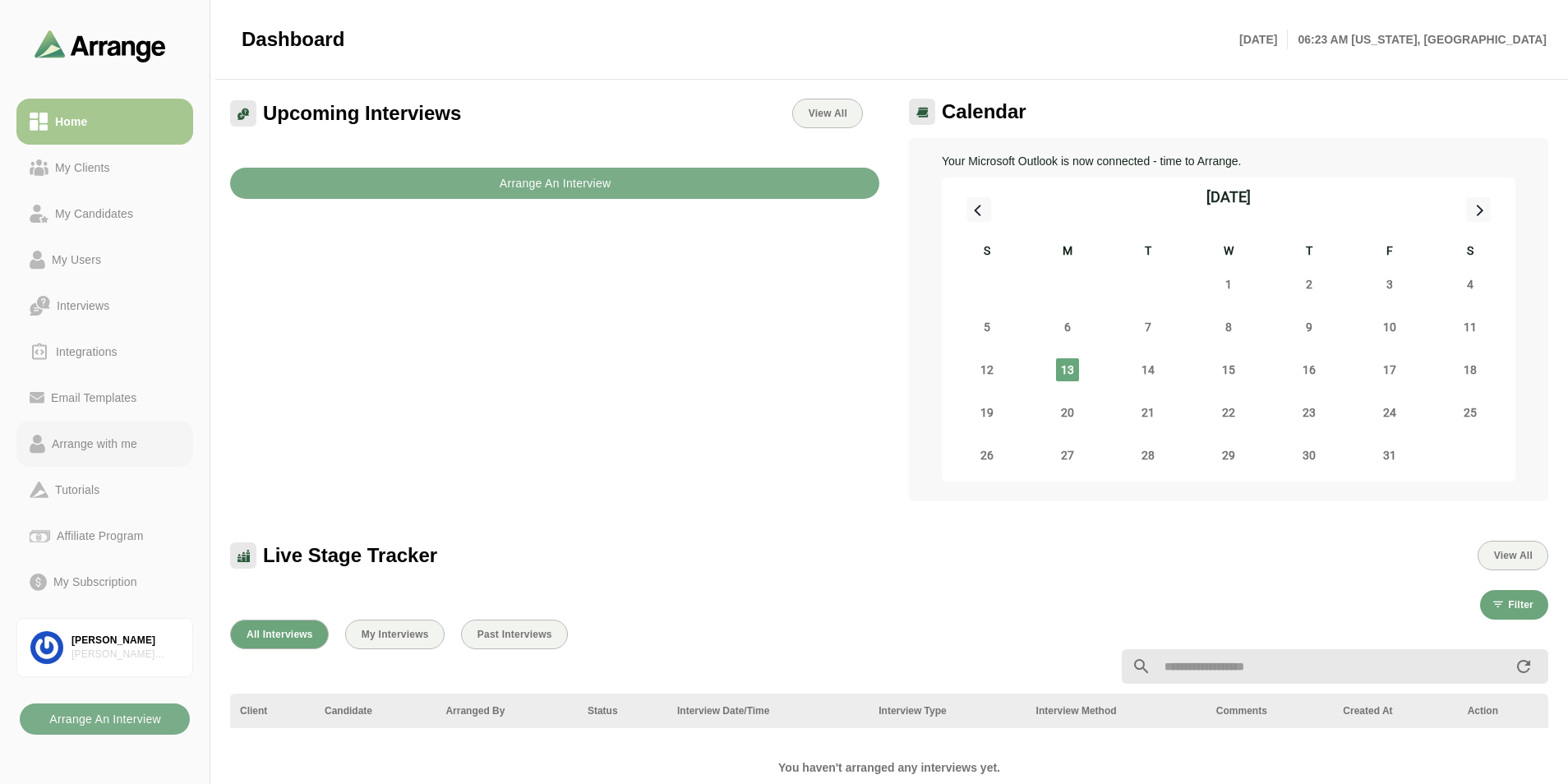
click at [111, 451] on div "Arrange with me" at bounding box center [95, 444] width 99 height 20
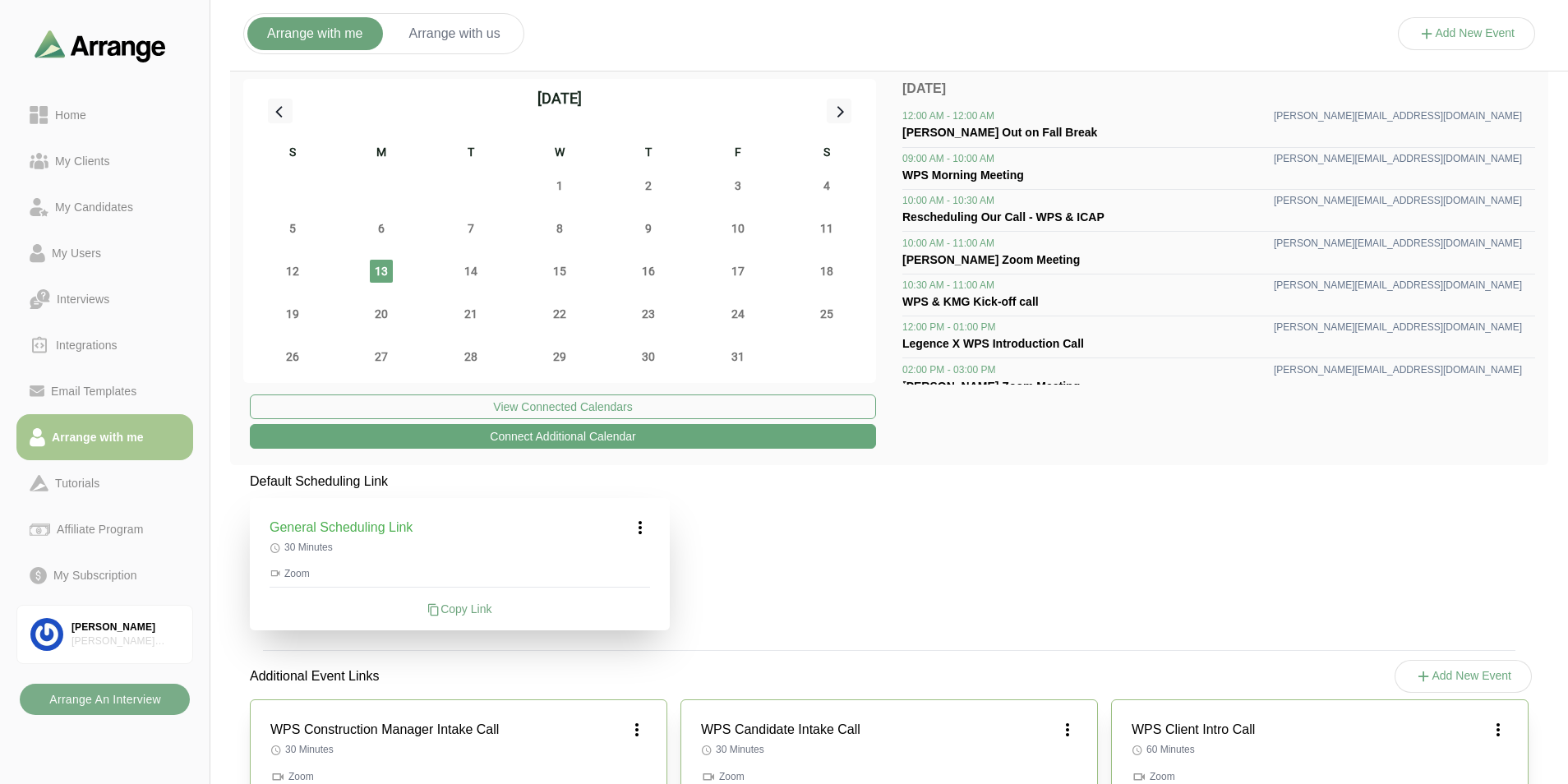
scroll to position [58, 0]
